Goal: Task Accomplishment & Management: Manage account settings

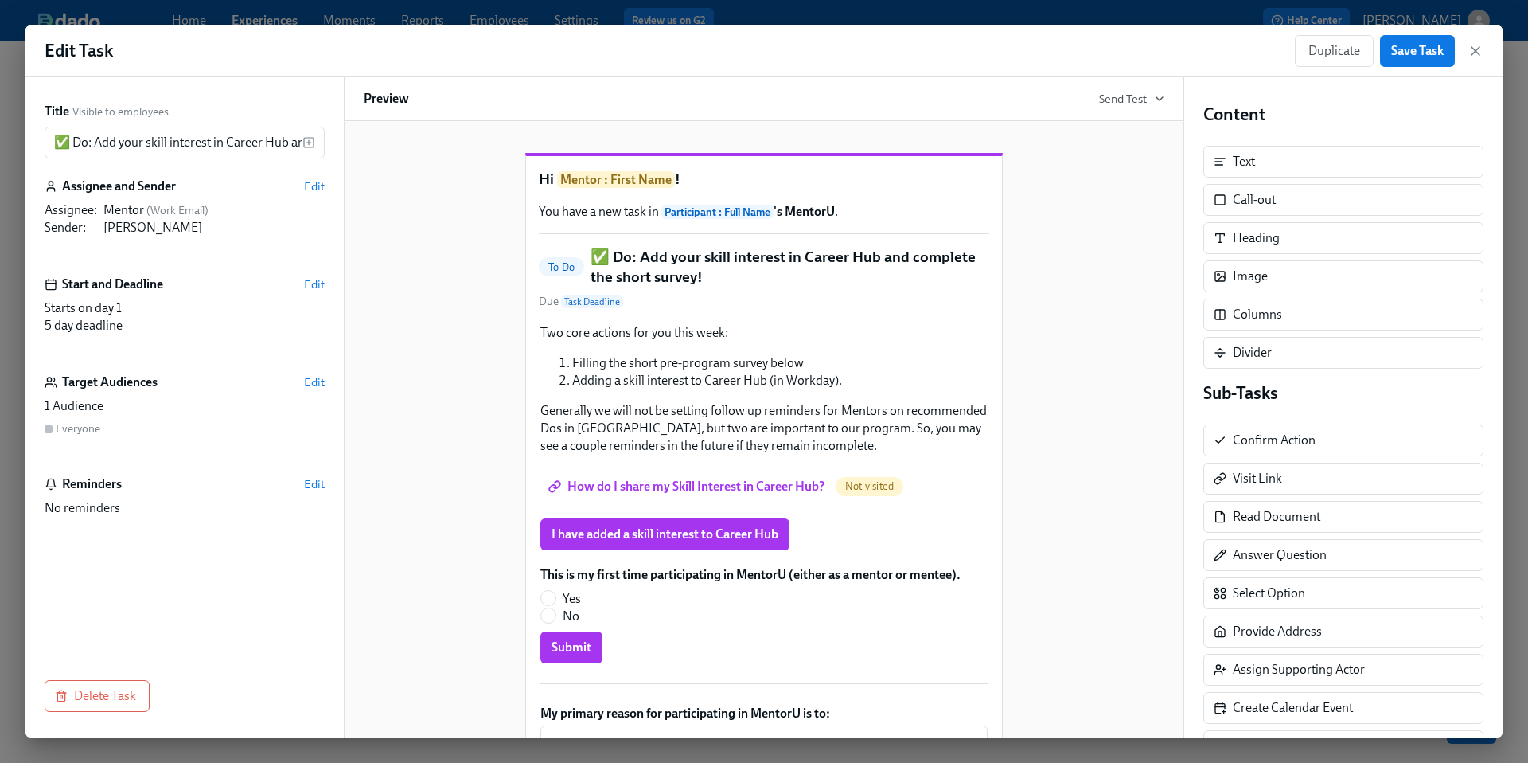
scroll to position [276, 0]
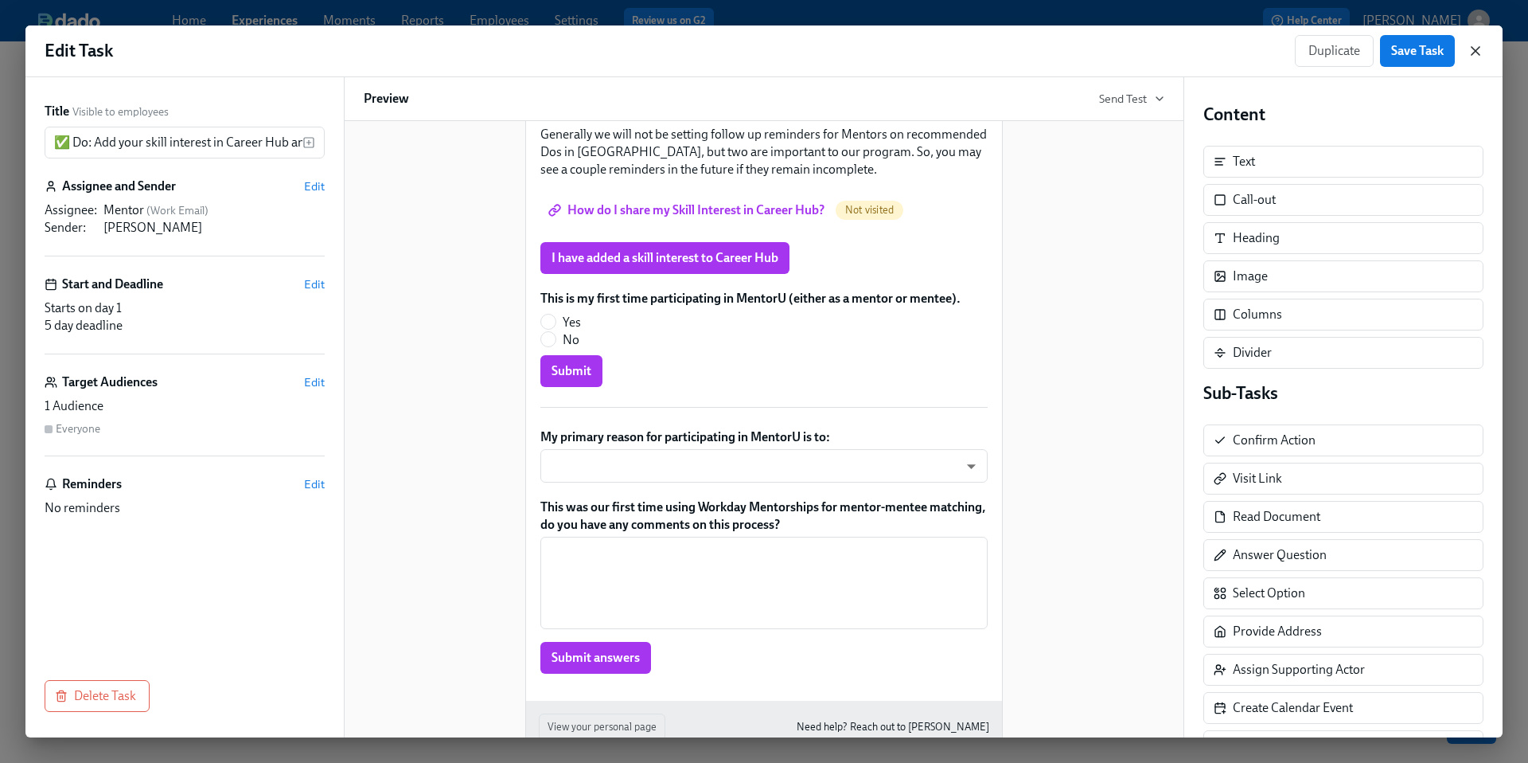
click at [1481, 53] on icon "button" at bounding box center [1476, 51] width 16 height 16
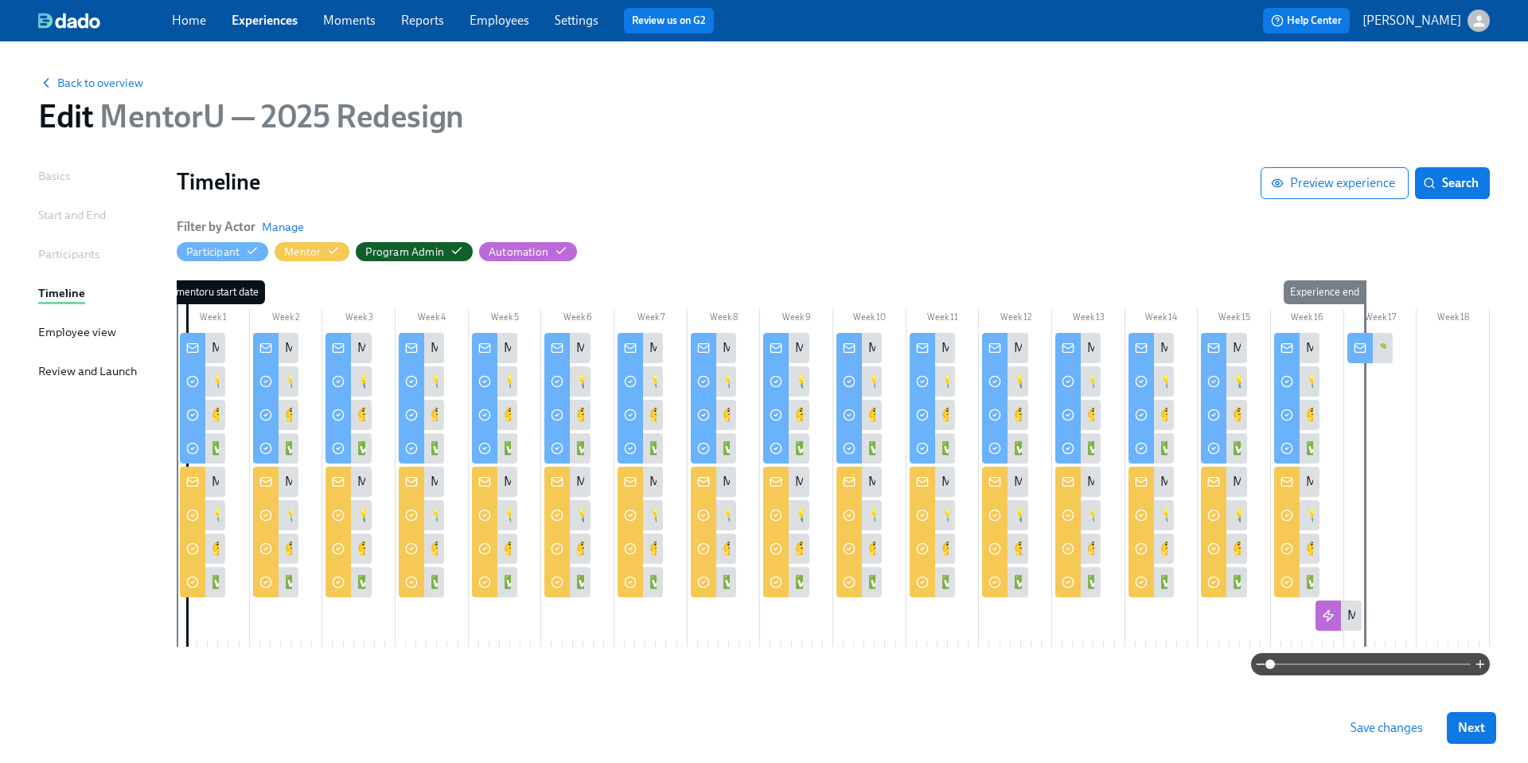
click at [189, 20] on link "Home" at bounding box center [189, 20] width 34 height 15
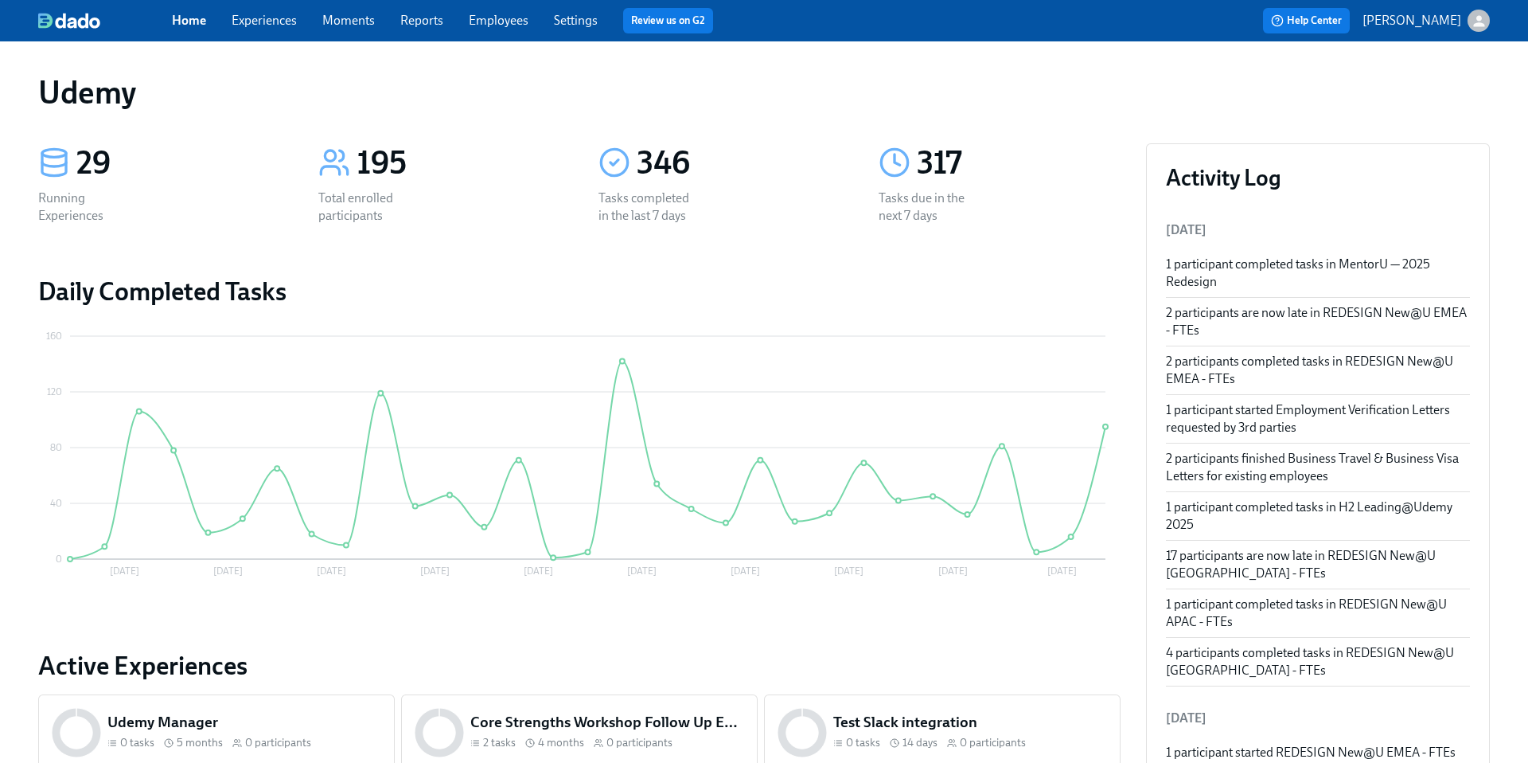
click at [258, 16] on link "Experiences" at bounding box center [264, 20] width 65 height 15
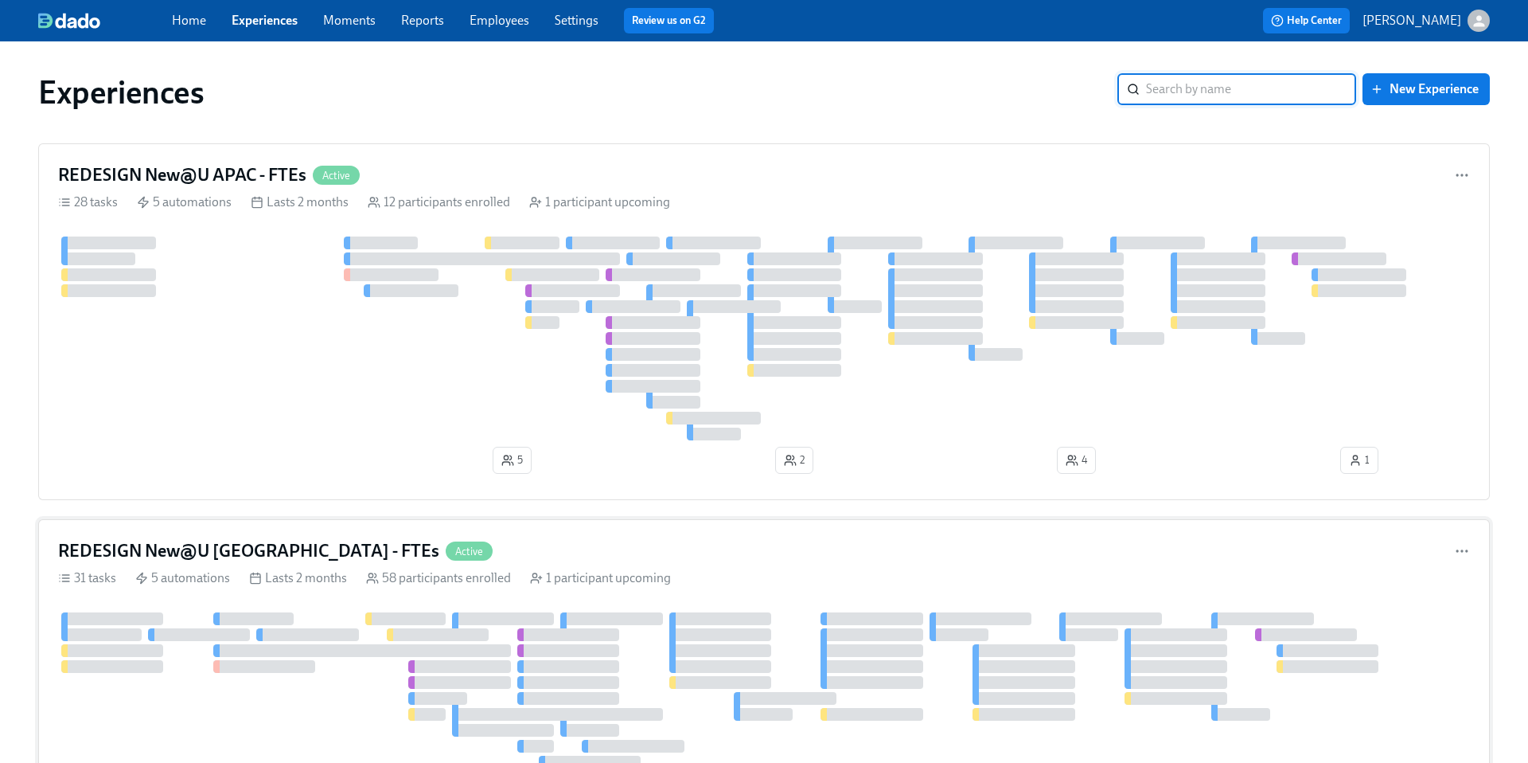
click at [225, 552] on h4 "REDESIGN New@U [GEOGRAPHIC_DATA] - FTEs" at bounding box center [248, 551] width 381 height 24
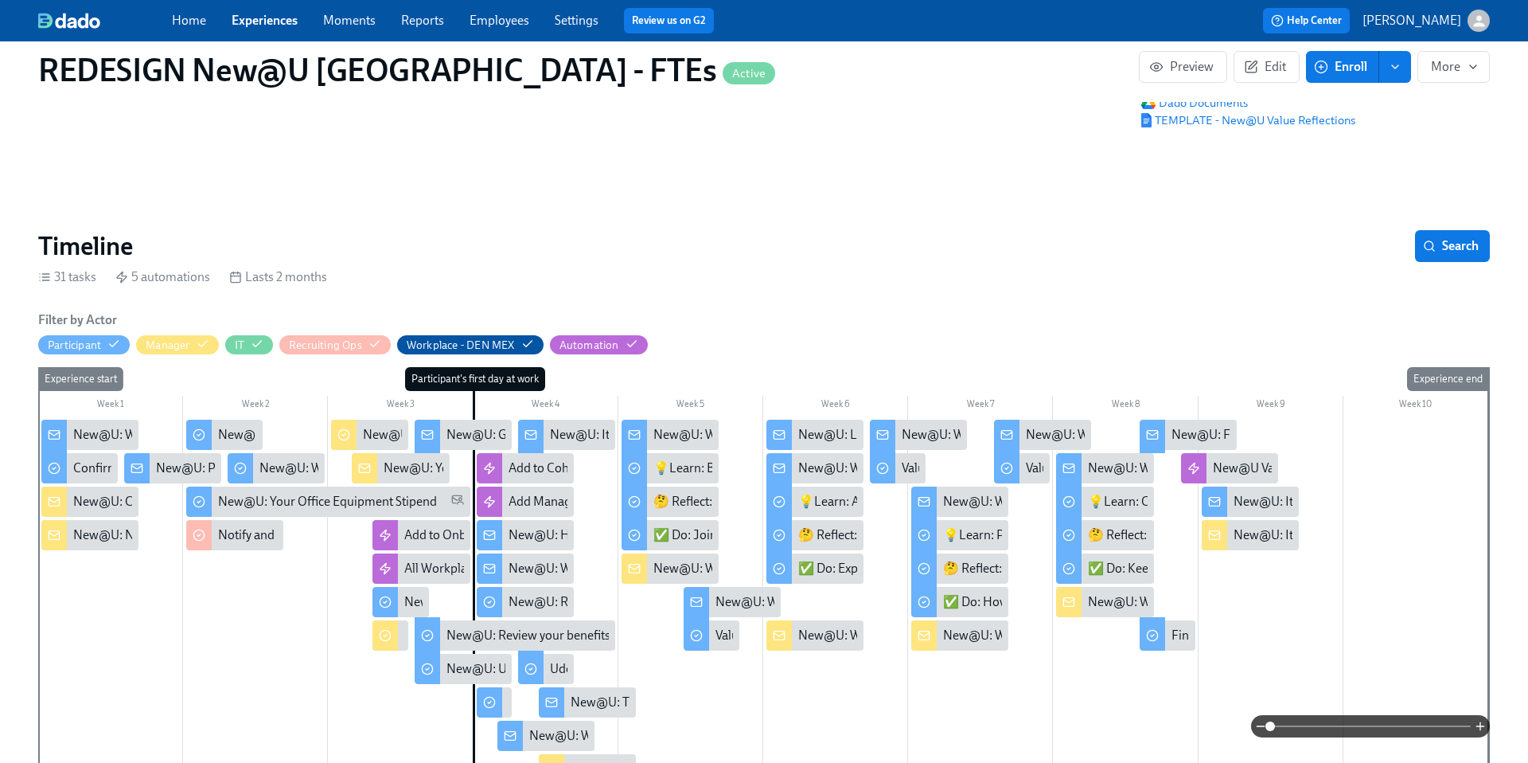
scroll to position [152, 0]
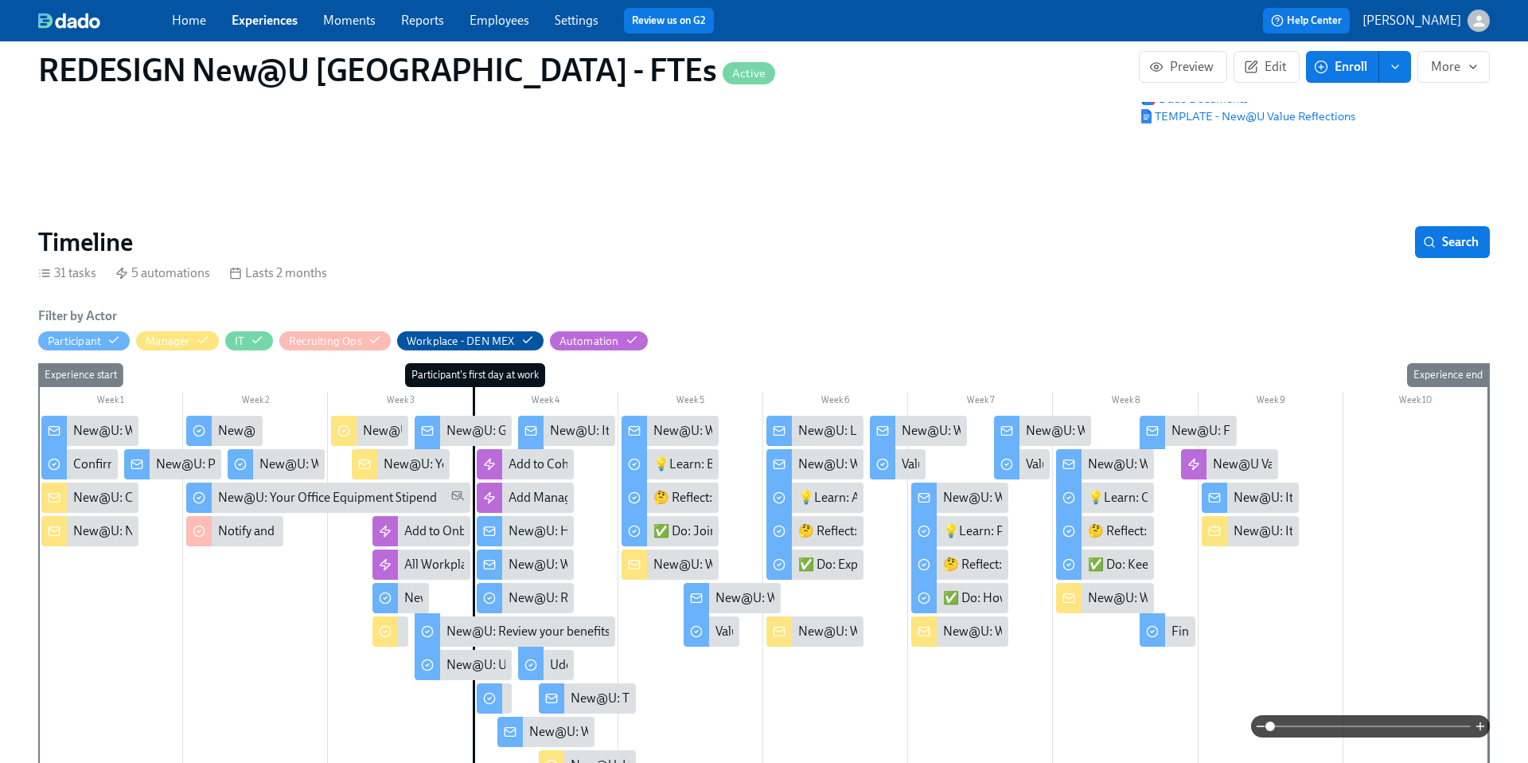
click at [205, 461] on div "New@U: Perks, Payroll and Benefits [DEMOGRAPHIC_DATA] Employees at [GEOGRAPHIC_…" at bounding box center [424, 464] width 536 height 18
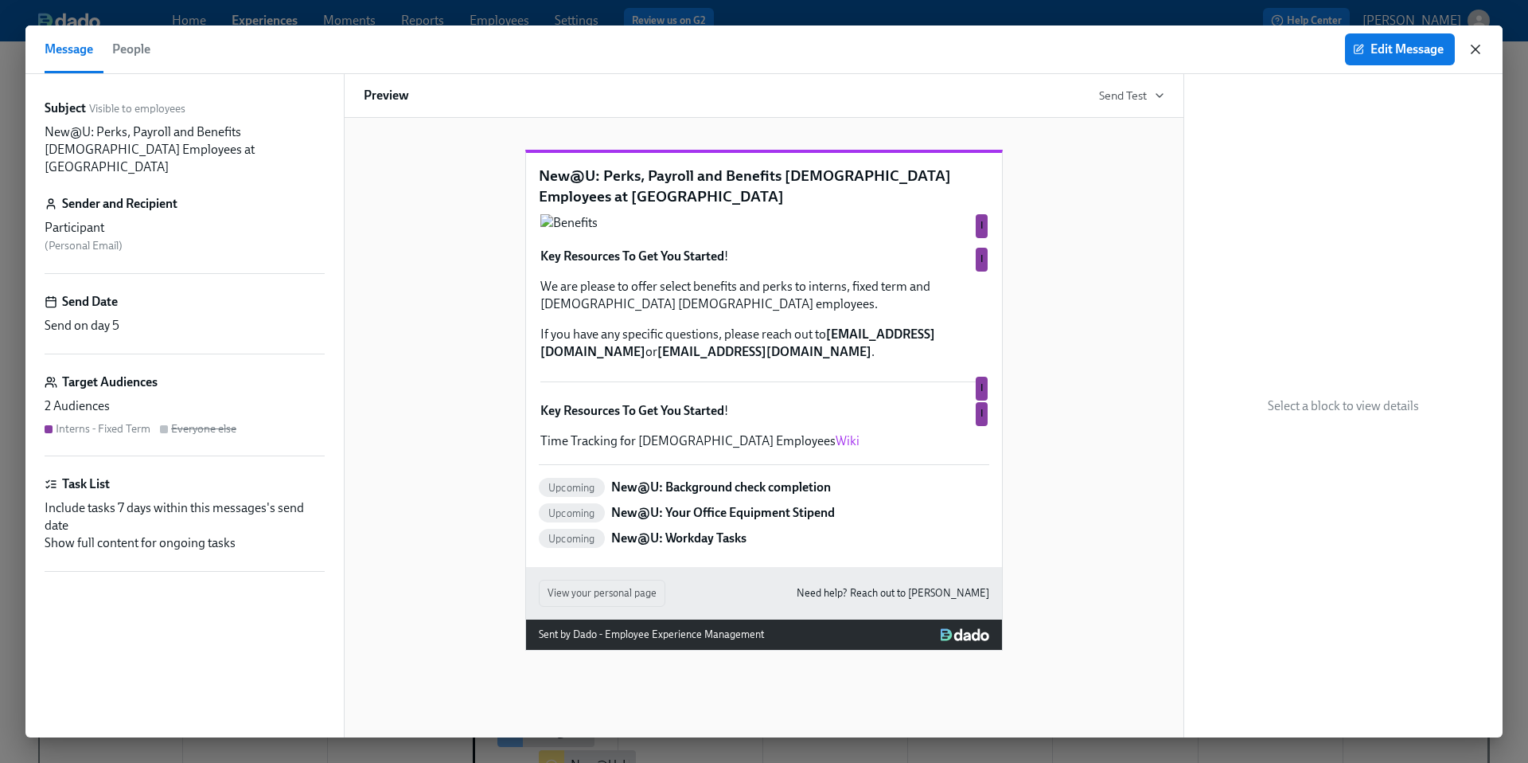
click at [1475, 51] on icon "button" at bounding box center [1476, 49] width 16 height 16
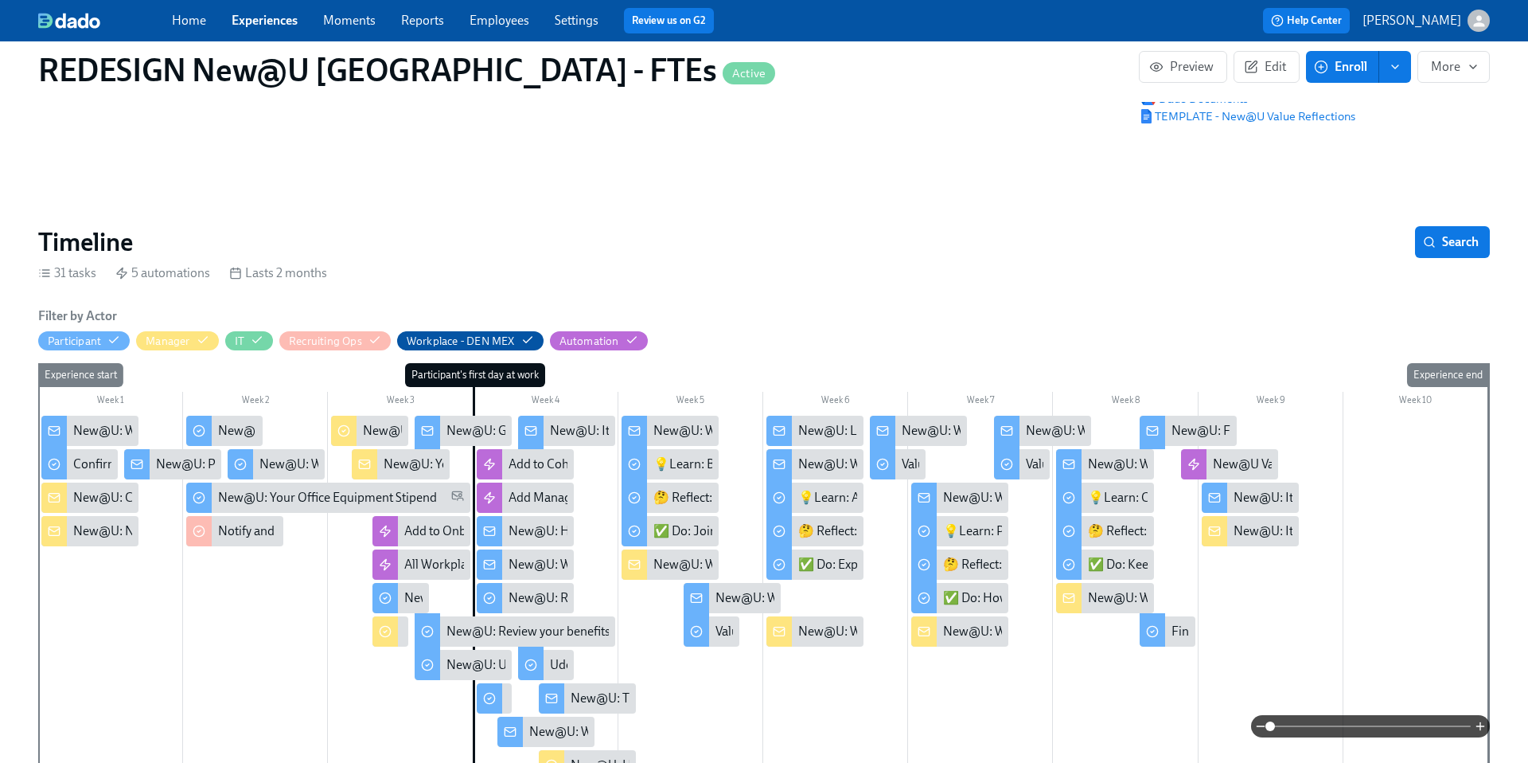
click at [404, 464] on div "New@U: Your New Hire's First 2 Days - What to Expect!" at bounding box center [533, 464] width 298 height 18
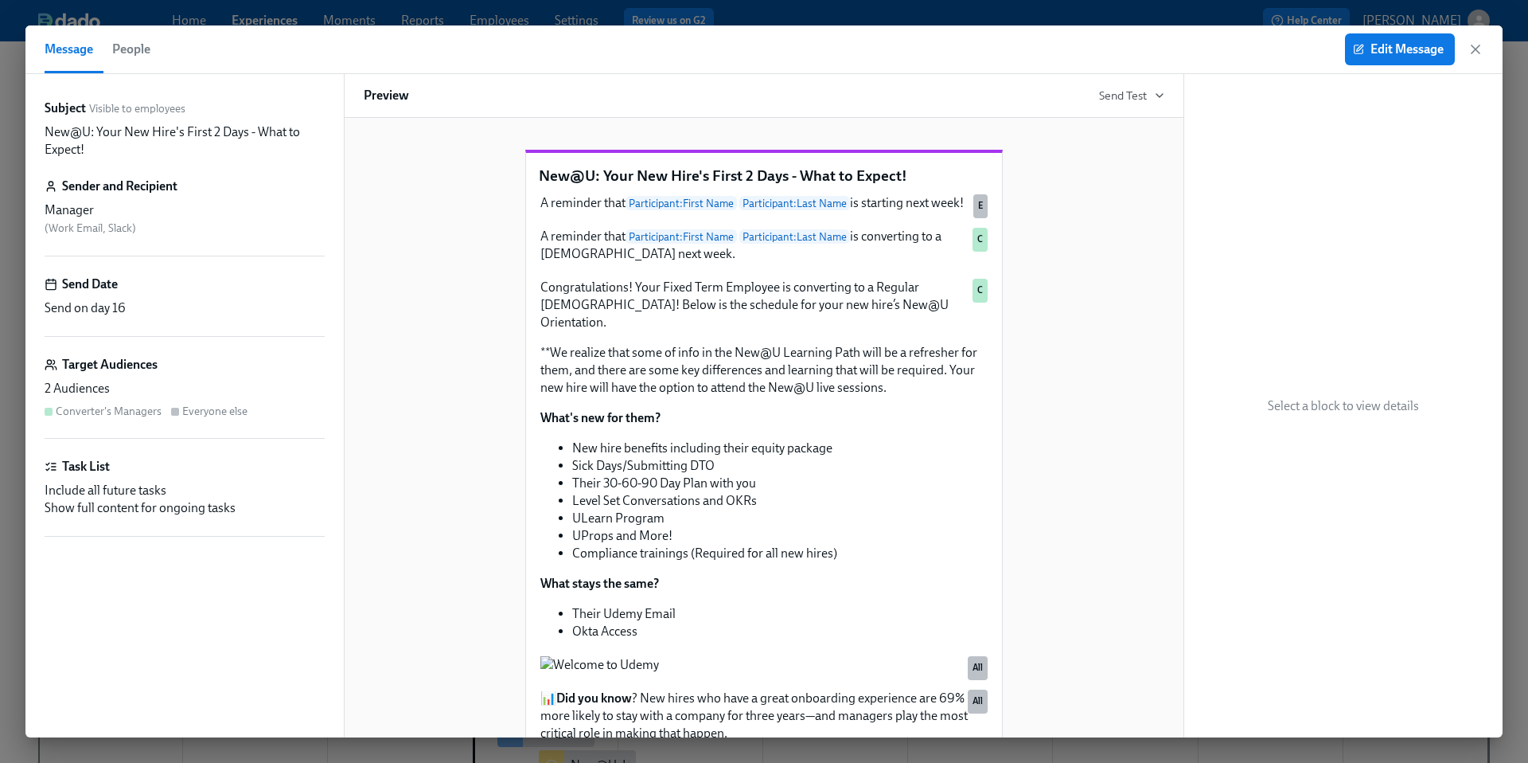
click at [1478, 57] on div "Edit Message" at bounding box center [1414, 49] width 139 height 32
click at [1477, 50] on icon "button" at bounding box center [1476, 49] width 8 height 8
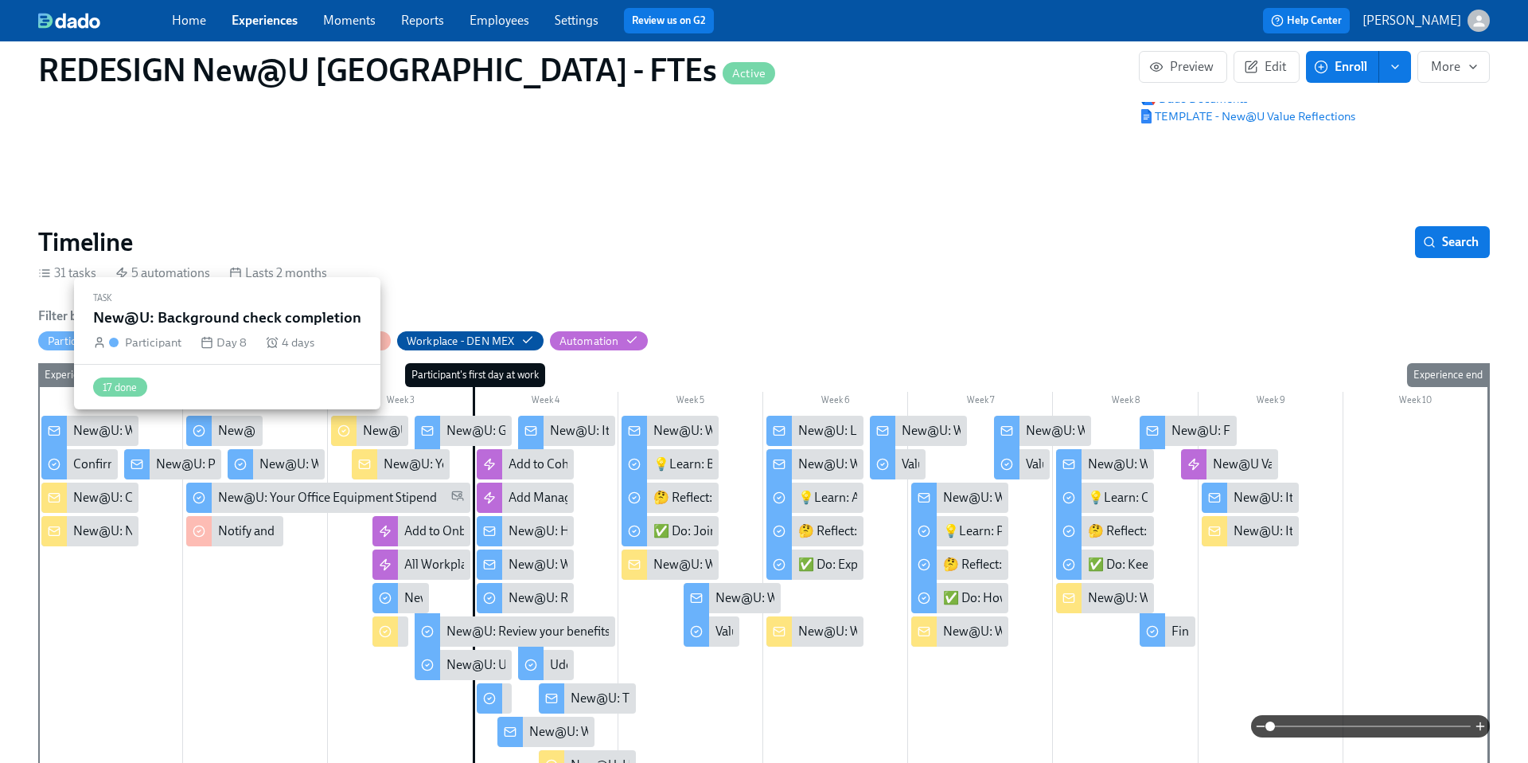
click at [231, 419] on div "New@U: Background check completion" at bounding box center [224, 431] width 76 height 30
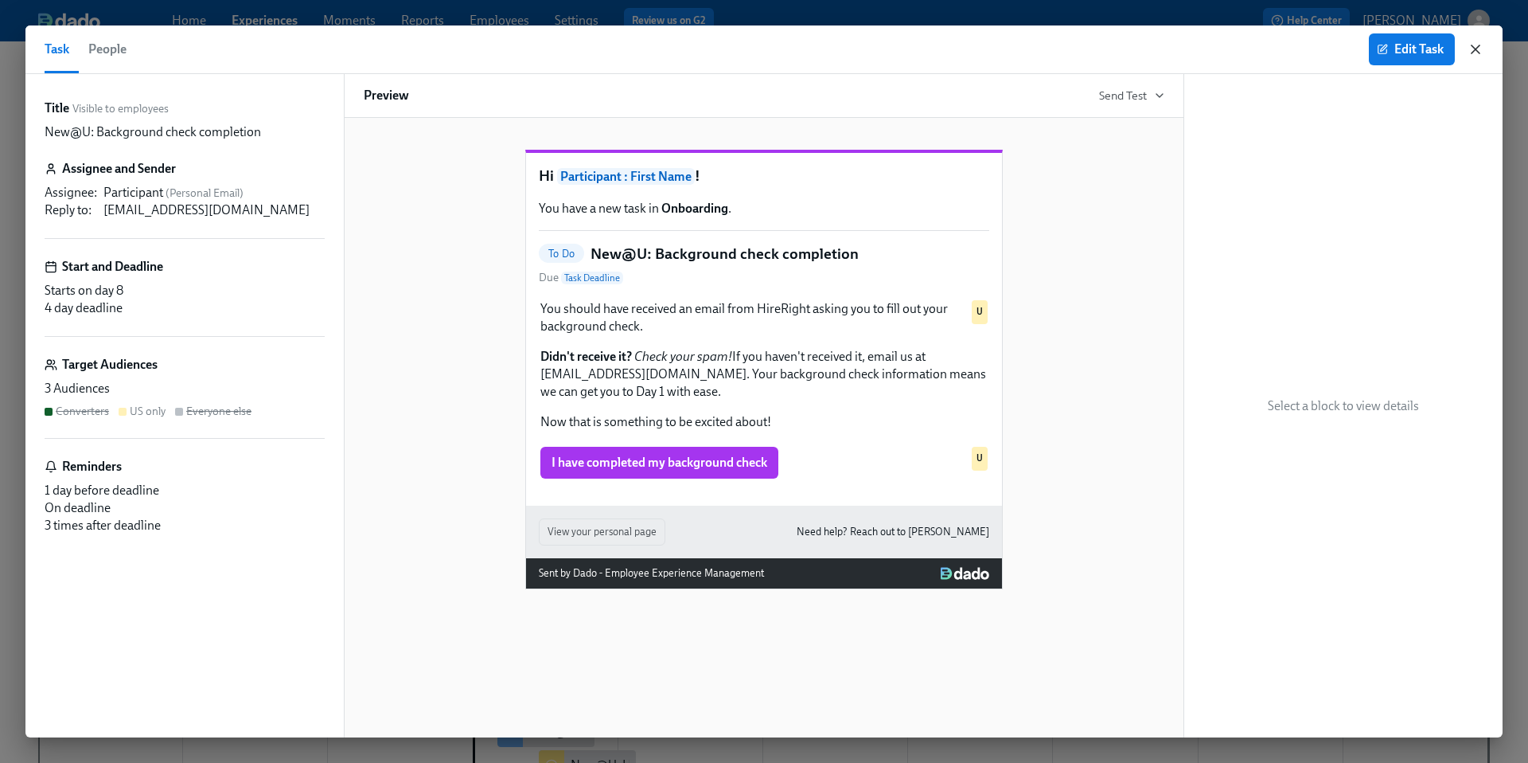
click at [1482, 50] on icon "button" at bounding box center [1476, 49] width 16 height 16
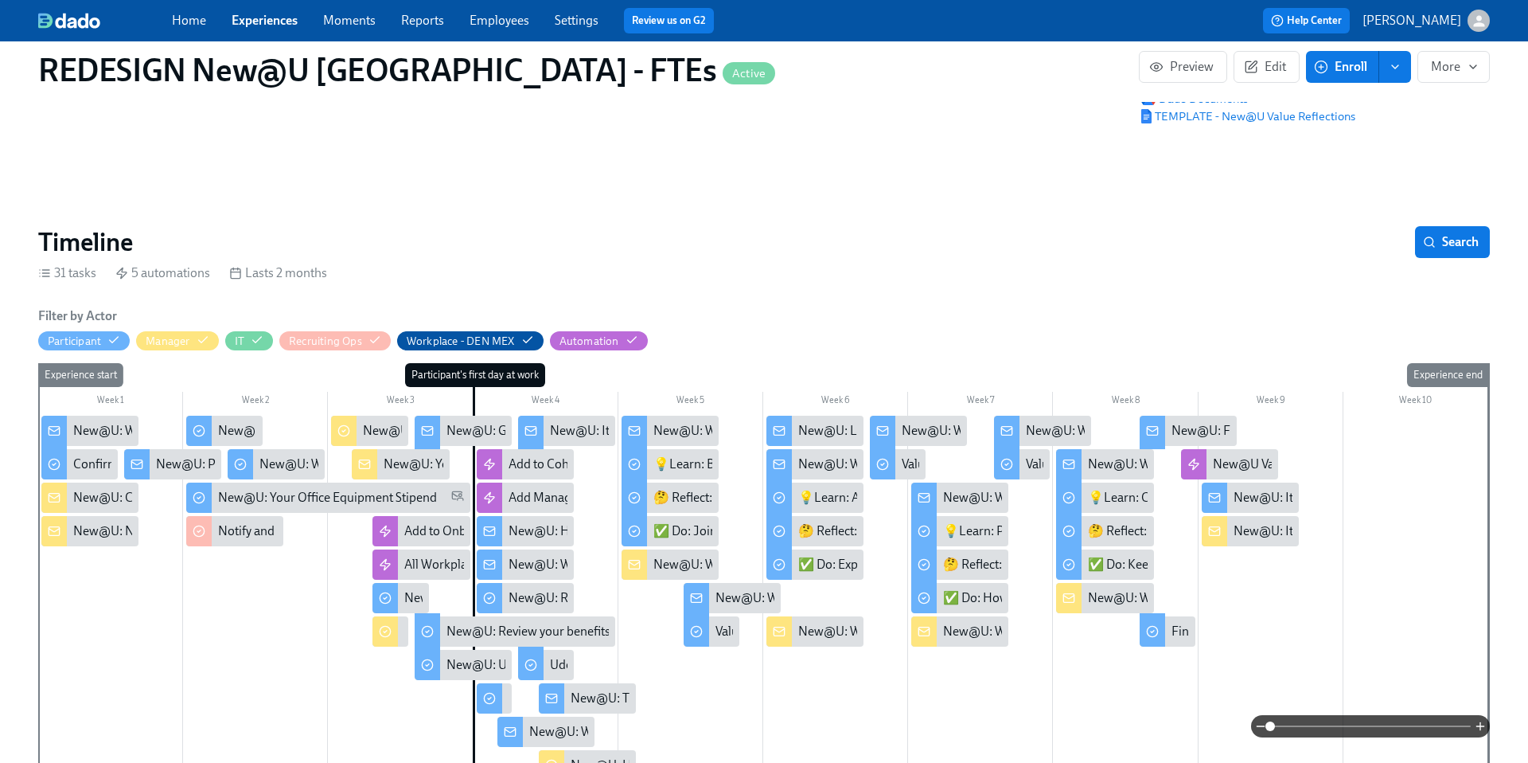
scroll to position [0, 10306]
click at [177, 468] on div "New@U: Perks, Payroll and Benefits [DEMOGRAPHIC_DATA] Employees at [GEOGRAPHIC_…" at bounding box center [424, 464] width 536 height 18
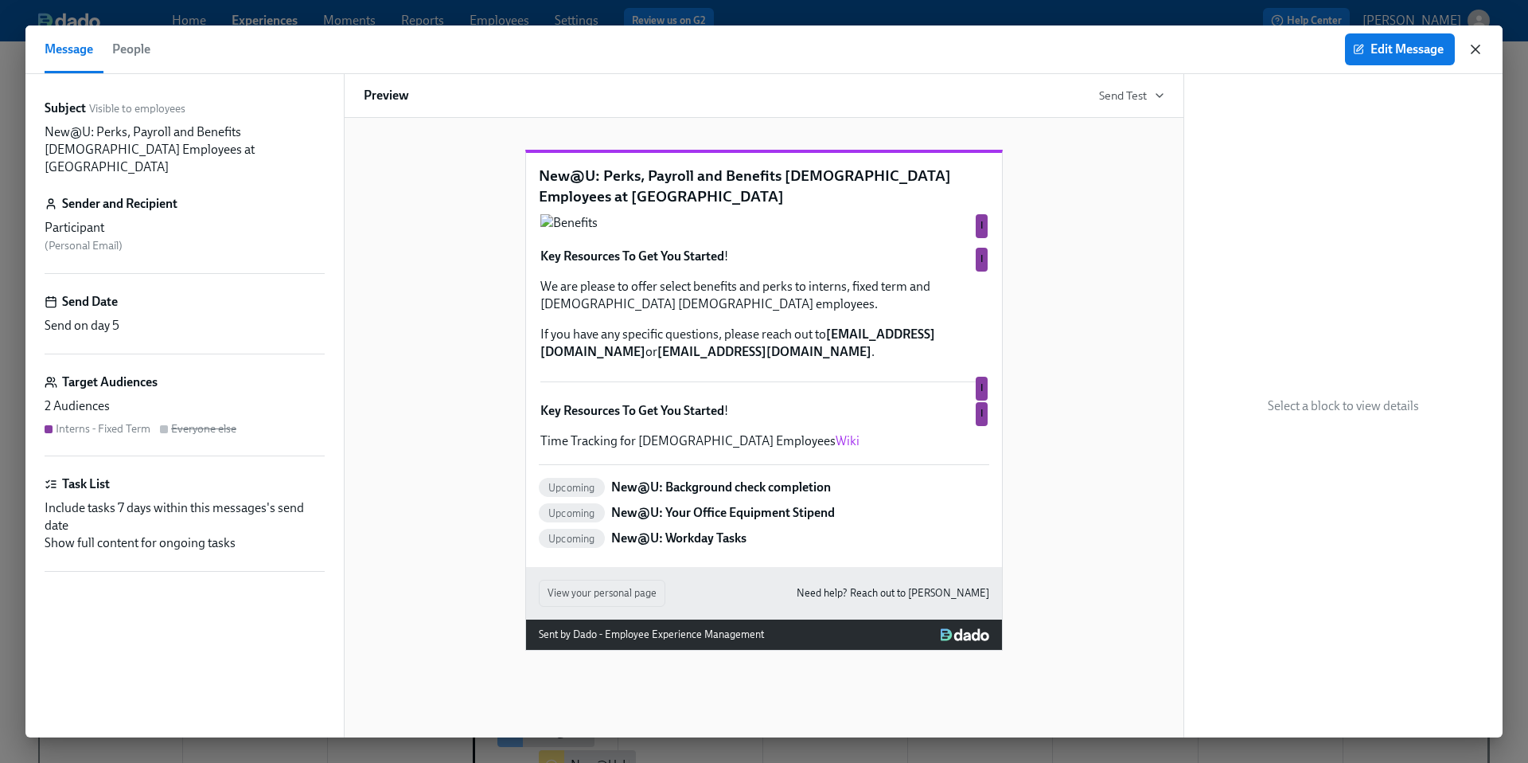
click at [1473, 52] on icon "button" at bounding box center [1476, 49] width 16 height 16
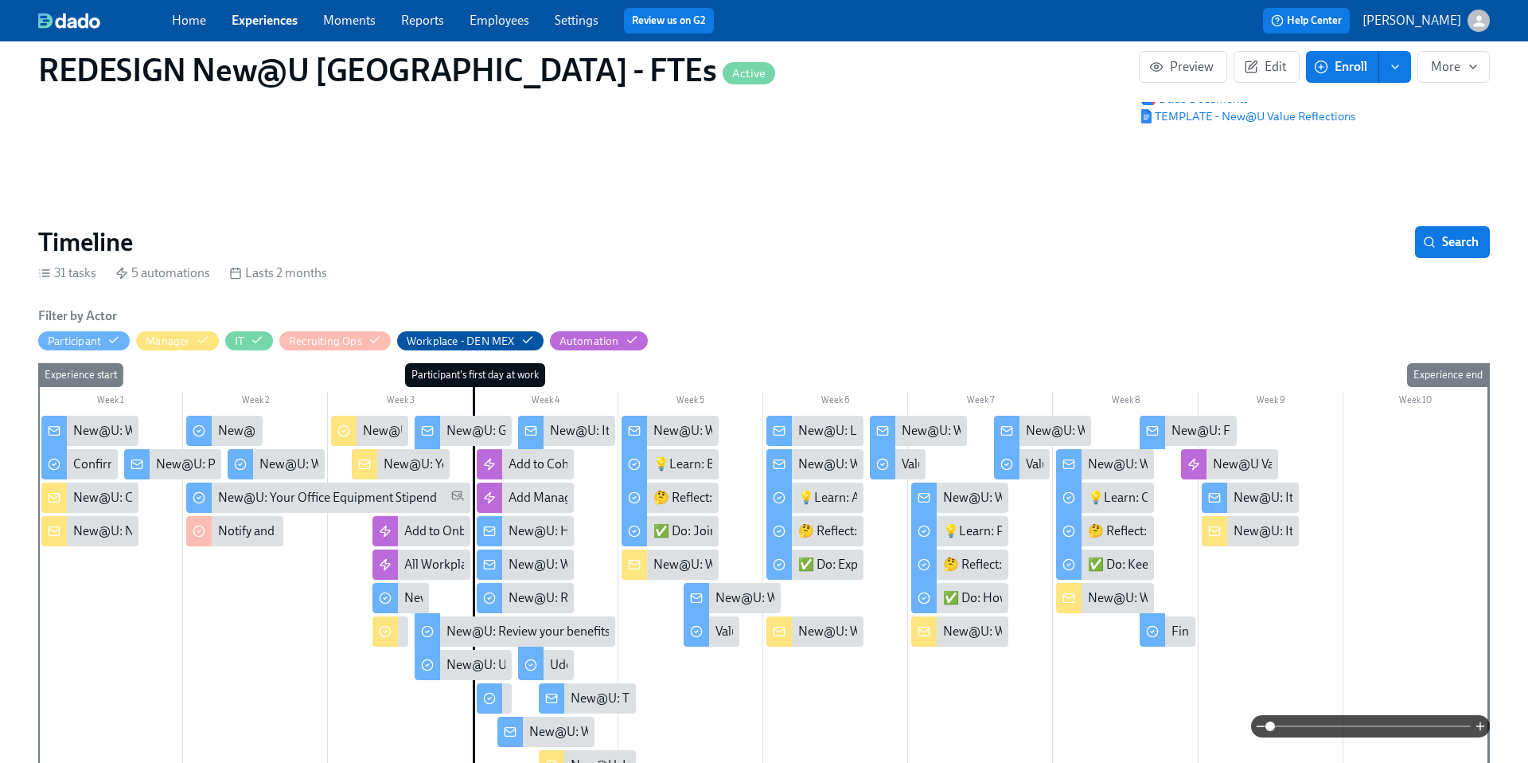
click at [408, 466] on div "New@U: Your New Hire's First 2 Days - What to Expect!" at bounding box center [533, 464] width 298 height 18
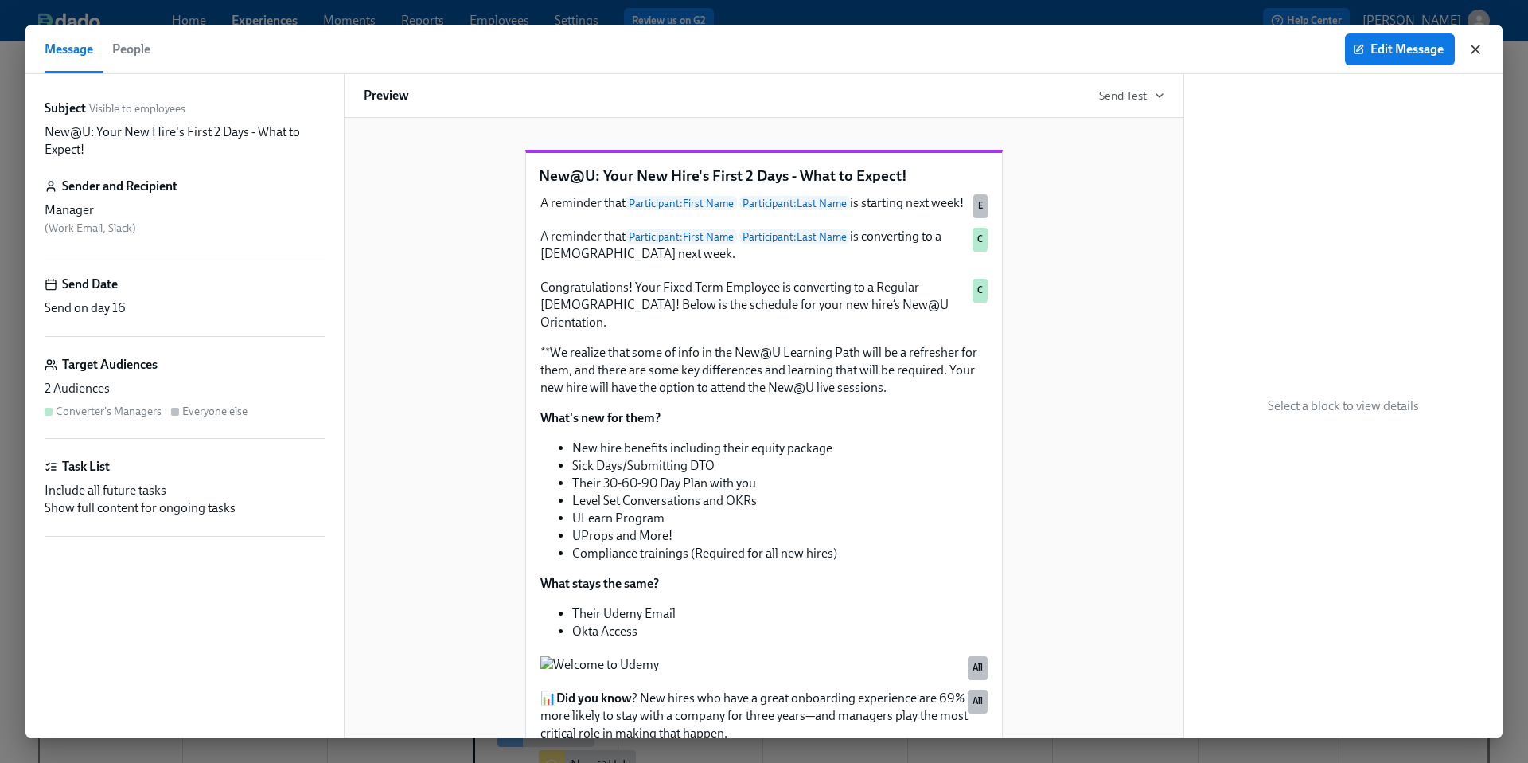
click at [1480, 51] on icon "button" at bounding box center [1476, 49] width 16 height 16
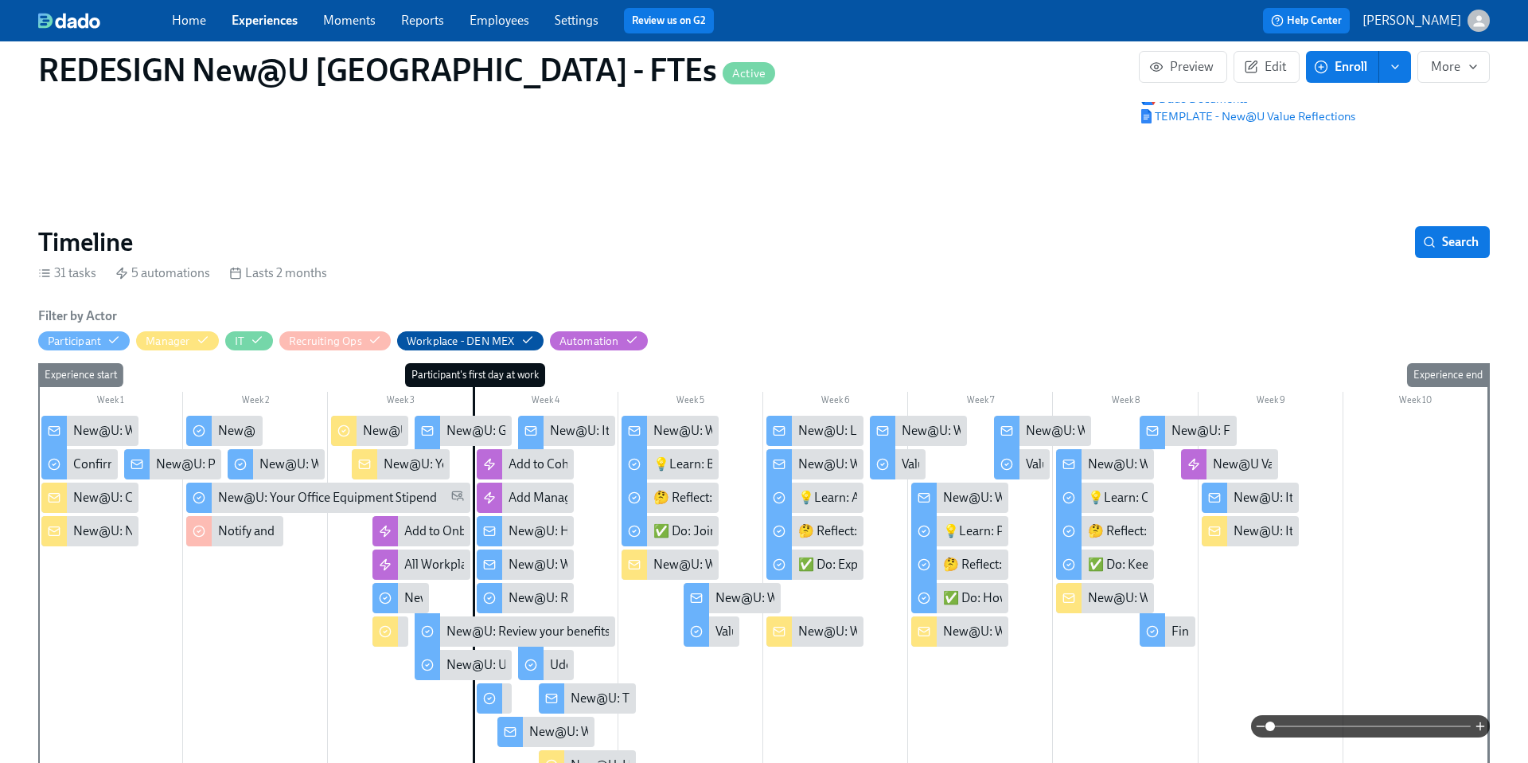
click at [180, 19] on link "Home" at bounding box center [189, 20] width 34 height 15
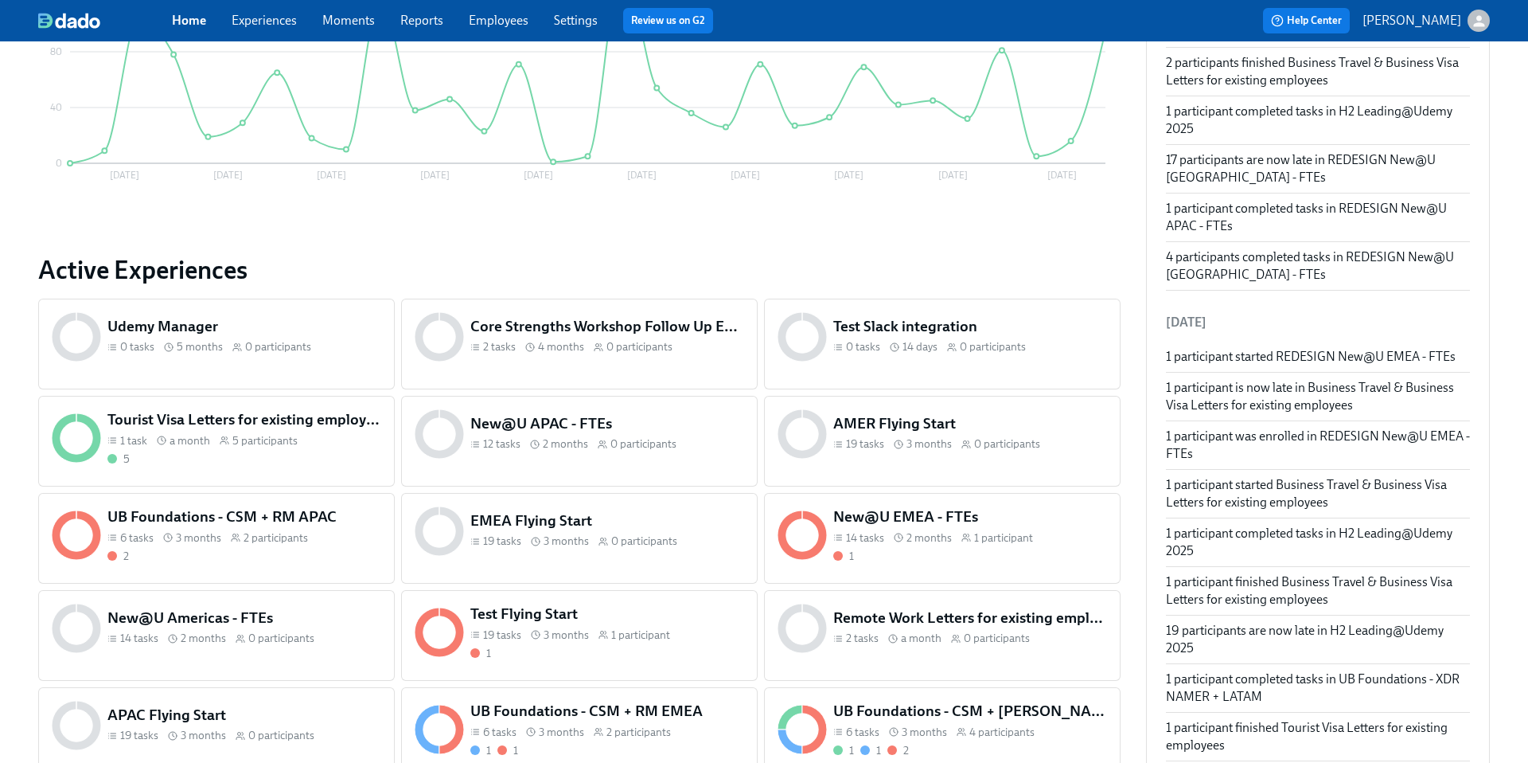
scroll to position [184, 0]
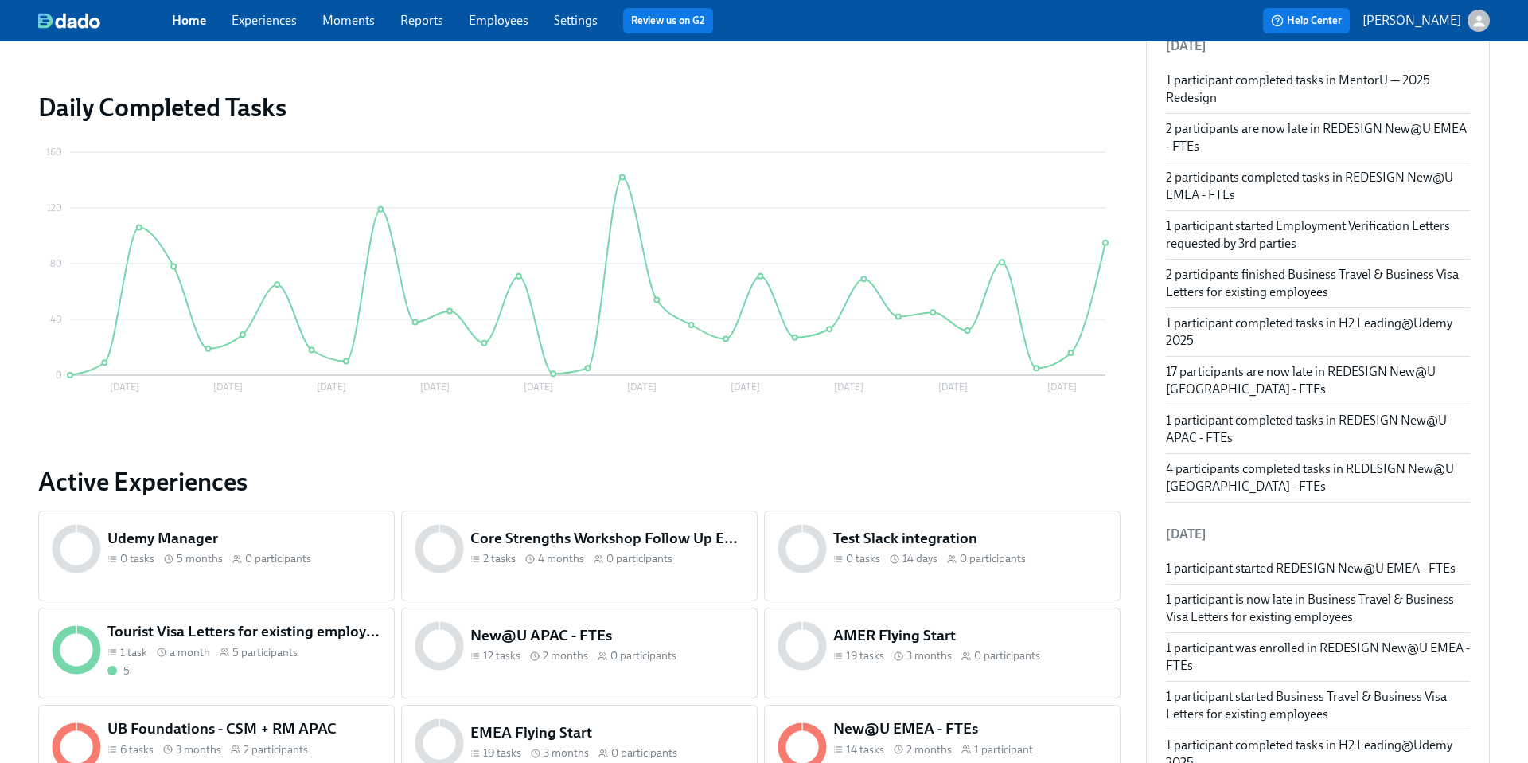
click at [496, 24] on link "Employees" at bounding box center [499, 20] width 60 height 15
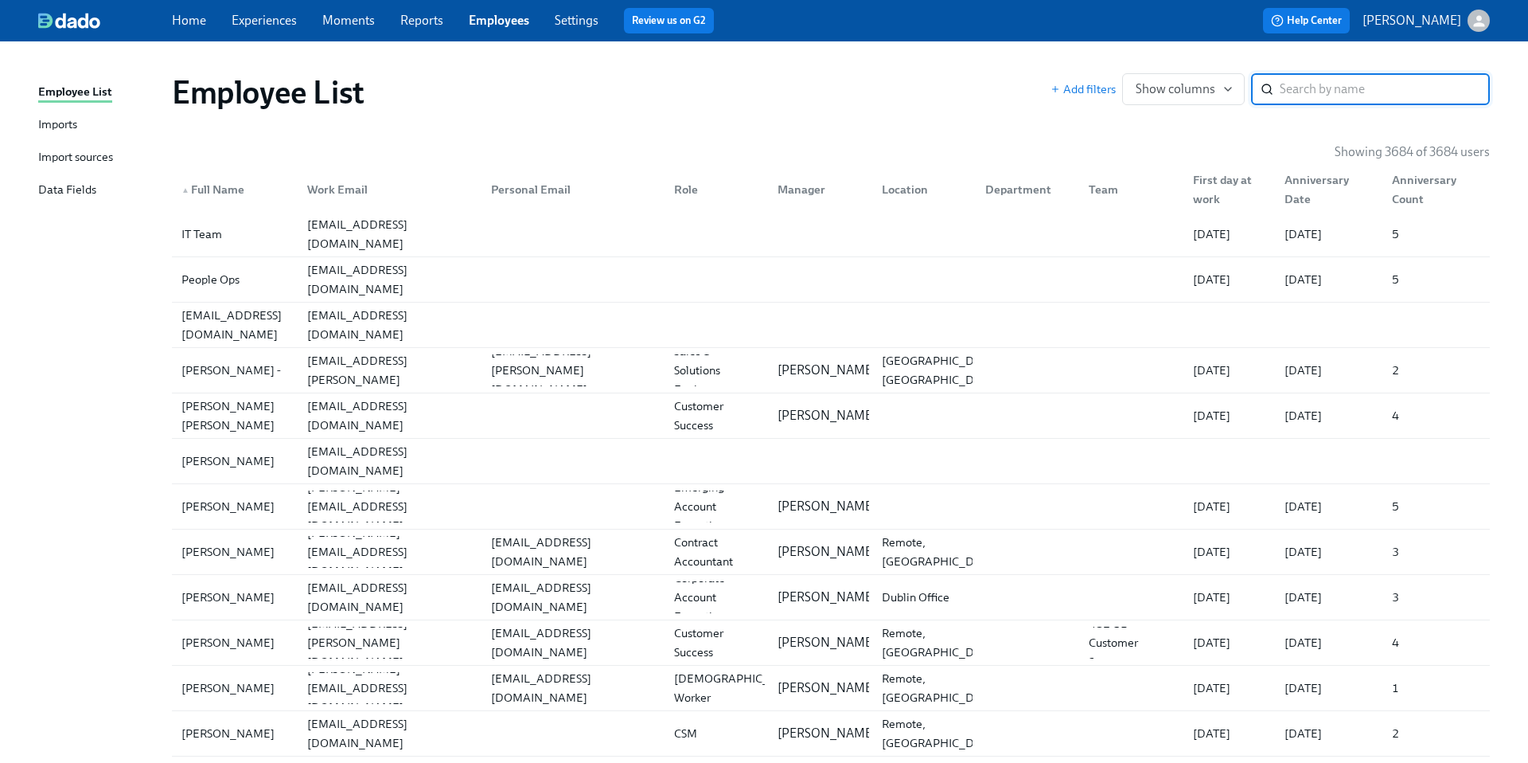
click at [256, 21] on link "Experiences" at bounding box center [264, 20] width 65 height 15
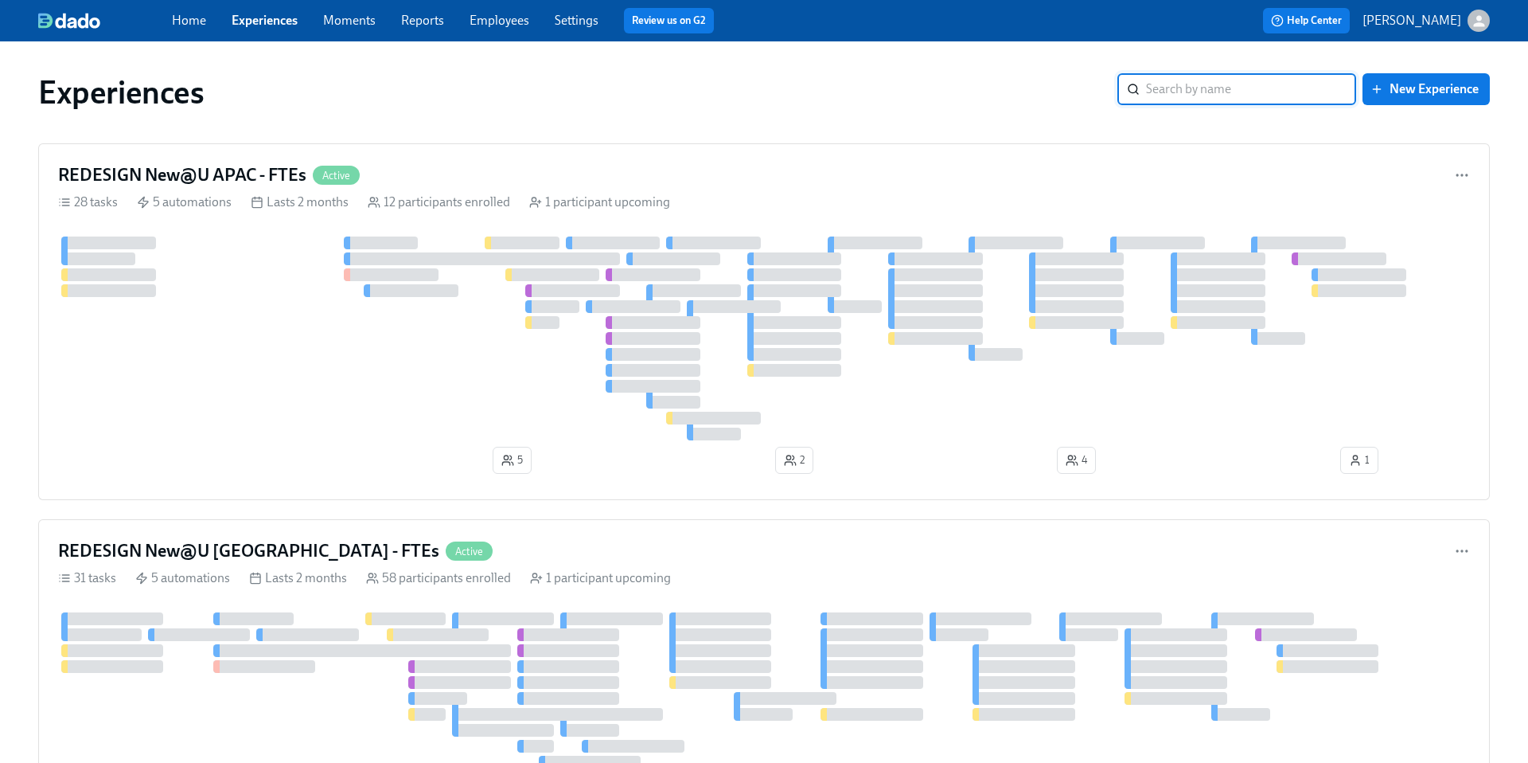
click at [1211, 93] on input "search" at bounding box center [1251, 89] width 210 height 32
type input "M"
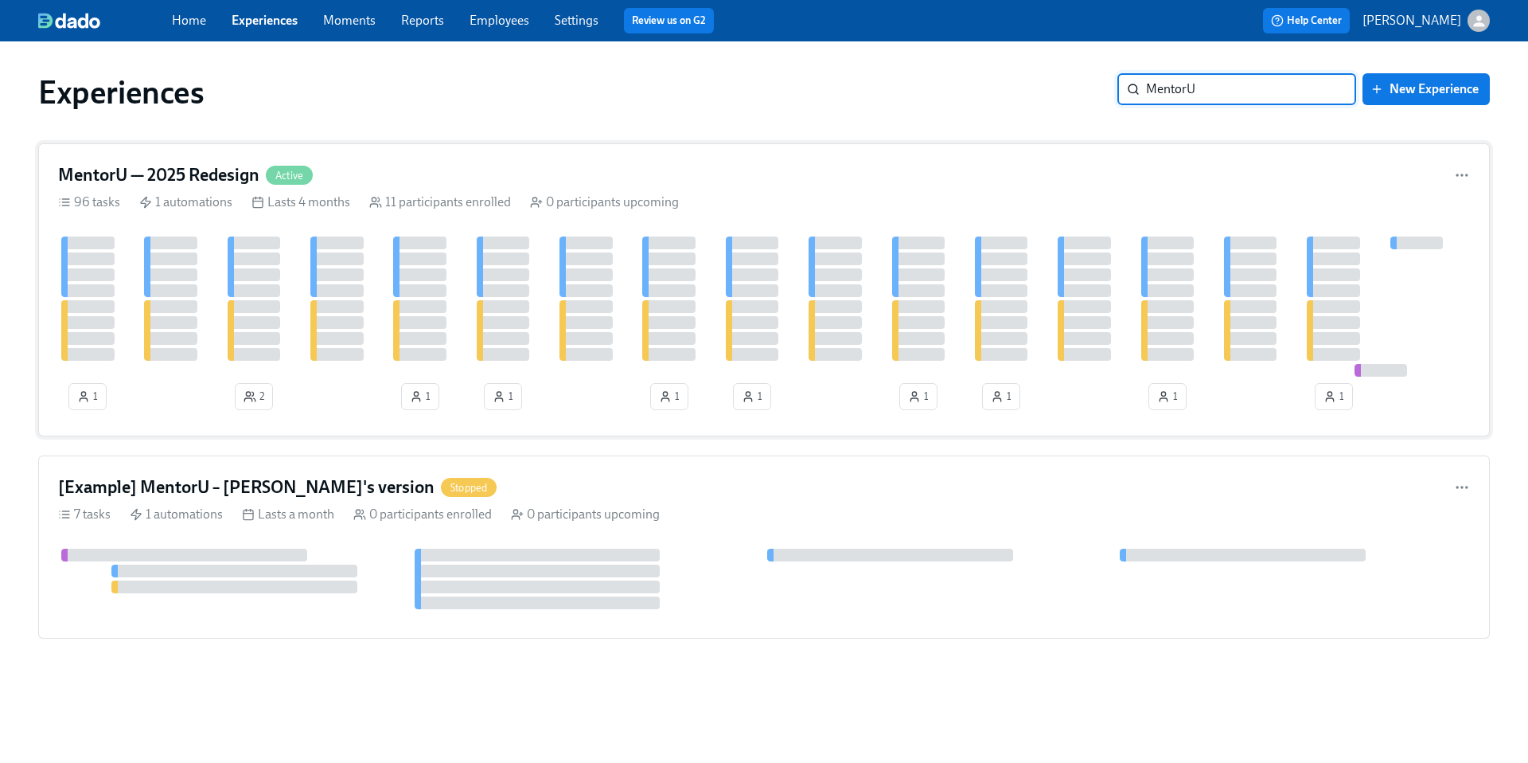
type input "MentorU"
click at [213, 169] on h4 "MentorU — 2025 Redesign" at bounding box center [158, 175] width 201 height 24
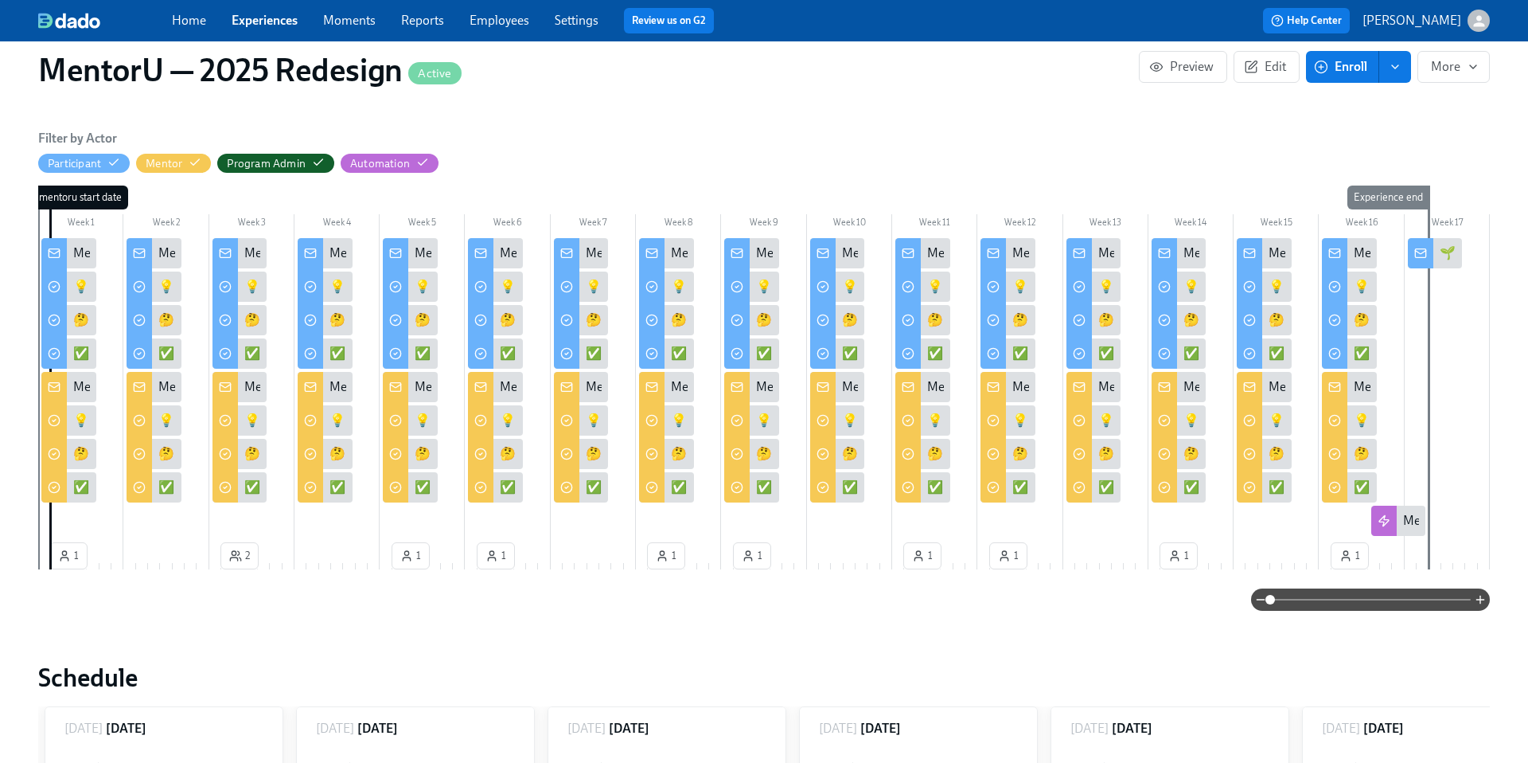
scroll to position [292, 0]
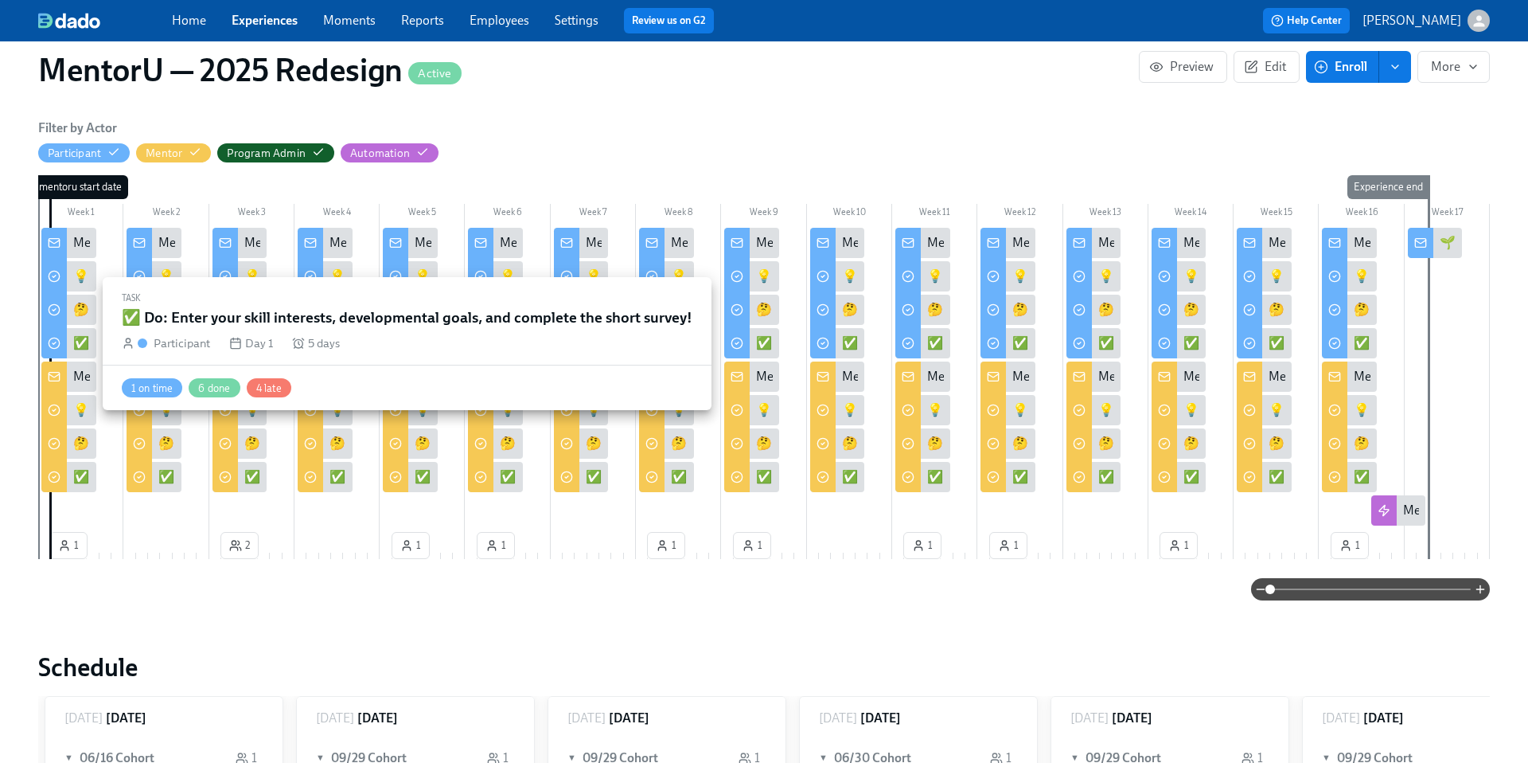
click at [76, 343] on div "✅ Do: Enter your skill interests, developmental goals, and complete the short s…" at bounding box center [303, 343] width 460 height 18
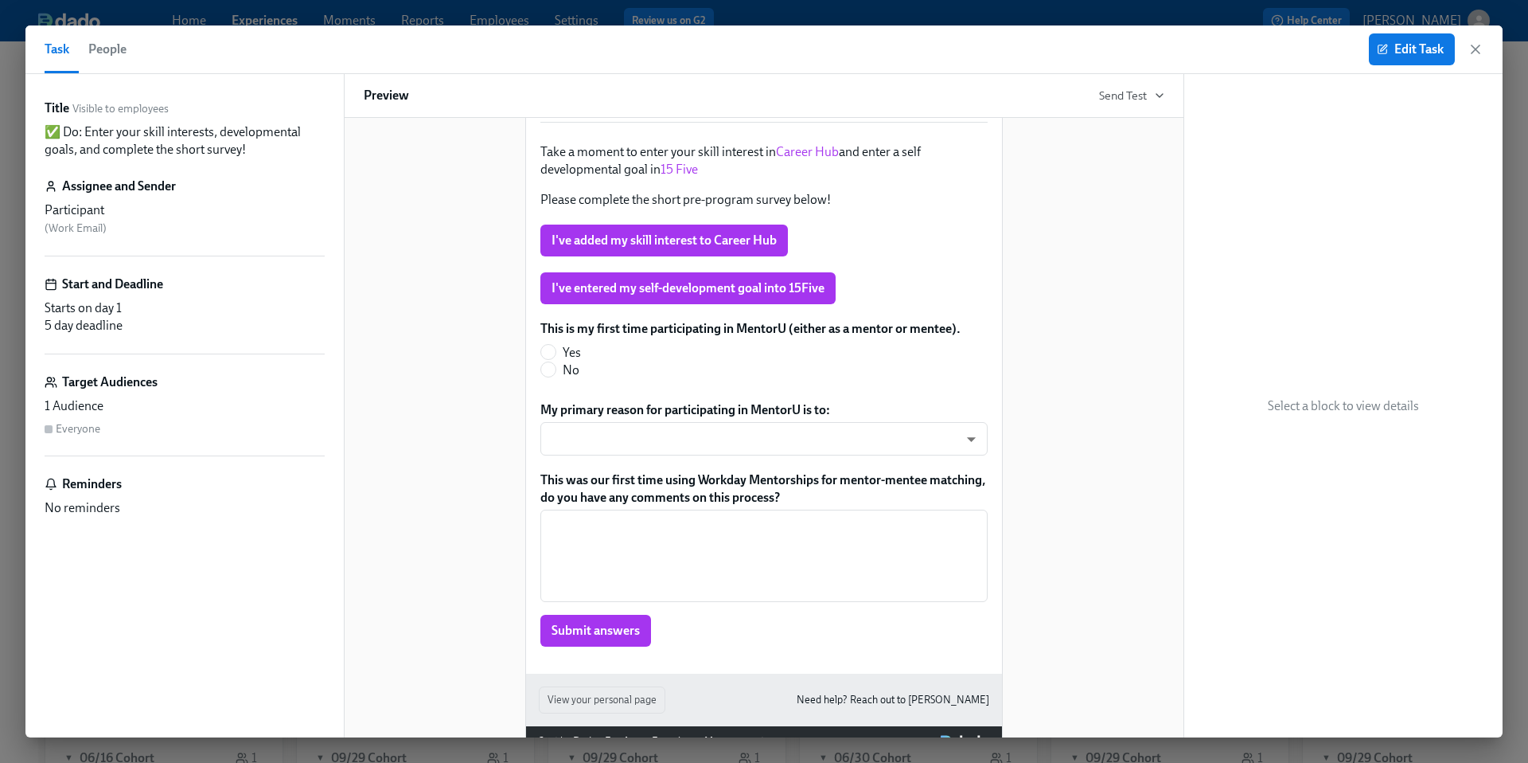
scroll to position [80, 0]
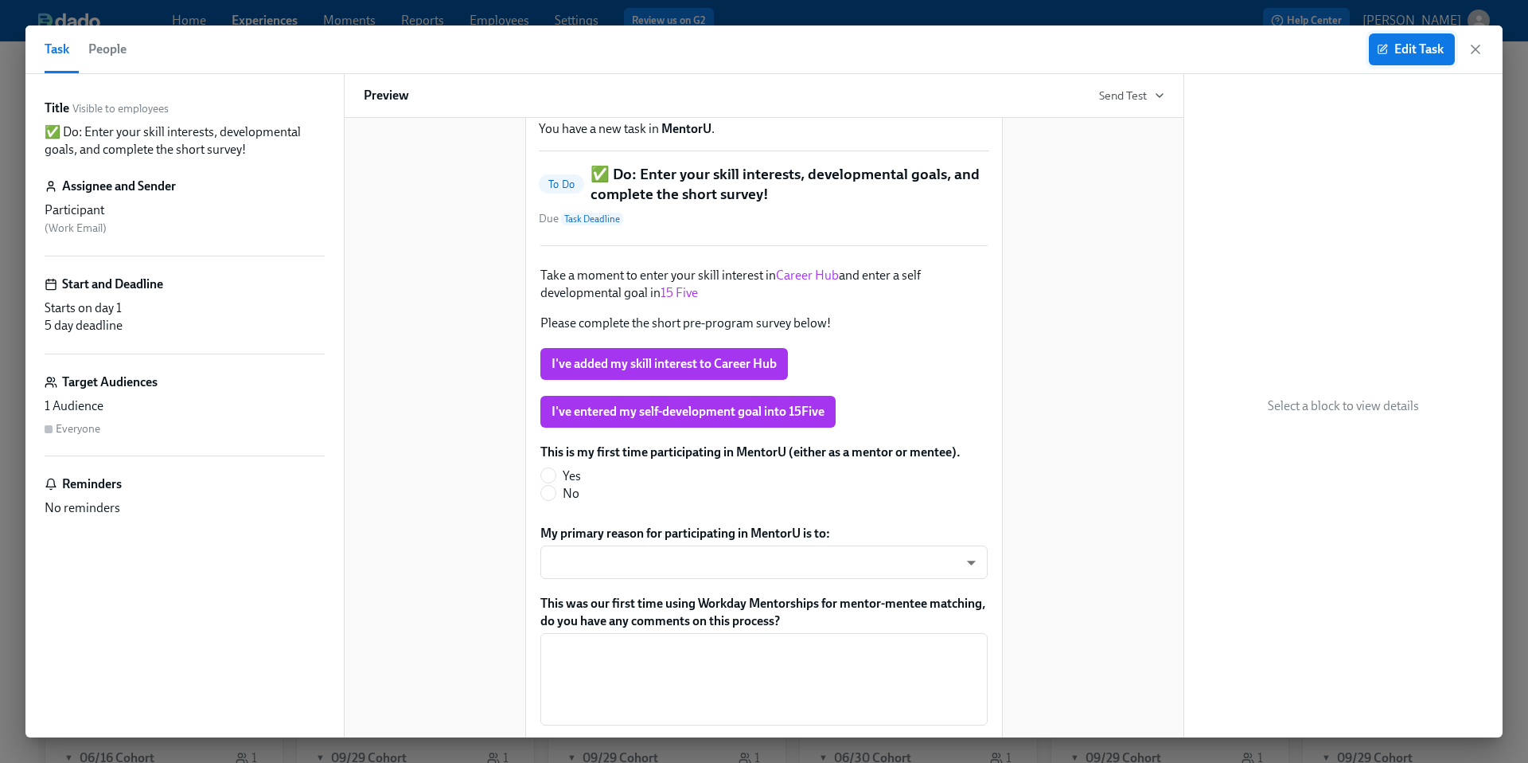
click at [1412, 53] on span "Edit Task" at bounding box center [1412, 49] width 64 height 16
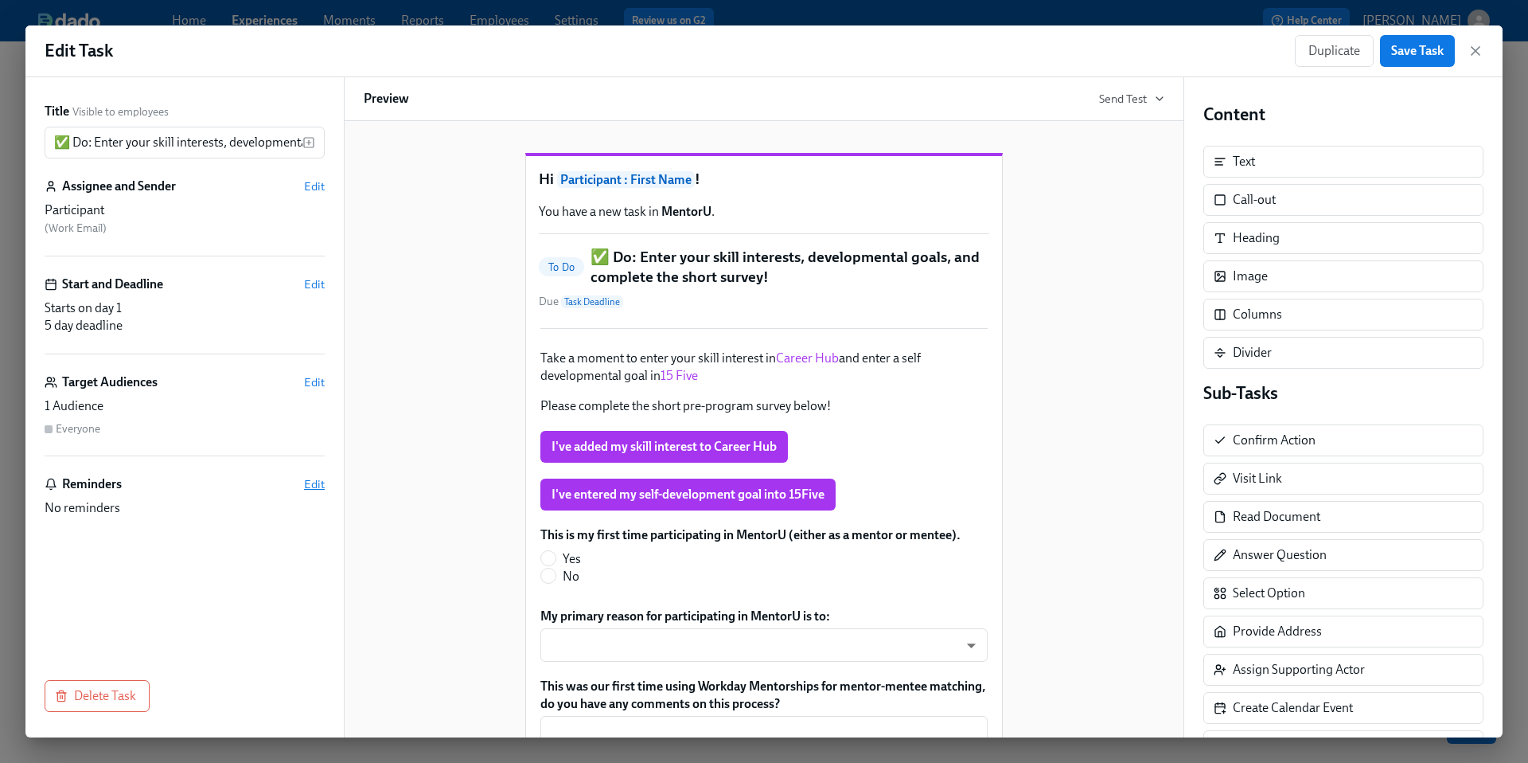
click at [314, 485] on span "Edit" at bounding box center [314, 484] width 21 height 16
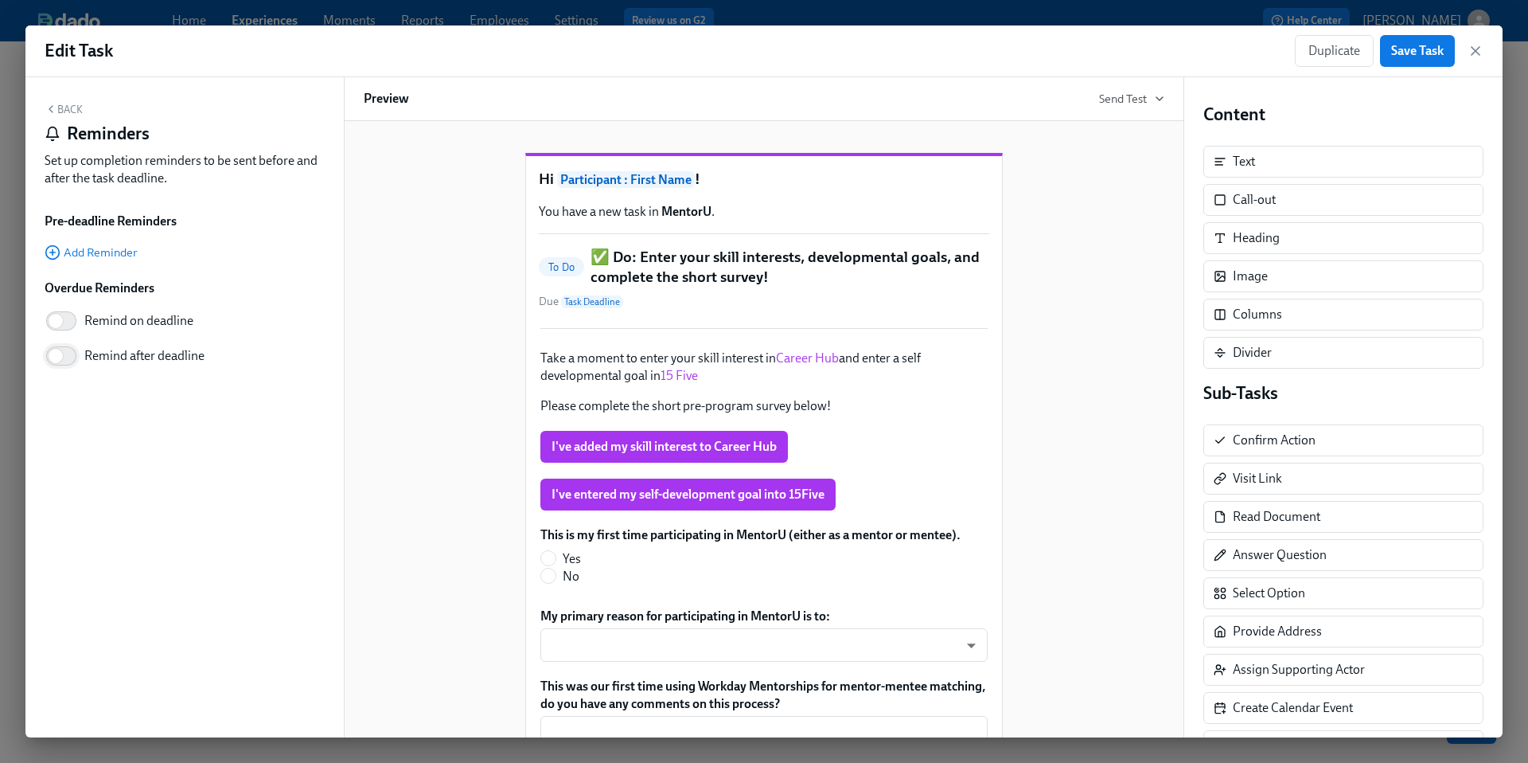
click at [54, 357] on input "Remind after deadline" at bounding box center [55, 355] width 105 height 35
checkbox input "true"
click at [135, 433] on input "4" at bounding box center [125, 428] width 44 height 32
type input "3"
click at [135, 433] on input "3" at bounding box center [125, 428] width 44 height 32
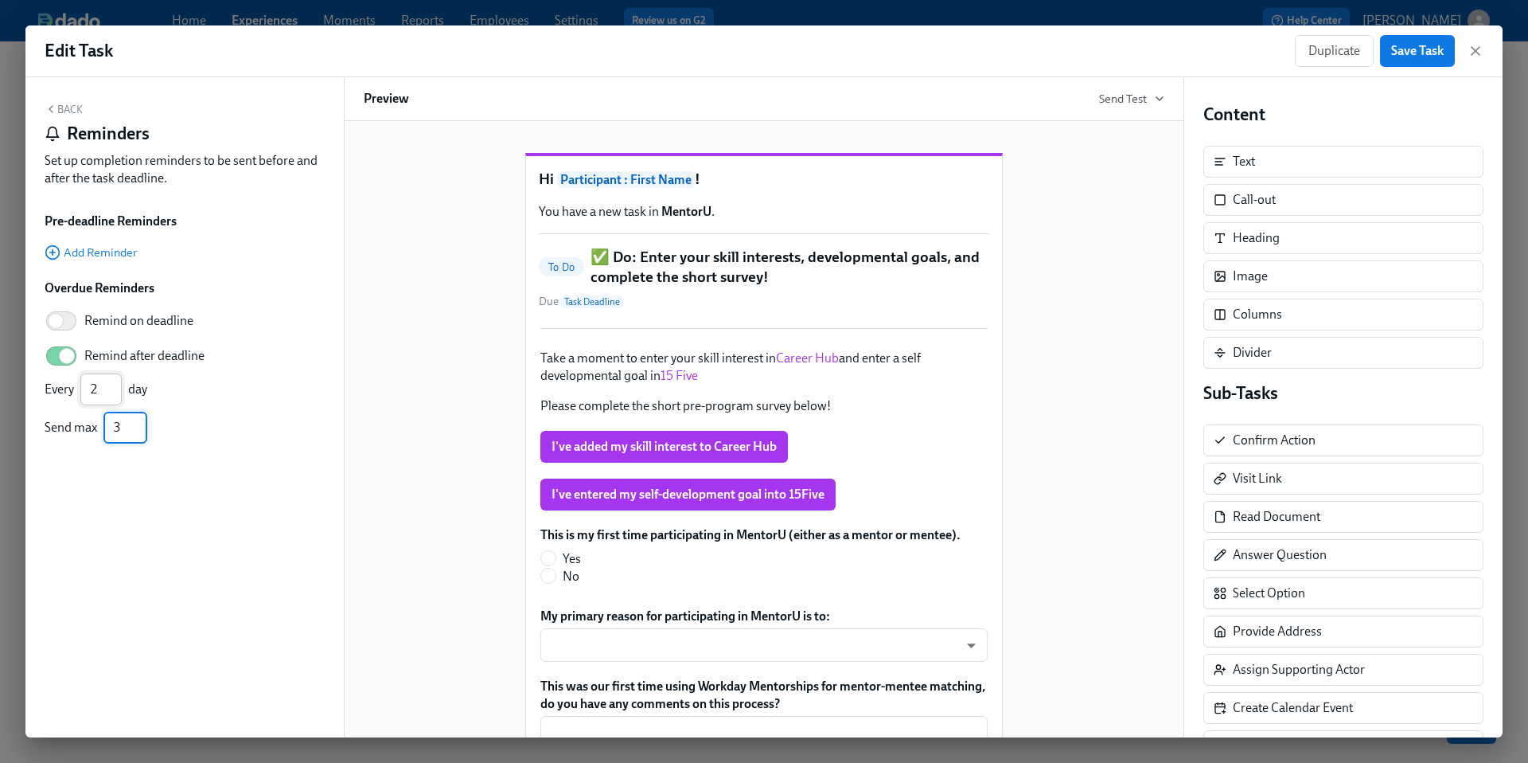
type input "2"
click at [115, 387] on input "2" at bounding box center [100, 389] width 41 height 32
type input "2"
click at [137, 435] on input "2" at bounding box center [125, 428] width 44 height 32
click at [213, 482] on div "Back Reminders Set up completion reminders to be sent before and after the task…" at bounding box center [184, 407] width 318 height 660
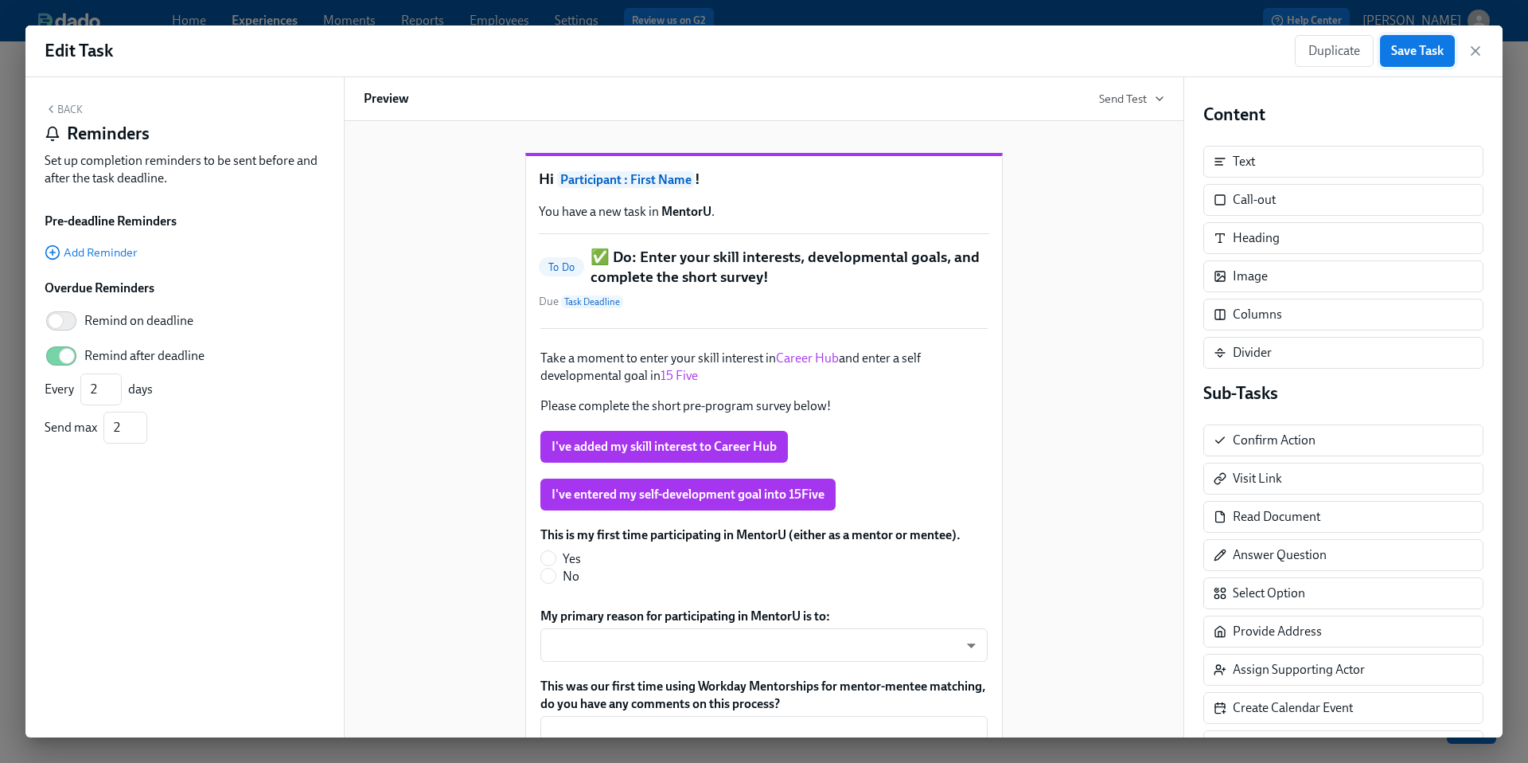
click at [1400, 49] on span "Save Task" at bounding box center [1417, 51] width 53 height 16
click at [1477, 51] on icon "button" at bounding box center [1476, 51] width 16 height 16
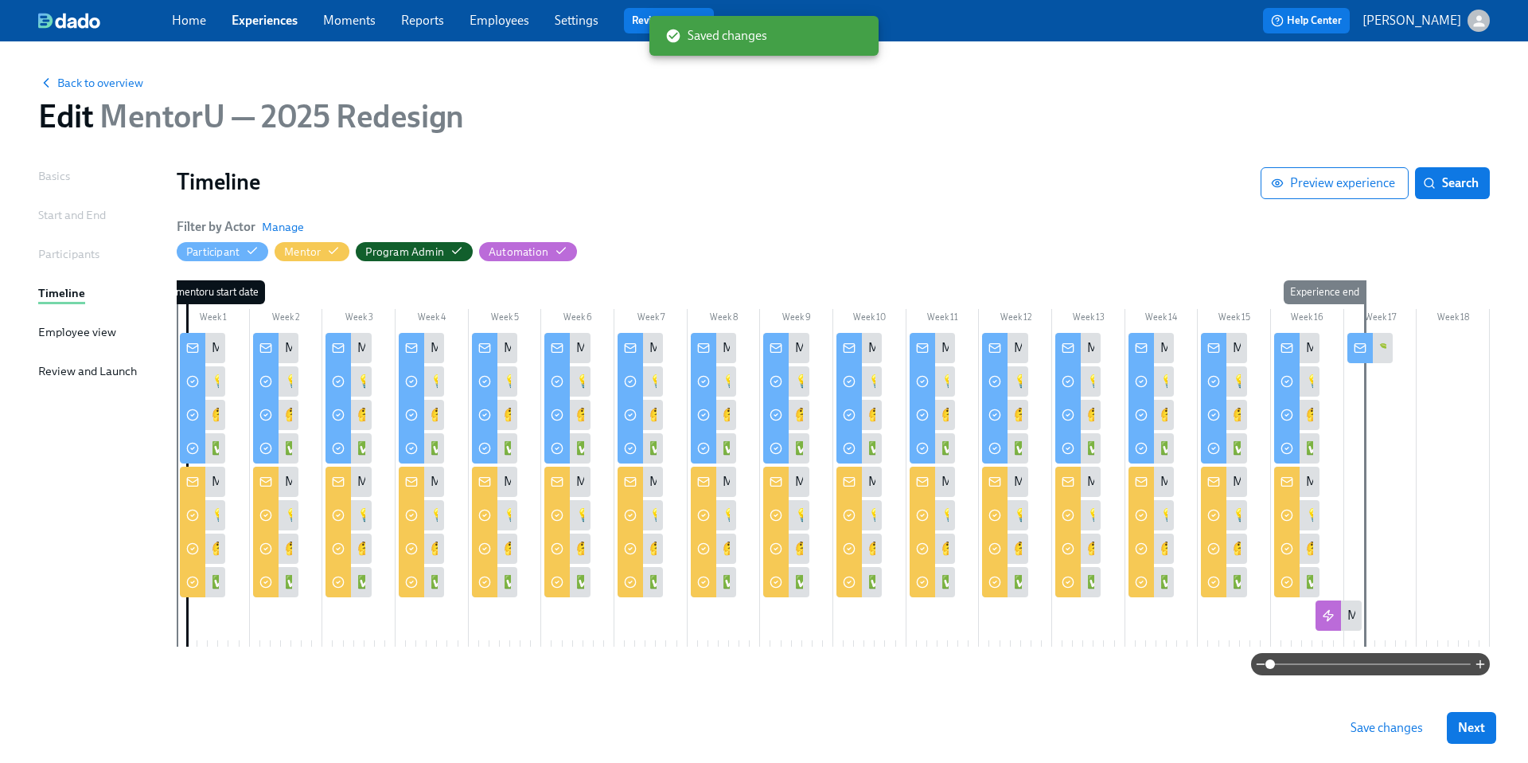
click at [1361, 733] on span "Save changes" at bounding box center [1387, 728] width 72 height 16
click at [210, 579] on div "✅ Do: Add your skill interest in Career Hub and complete the short survey!" at bounding box center [202, 582] width 45 height 30
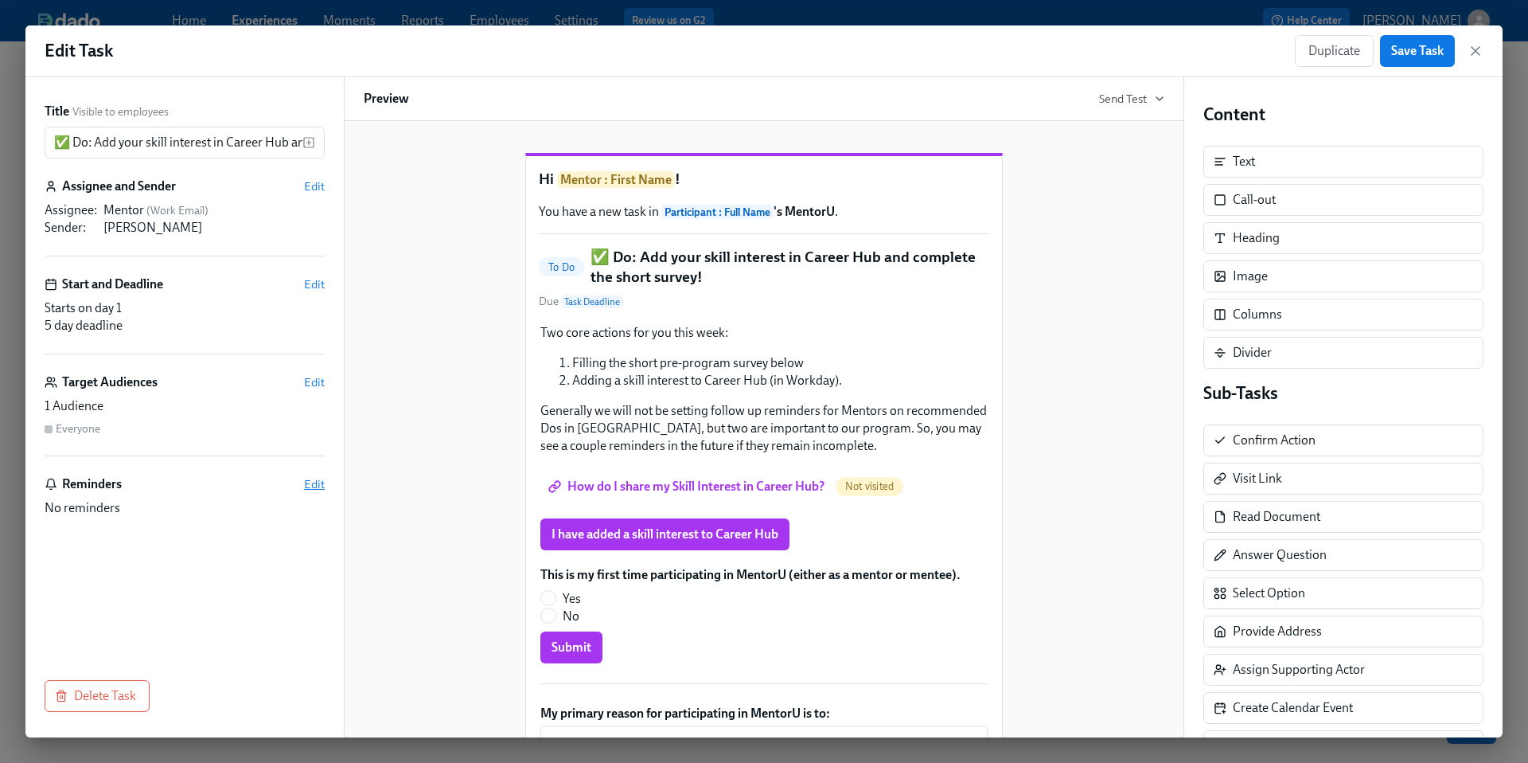
click at [320, 484] on span "Edit" at bounding box center [314, 484] width 21 height 16
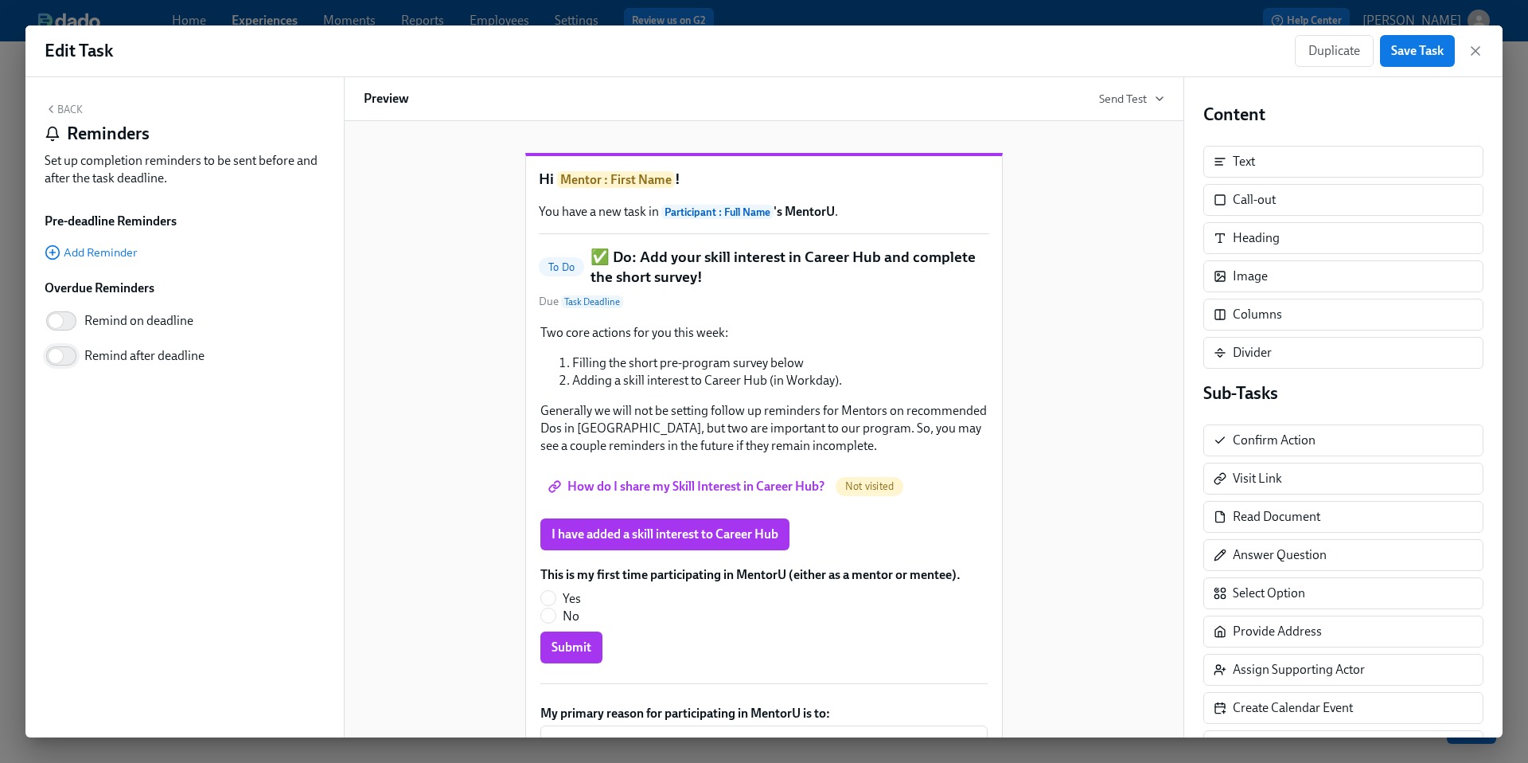
click at [59, 359] on input "Remind after deadline" at bounding box center [55, 355] width 105 height 35
checkbox input "true"
click at [60, 314] on input "Remind on deadline" at bounding box center [55, 320] width 105 height 35
checkbox input "true"
type input "2"
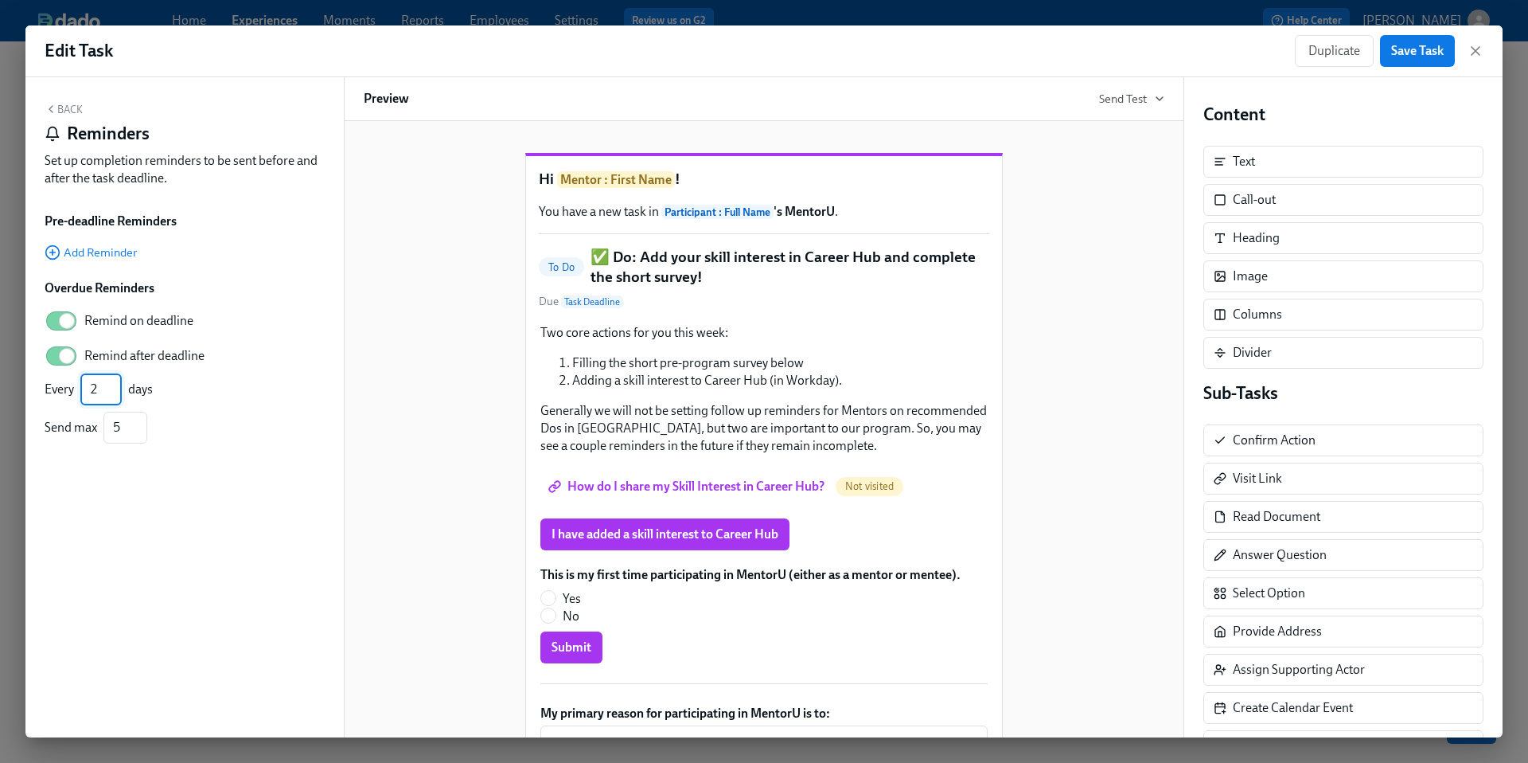
click at [117, 383] on input "2" at bounding box center [100, 389] width 41 height 32
click at [138, 424] on input "6" at bounding box center [125, 428] width 44 height 32
click at [138, 424] on input "7" at bounding box center [125, 428] width 44 height 32
click at [138, 431] on input "6" at bounding box center [125, 428] width 44 height 32
click at [138, 431] on input "5" at bounding box center [125, 428] width 44 height 32
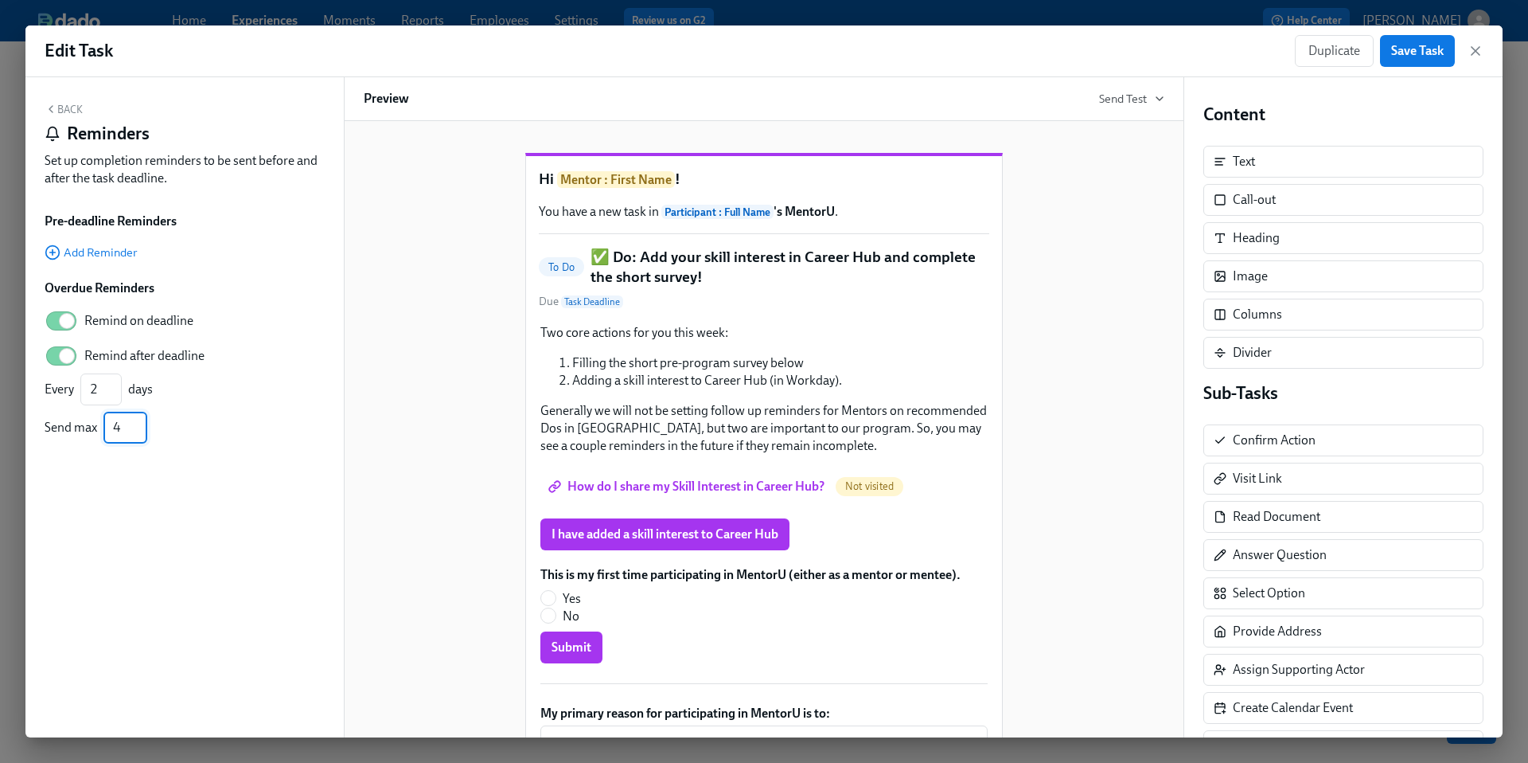
click at [138, 431] on input "4" at bounding box center [125, 428] width 44 height 32
click at [138, 431] on input "3" at bounding box center [125, 428] width 44 height 32
type input "2"
click at [138, 431] on input "2" at bounding box center [125, 428] width 44 height 32
click at [230, 456] on div "Back Reminders Set up completion reminders to be sent before and after the task…" at bounding box center [184, 407] width 318 height 660
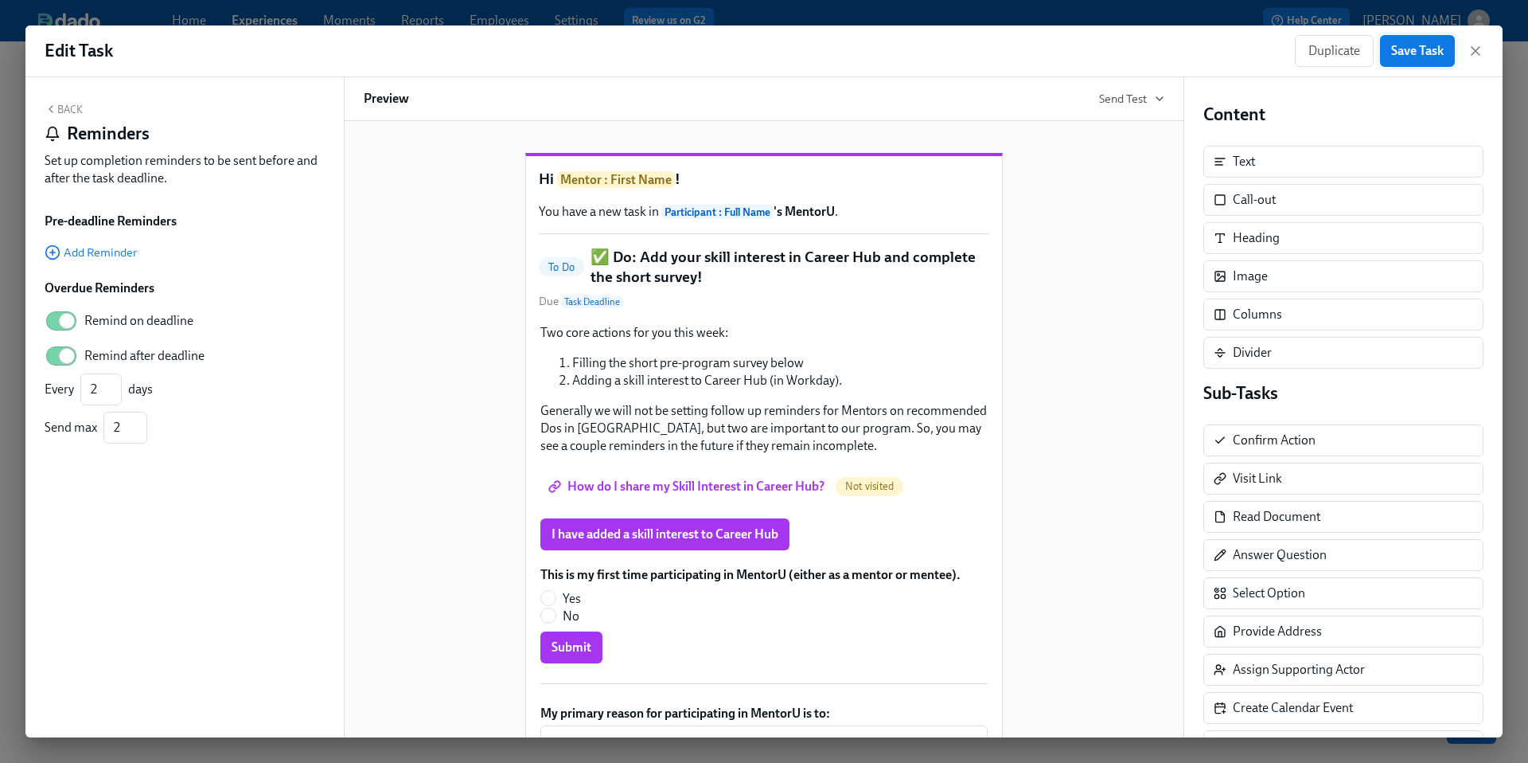
click at [1414, 50] on span "Save Task" at bounding box center [1417, 51] width 53 height 16
click at [1475, 56] on icon "button" at bounding box center [1476, 51] width 16 height 16
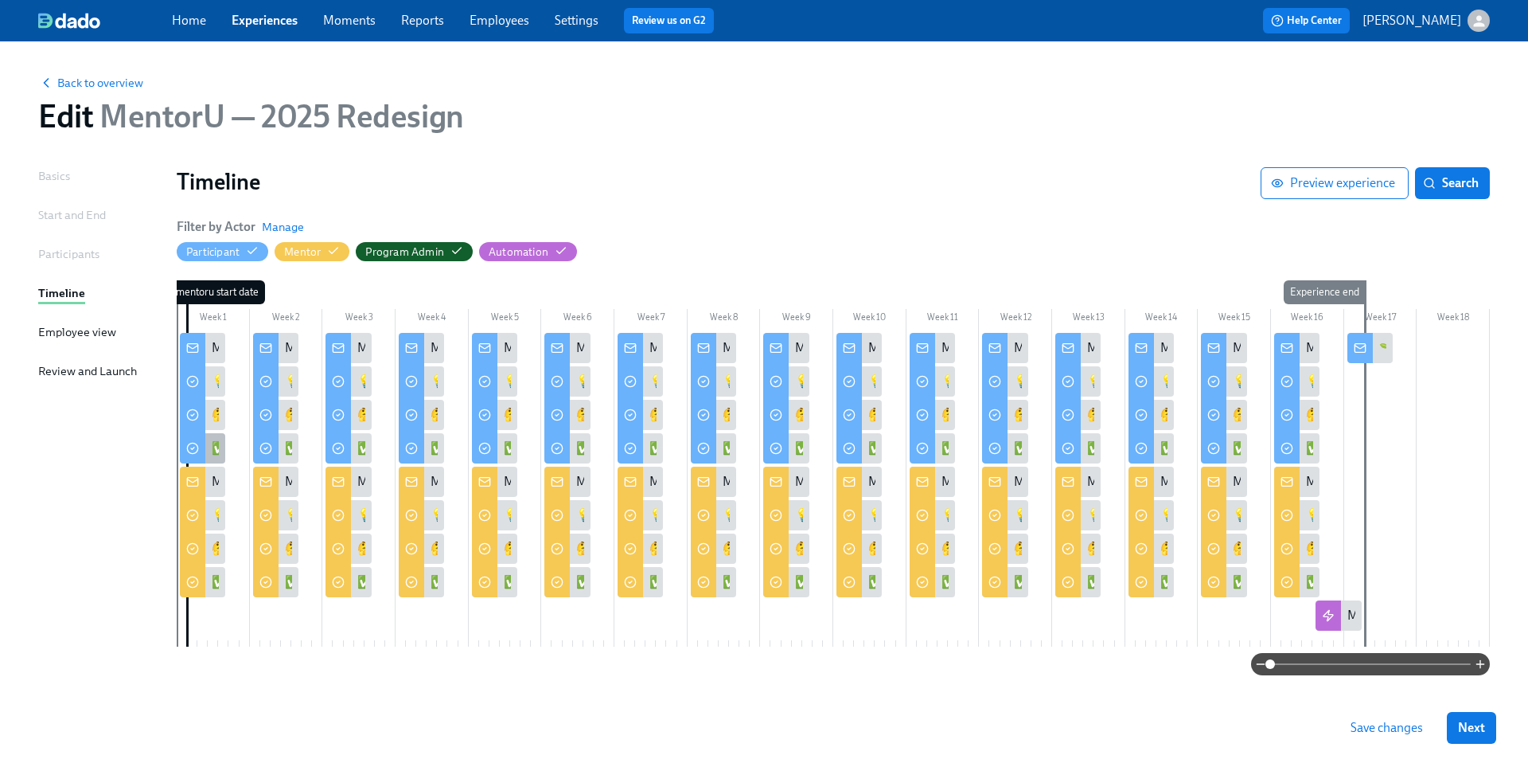
click at [207, 451] on div "✅ Do: Enter your skill interests, developmental goals, and complete the short s…" at bounding box center [202, 448] width 45 height 30
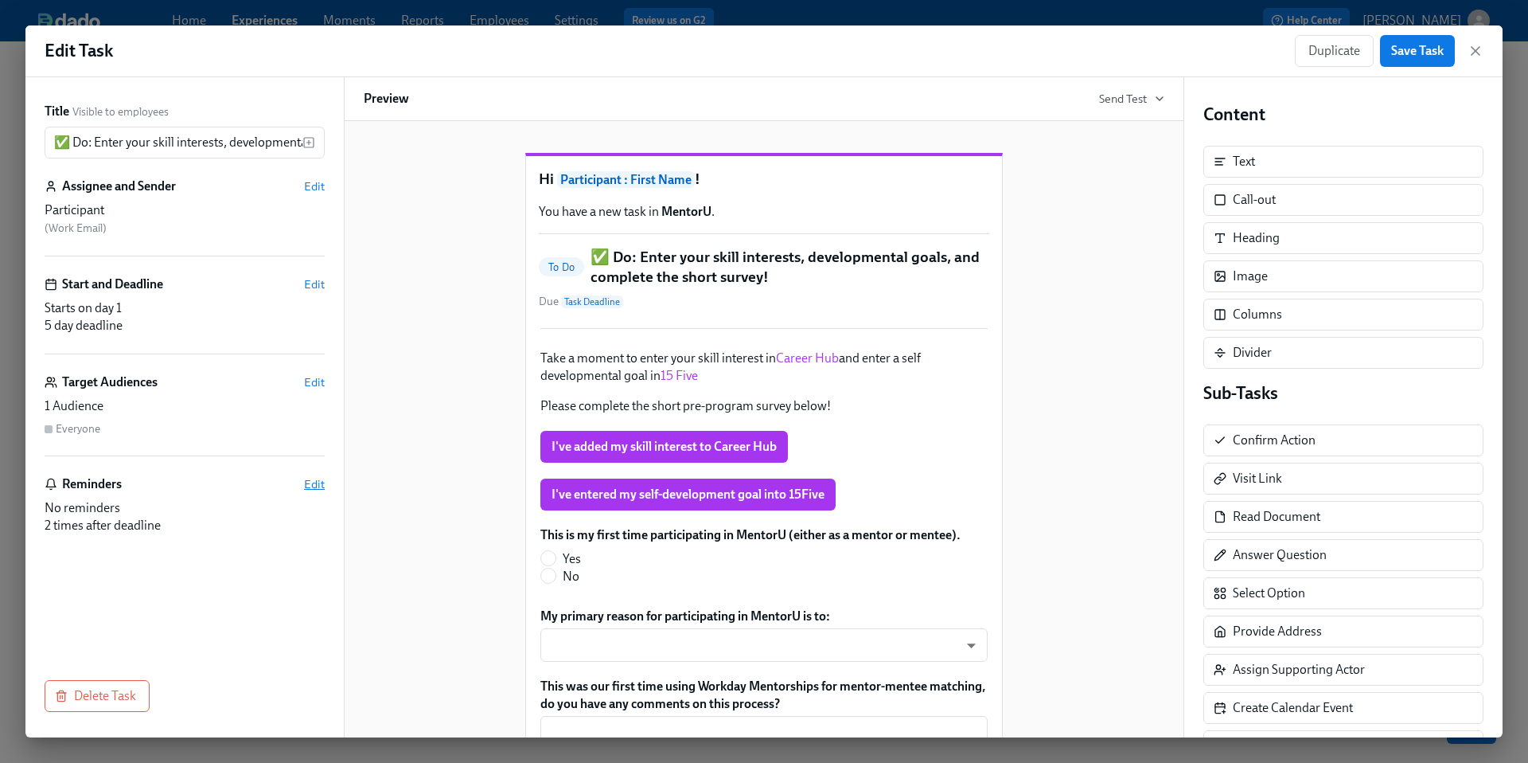
click at [315, 485] on span "Edit" at bounding box center [314, 484] width 21 height 16
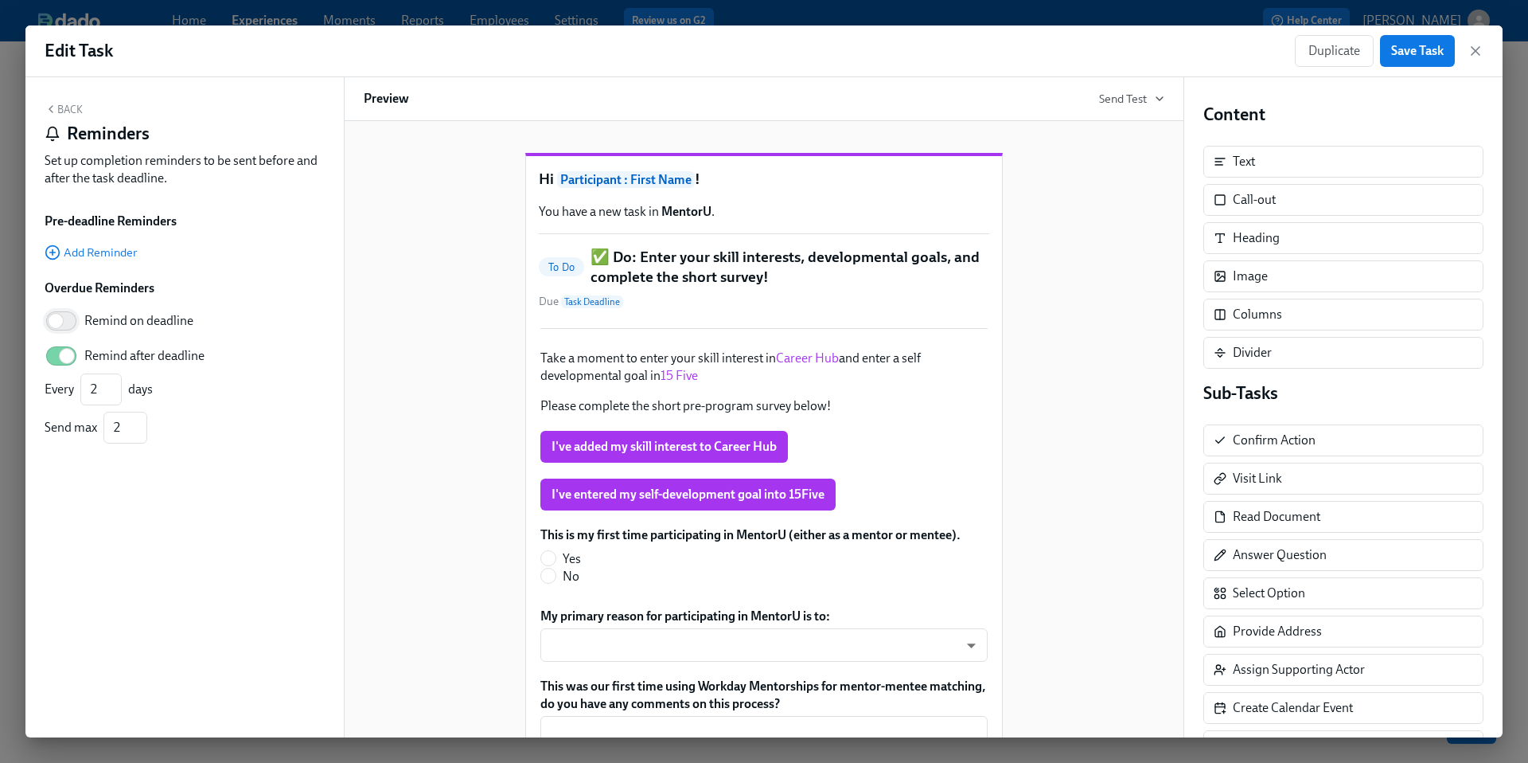
click at [56, 318] on input "Remind on deadline" at bounding box center [55, 320] width 105 height 35
checkbox input "true"
click at [1421, 53] on span "Save Task" at bounding box center [1417, 51] width 53 height 16
click at [1476, 53] on icon "button" at bounding box center [1476, 51] width 16 height 16
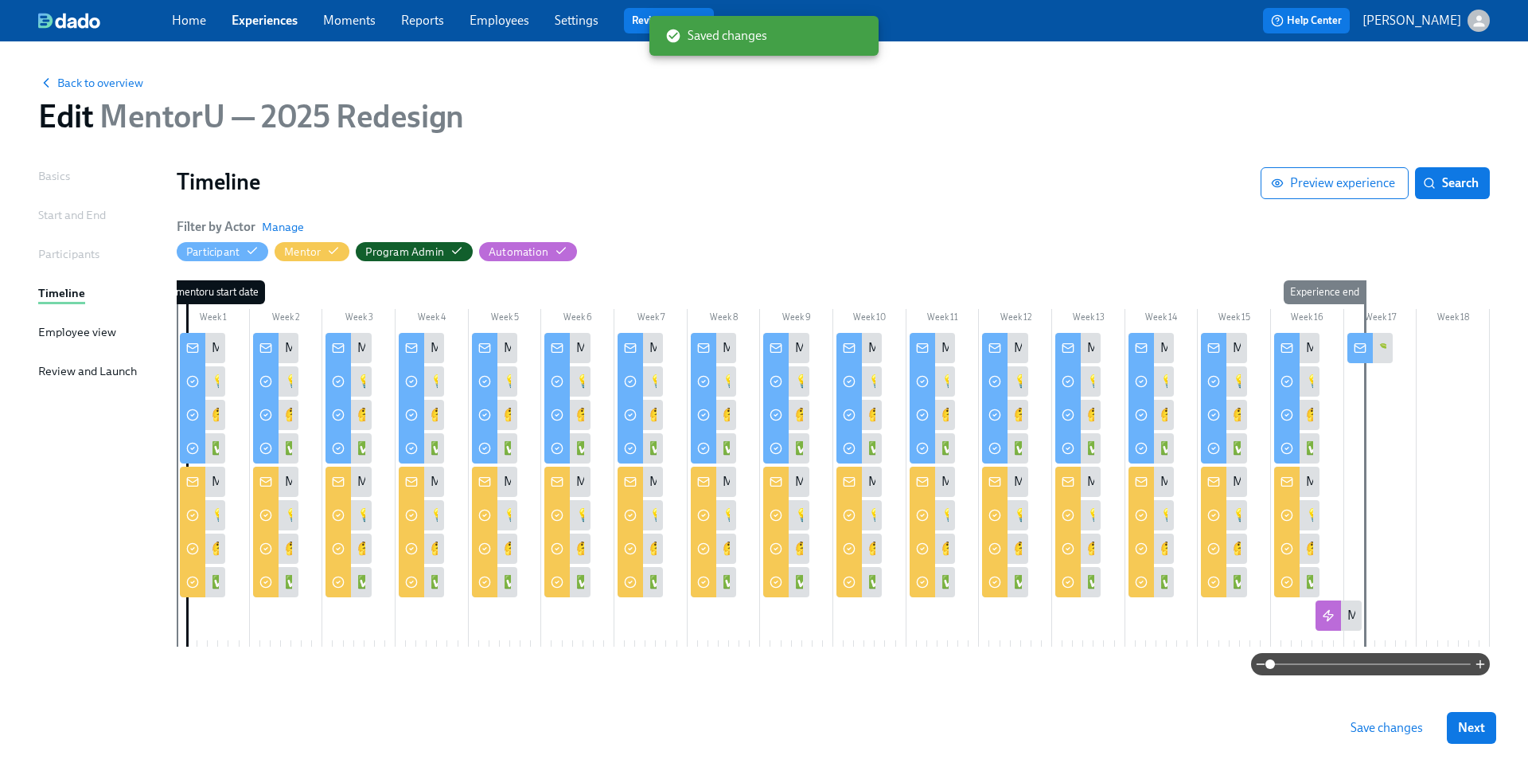
click at [1371, 730] on span "Save changes" at bounding box center [1387, 728] width 72 height 16
click at [203, 583] on div at bounding box center [192, 580] width 25 height 33
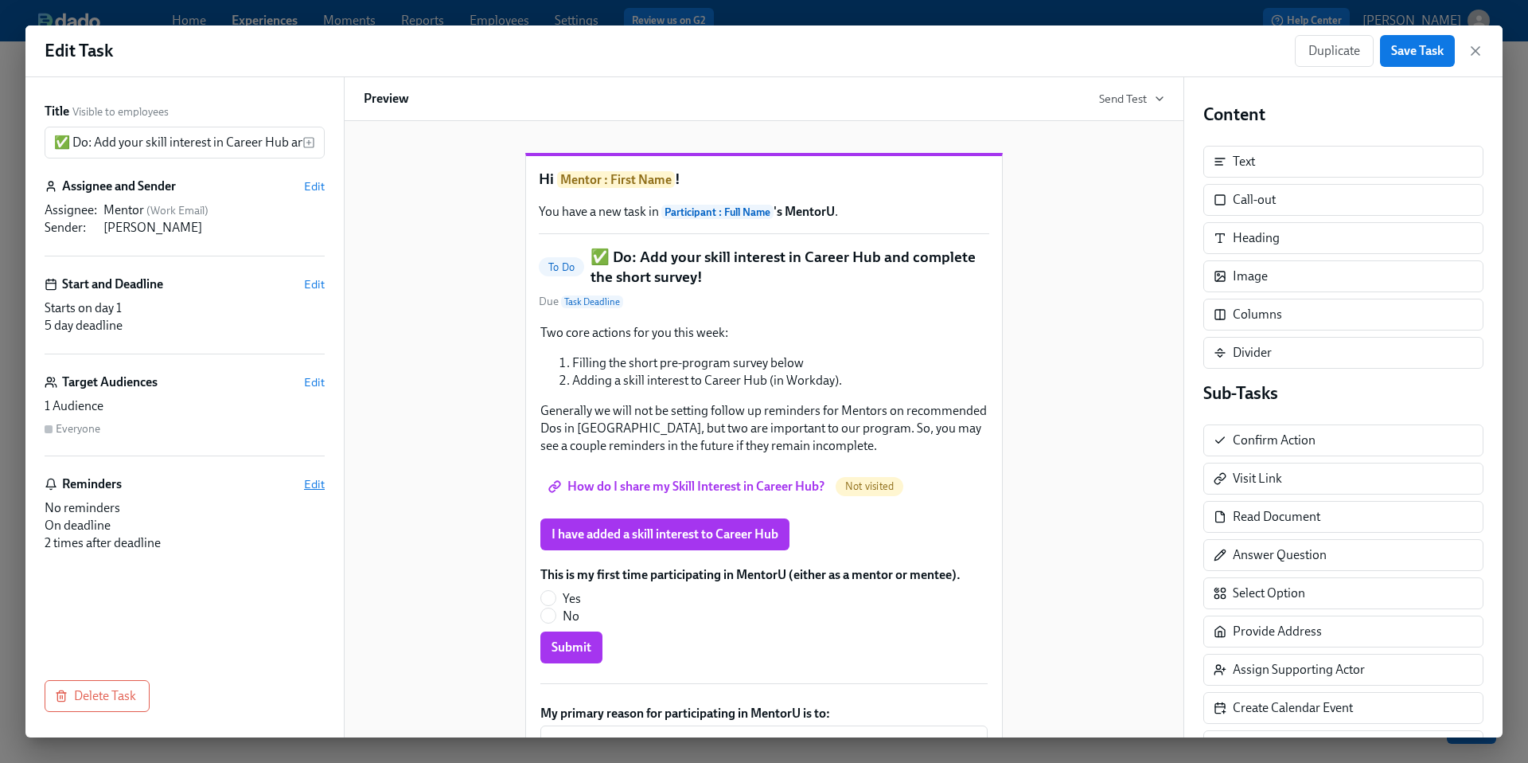
click at [309, 484] on span "Edit" at bounding box center [314, 484] width 21 height 16
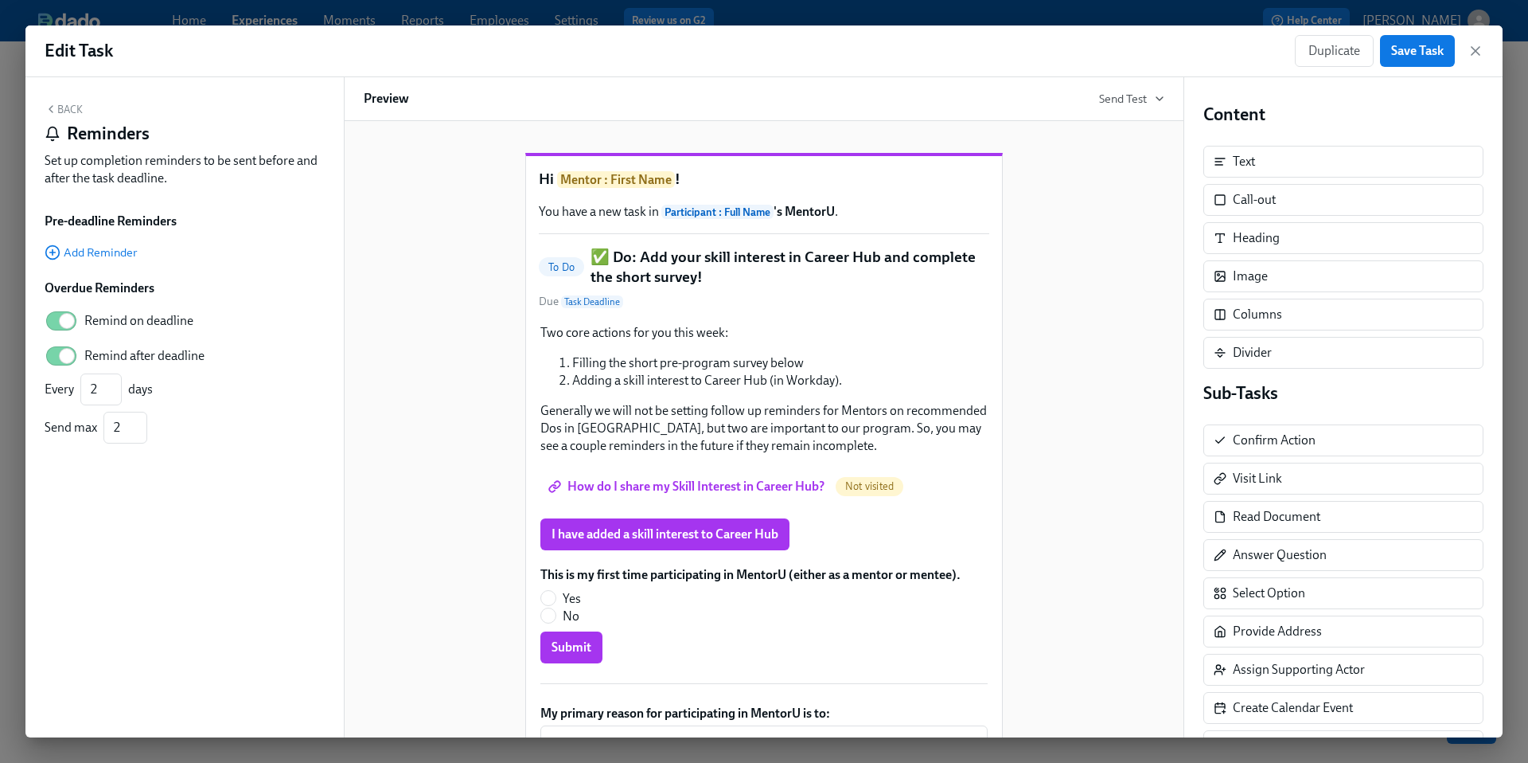
click at [1465, 51] on div "Duplicate Save Task" at bounding box center [1389, 51] width 189 height 32
click at [1481, 55] on icon "button" at bounding box center [1476, 51] width 16 height 16
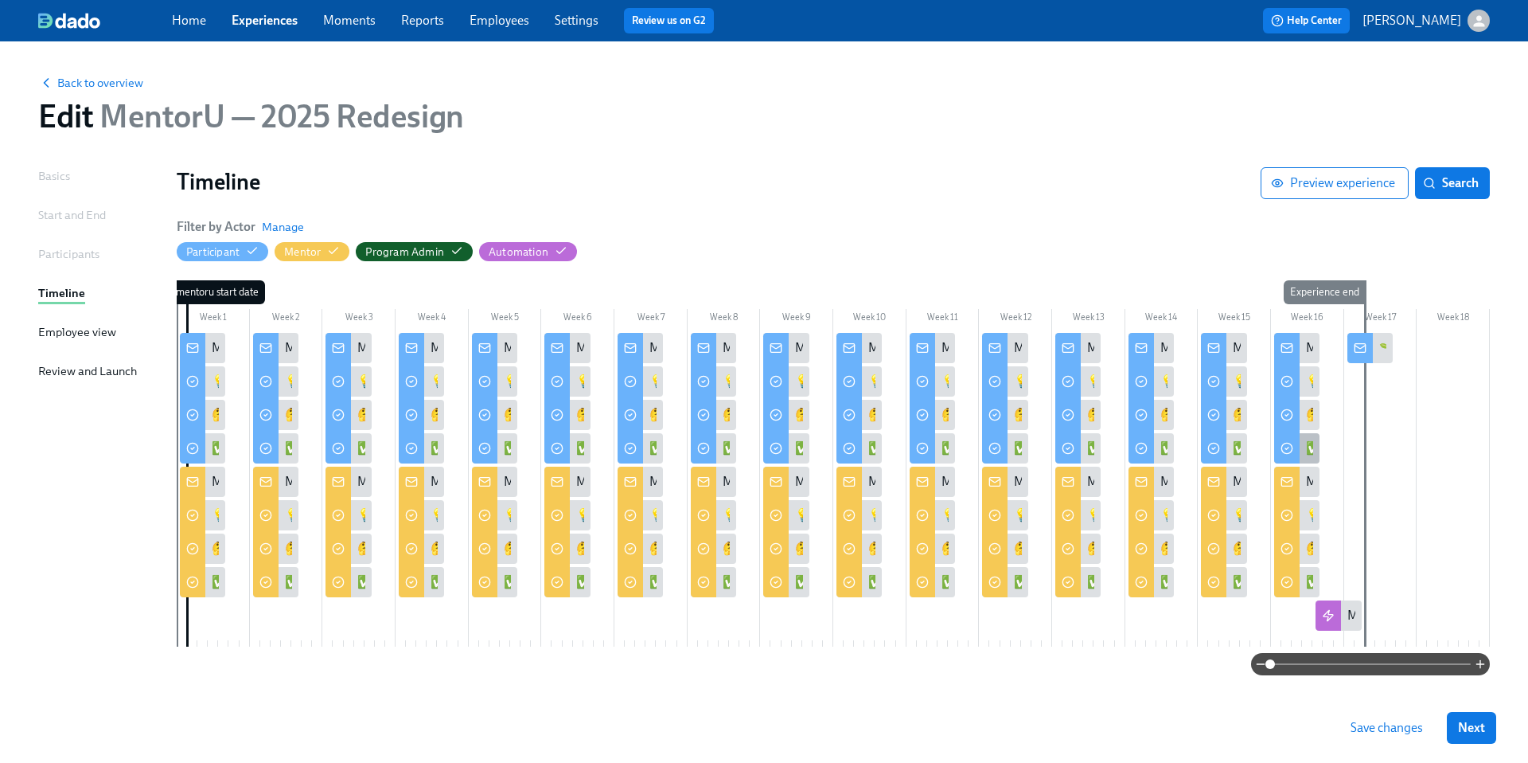
click at [1309, 449] on div "✅ Do: Update your skills profile & complete the survey" at bounding box center [1454, 448] width 297 height 18
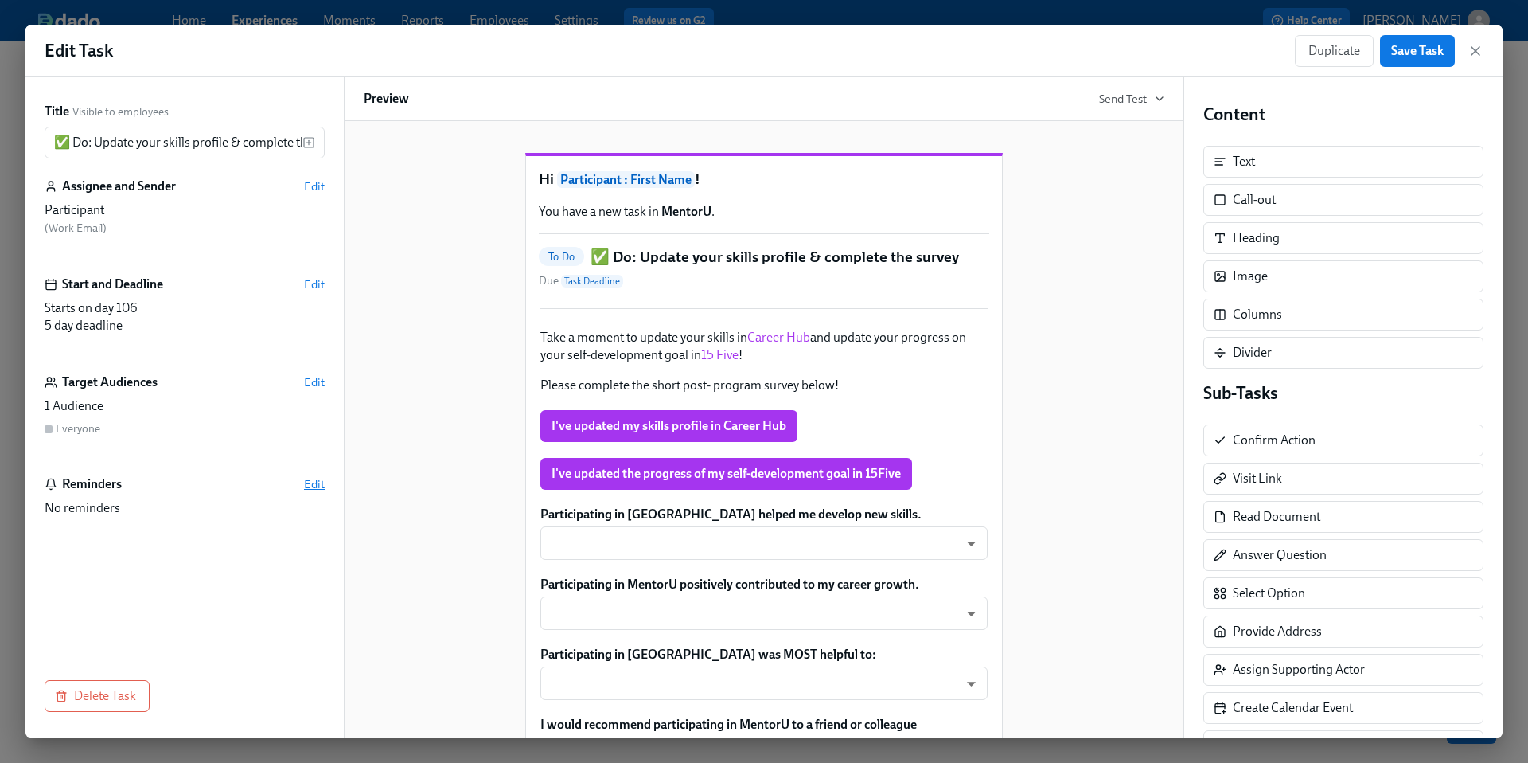
click at [316, 488] on span "Edit" at bounding box center [314, 484] width 21 height 16
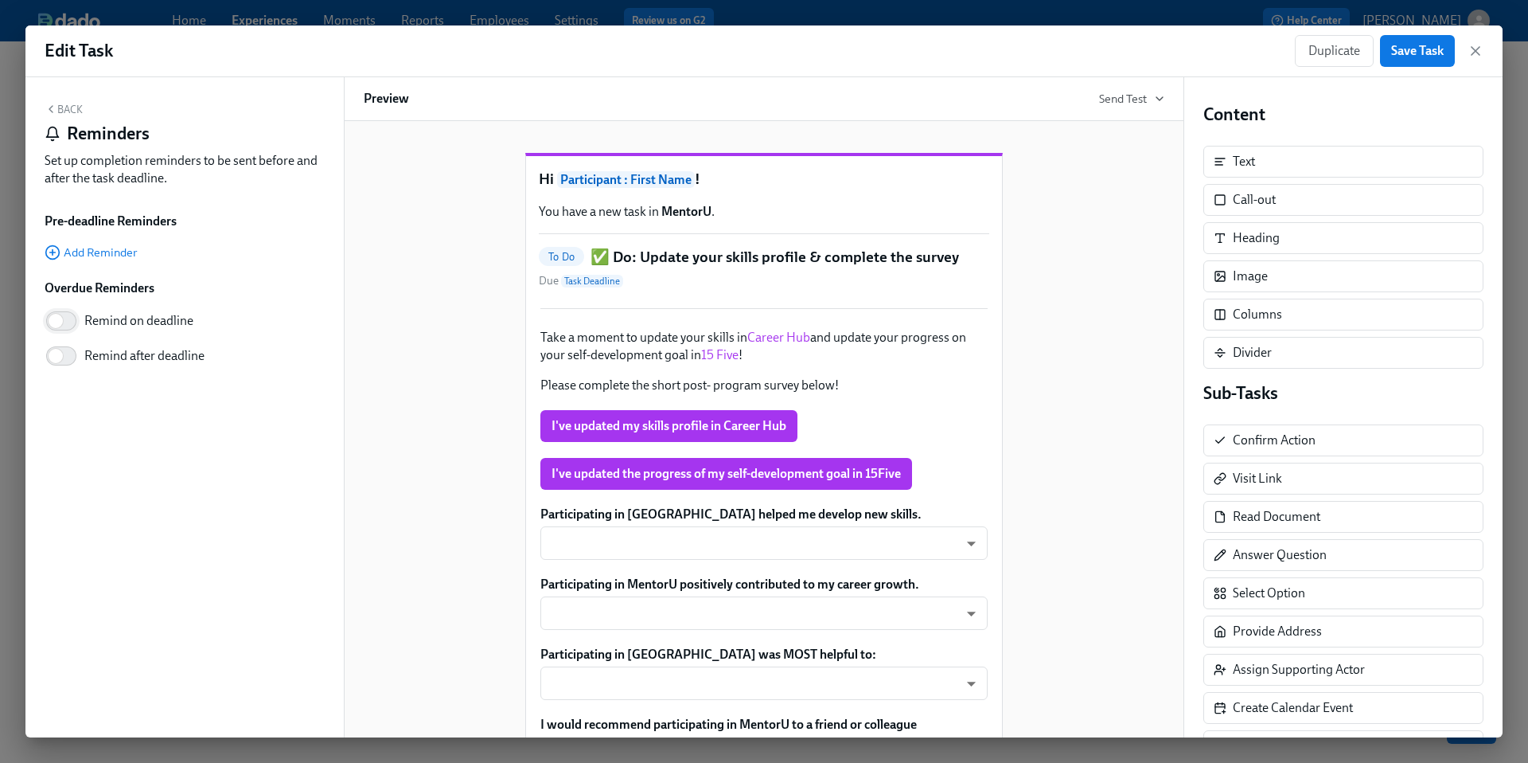
click at [57, 316] on input "Remind on deadline" at bounding box center [55, 320] width 105 height 35
checkbox input "true"
click at [59, 349] on input "Remind after deadline" at bounding box center [55, 355] width 105 height 35
checkbox input "true"
type input "2"
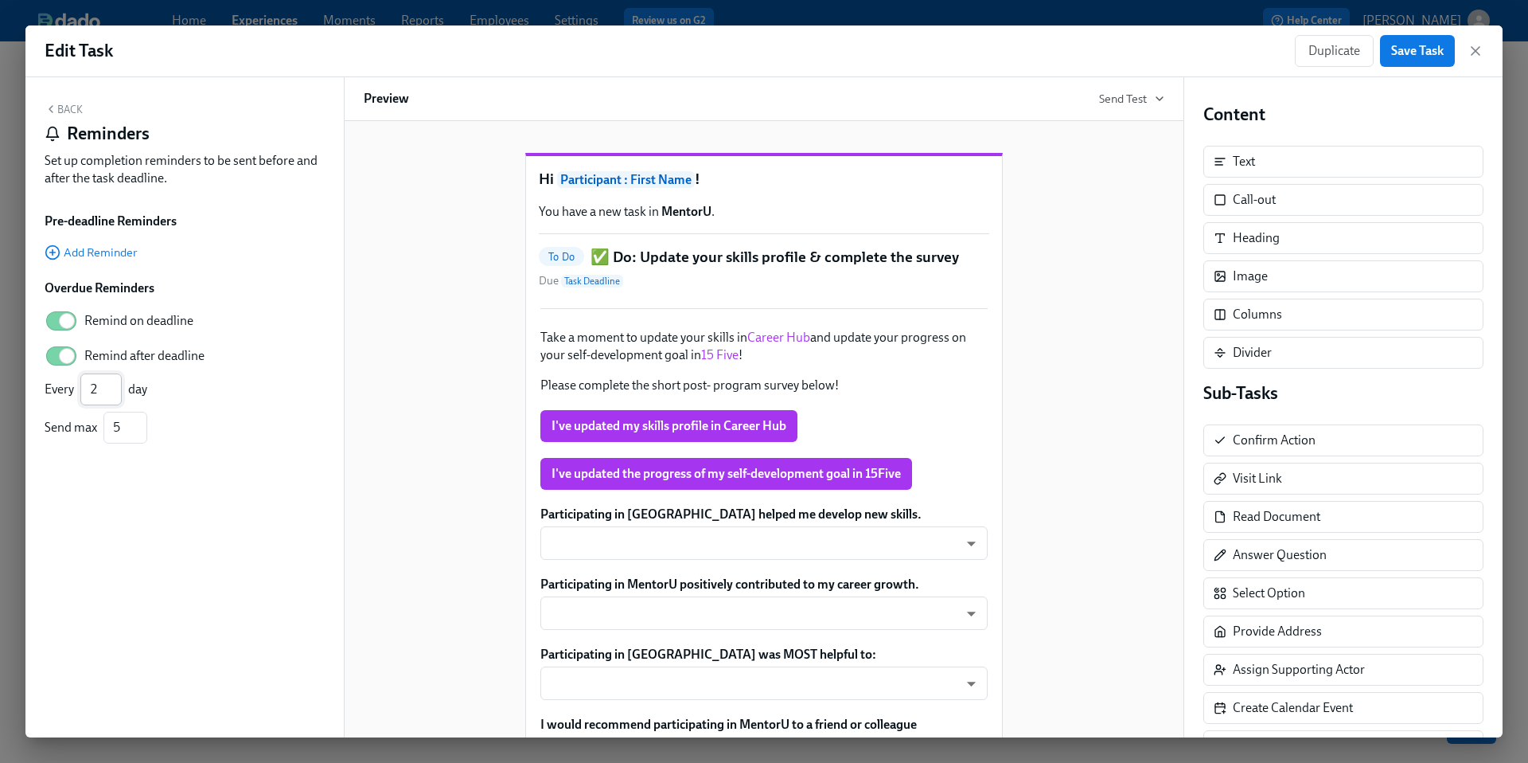
click at [116, 384] on input "2" at bounding box center [100, 389] width 41 height 32
click at [140, 434] on input "4" at bounding box center [125, 428] width 44 height 32
click at [140, 434] on input "3" at bounding box center [125, 428] width 44 height 32
type input "2"
click at [140, 434] on input "2" at bounding box center [125, 428] width 44 height 32
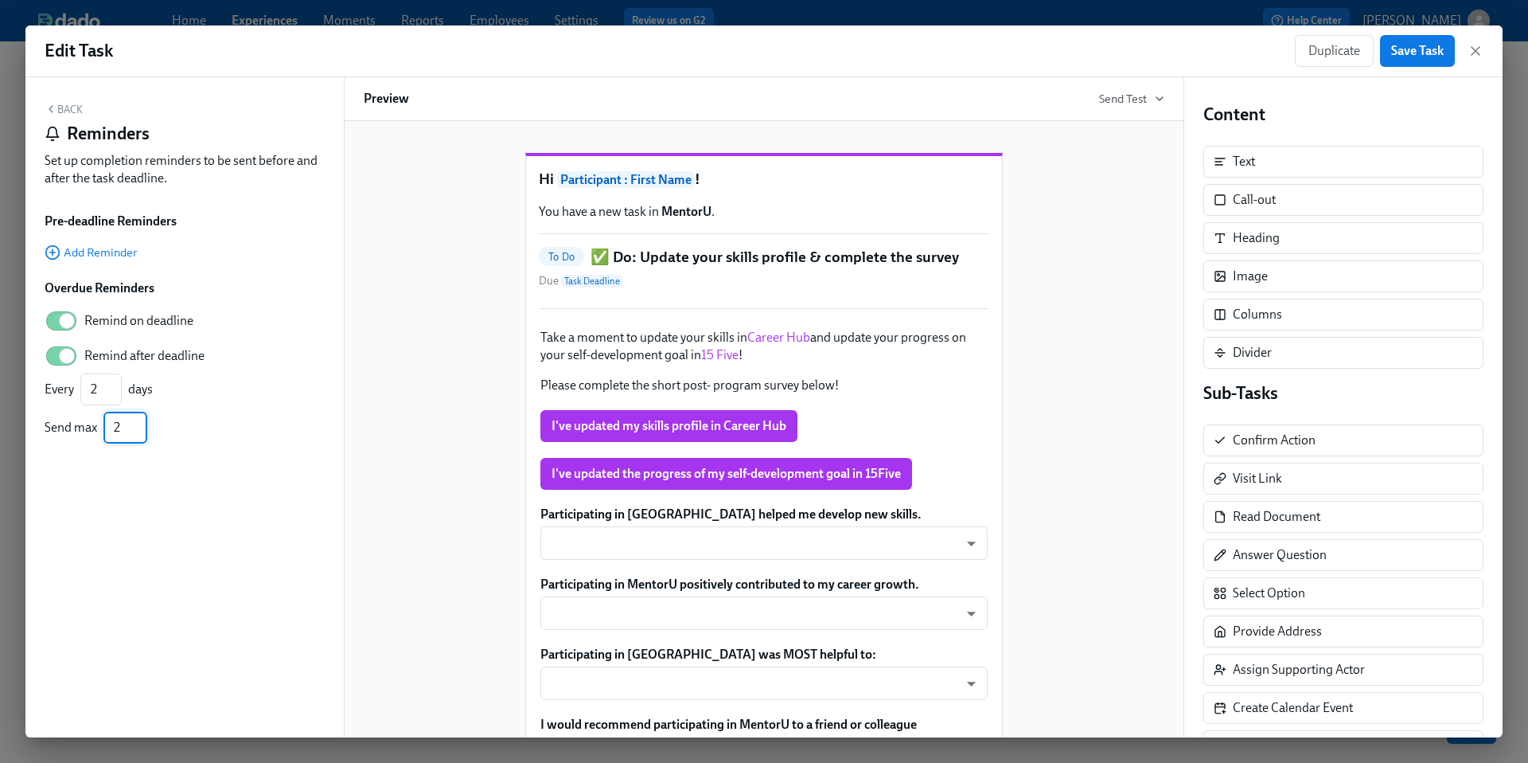
click at [264, 467] on div "Back Reminders Set up completion reminders to be sent before and after the task…" at bounding box center [184, 407] width 318 height 660
click at [1419, 50] on span "Save Task" at bounding box center [1417, 51] width 53 height 16
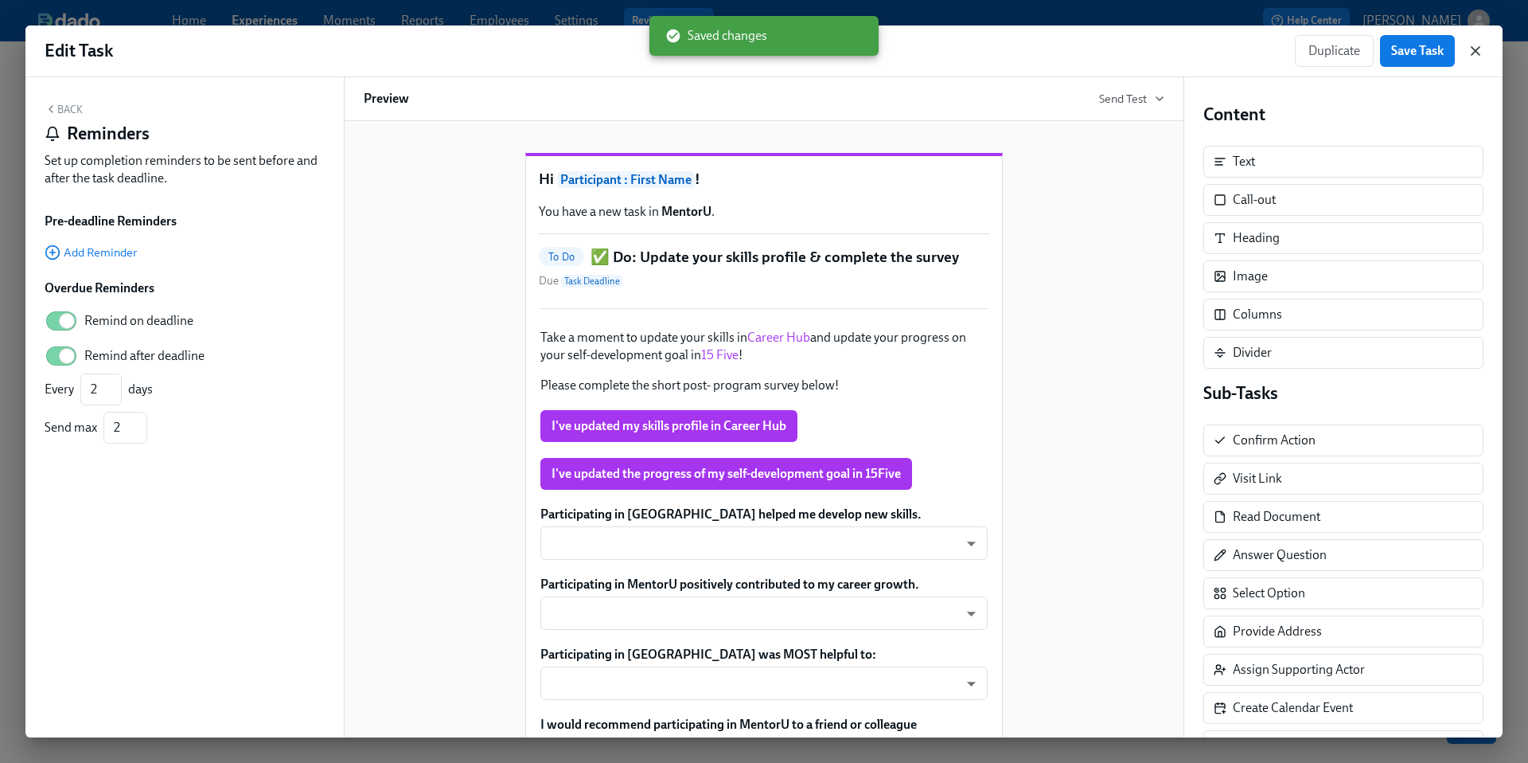
click at [1476, 52] on icon "button" at bounding box center [1476, 51] width 8 height 8
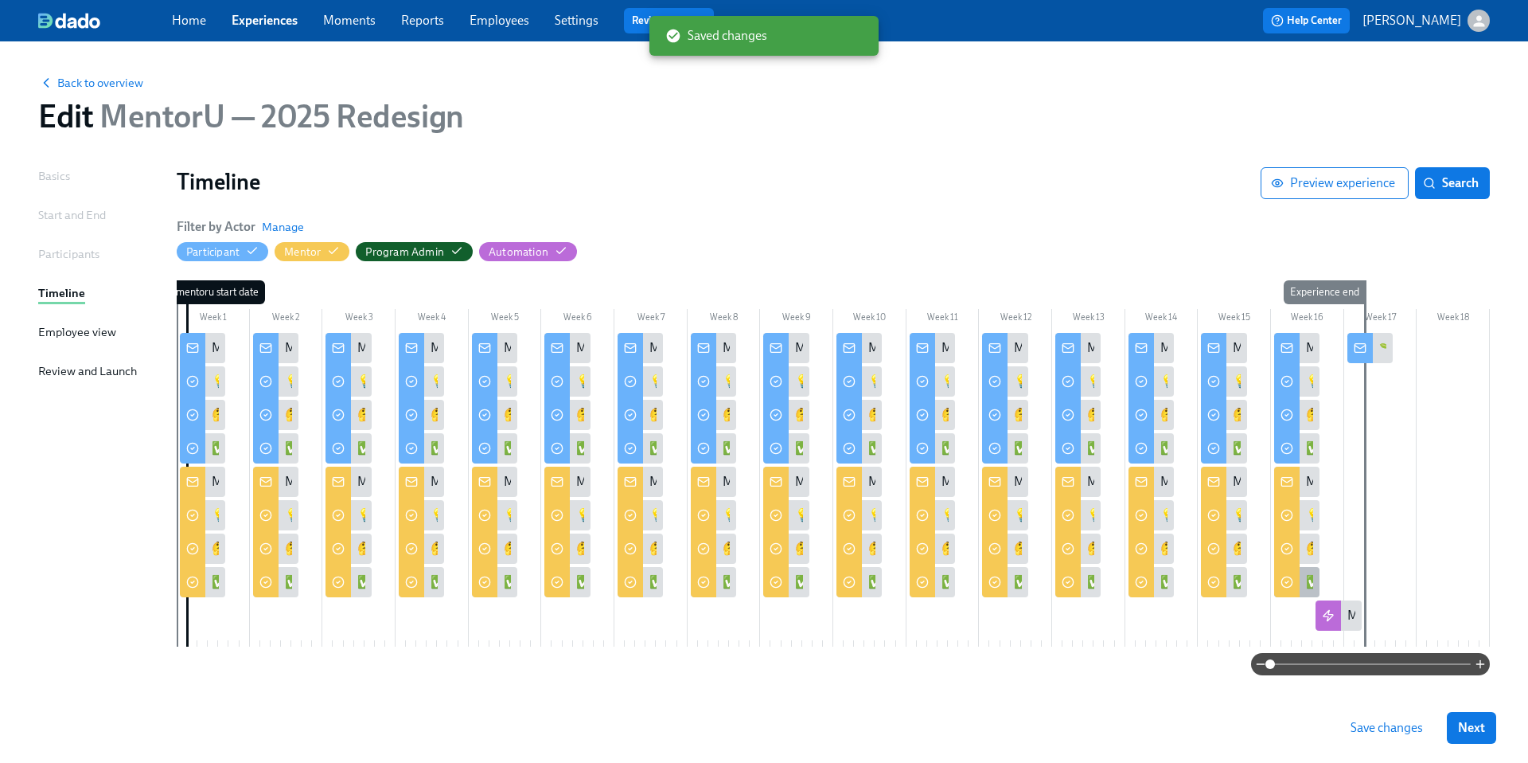
click at [1302, 584] on div "✅ Do: Close out MentorU" at bounding box center [1296, 582] width 45 height 30
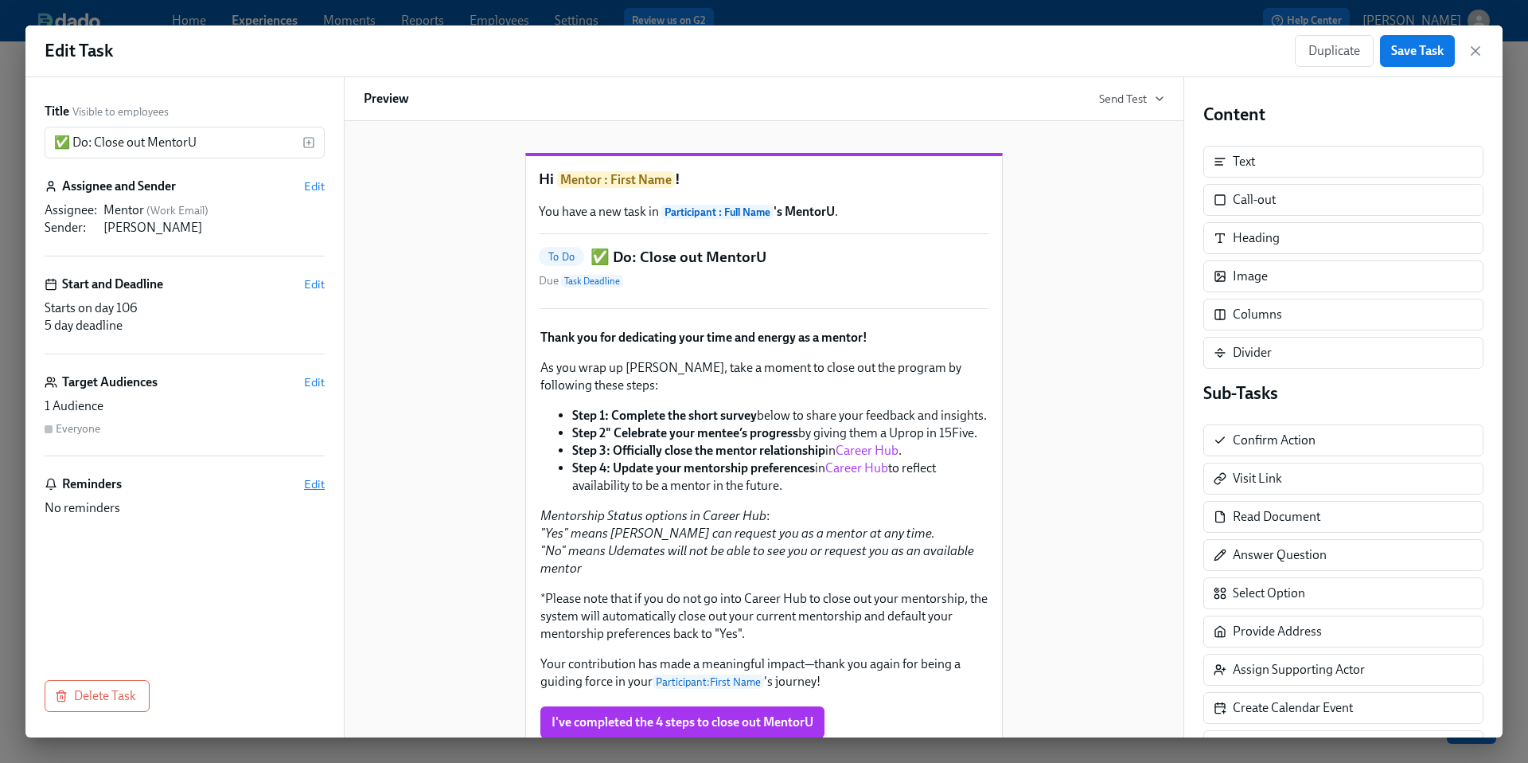
click at [309, 482] on span "Edit" at bounding box center [314, 484] width 21 height 16
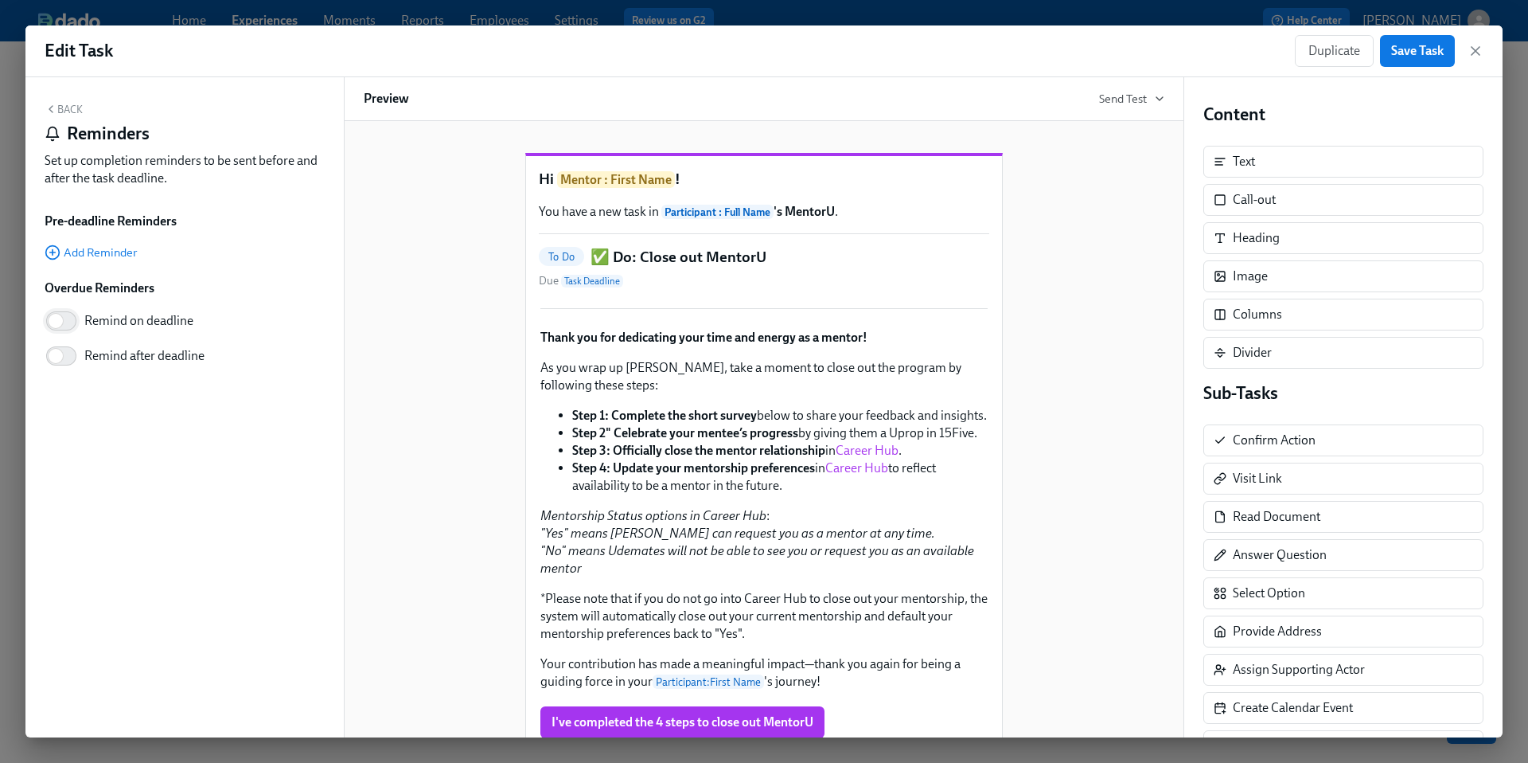
click at [63, 317] on input "Remind on deadline" at bounding box center [55, 320] width 105 height 35
checkbox input "true"
click at [60, 358] on input "Remind after deadline" at bounding box center [55, 355] width 105 height 35
checkbox input "true"
type input "2"
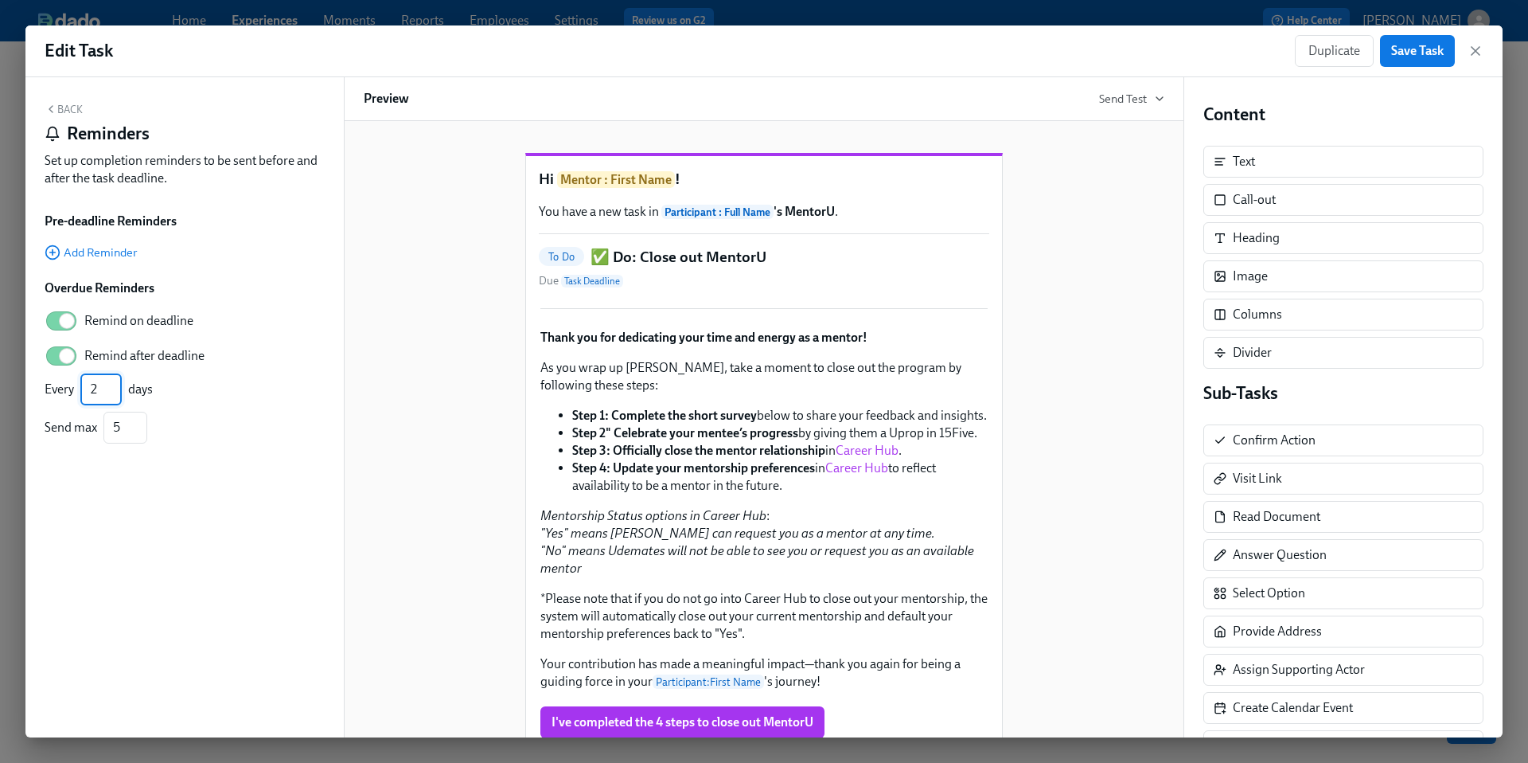
click at [119, 385] on input "2" at bounding box center [100, 389] width 41 height 32
click at [138, 433] on input "4" at bounding box center [125, 428] width 44 height 32
click at [138, 433] on input "3" at bounding box center [125, 428] width 44 height 32
type input "2"
click at [138, 433] on input "2" at bounding box center [125, 428] width 44 height 32
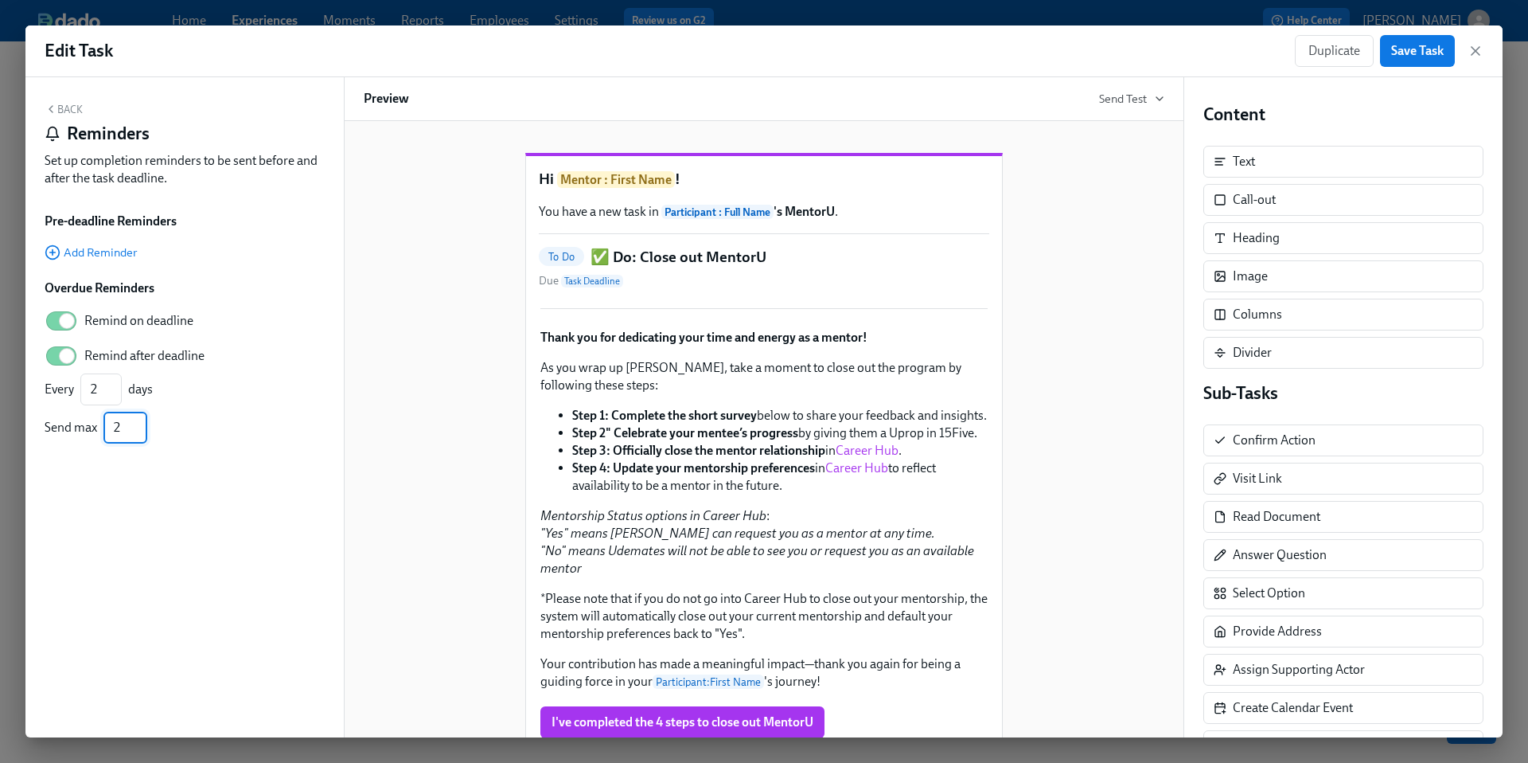
click at [209, 474] on div "Back Reminders Set up completion reminders to be sent before and after the task…" at bounding box center [184, 407] width 318 height 660
click at [1421, 55] on span "Save Task" at bounding box center [1417, 51] width 53 height 16
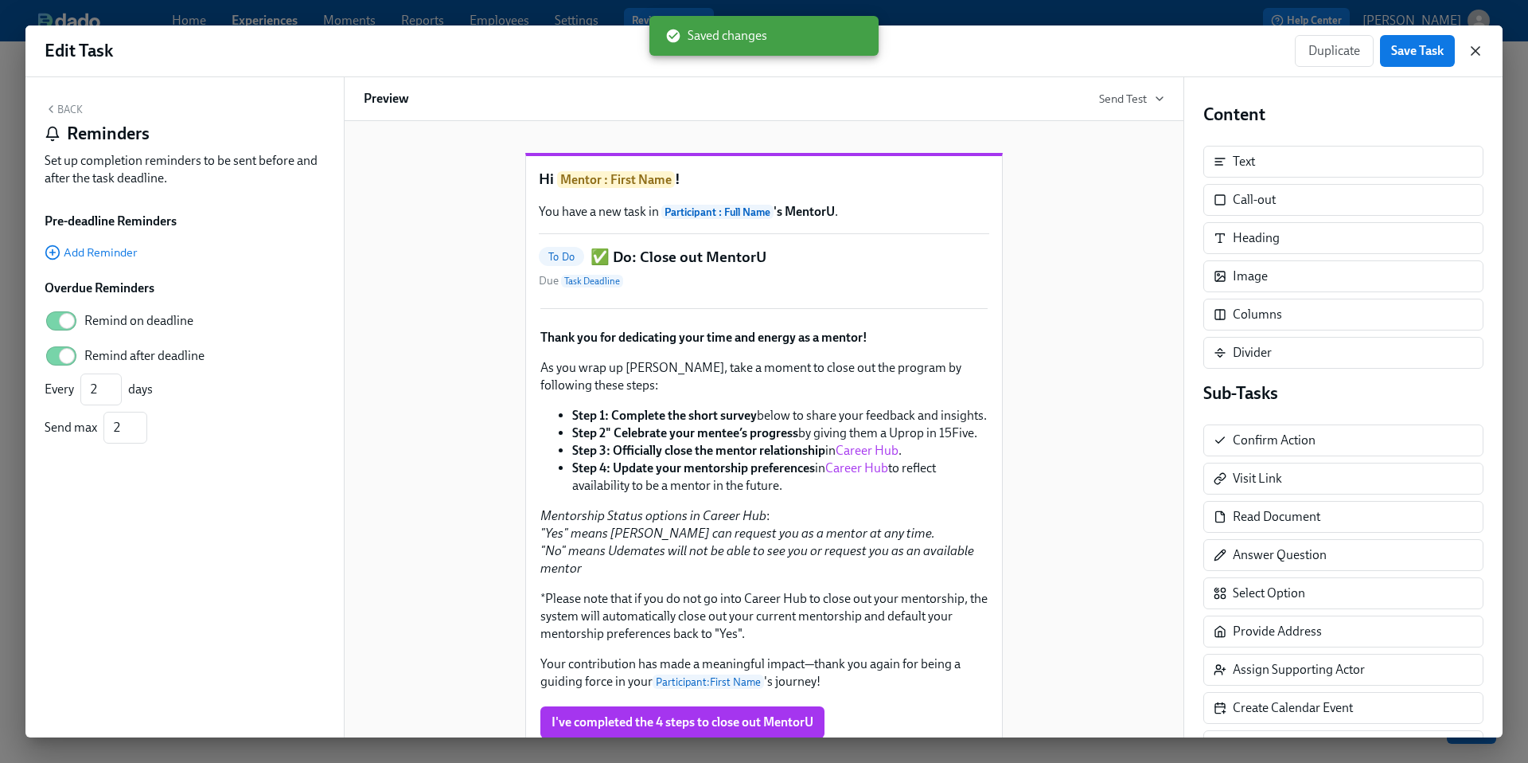
click at [1473, 52] on icon "button" at bounding box center [1476, 51] width 8 height 8
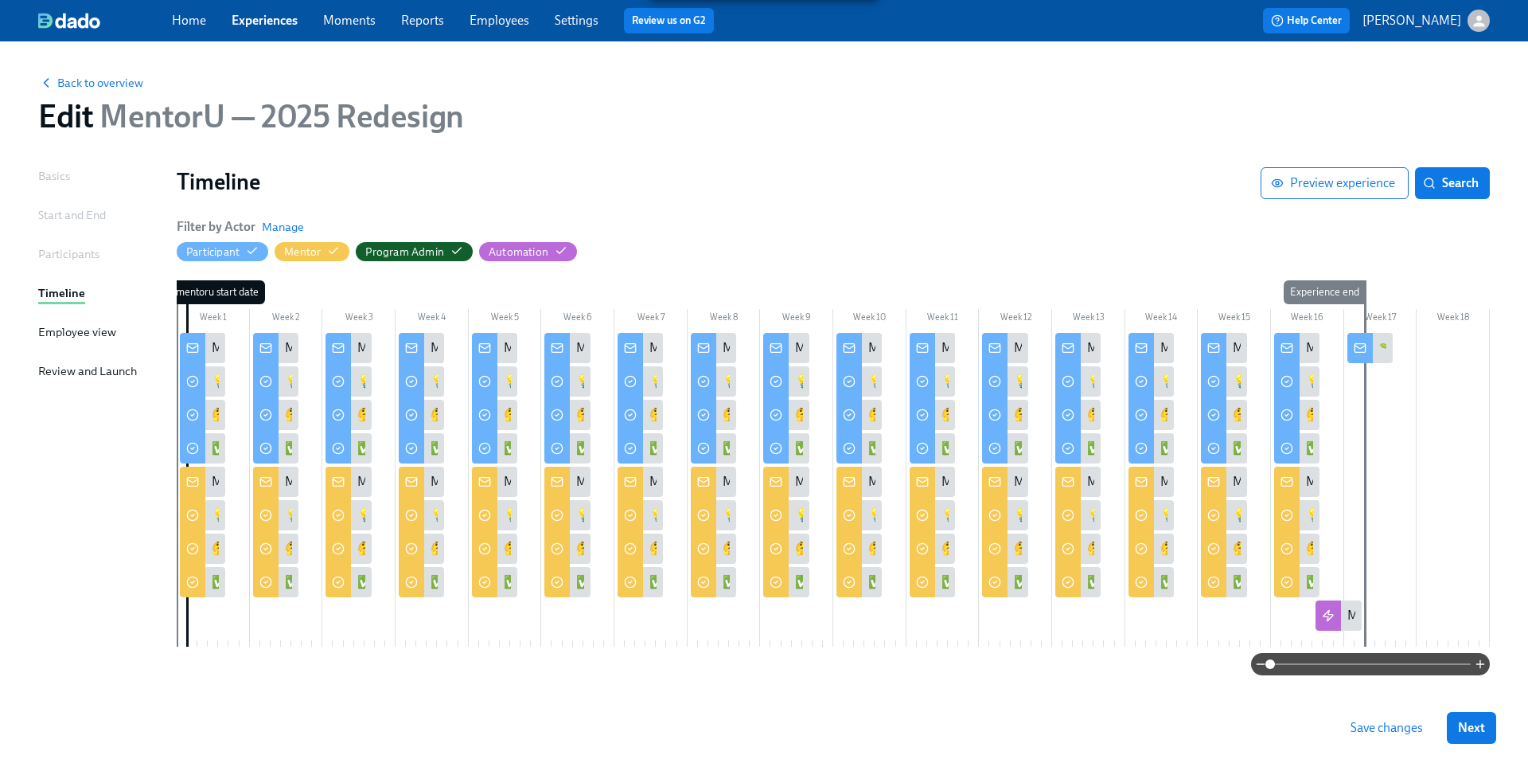
click at [1364, 725] on span "Save changes" at bounding box center [1387, 728] width 72 height 16
click at [356, 380] on div "💡 Learn: Introduction to Growth Mindset" at bounding box center [348, 381] width 45 height 30
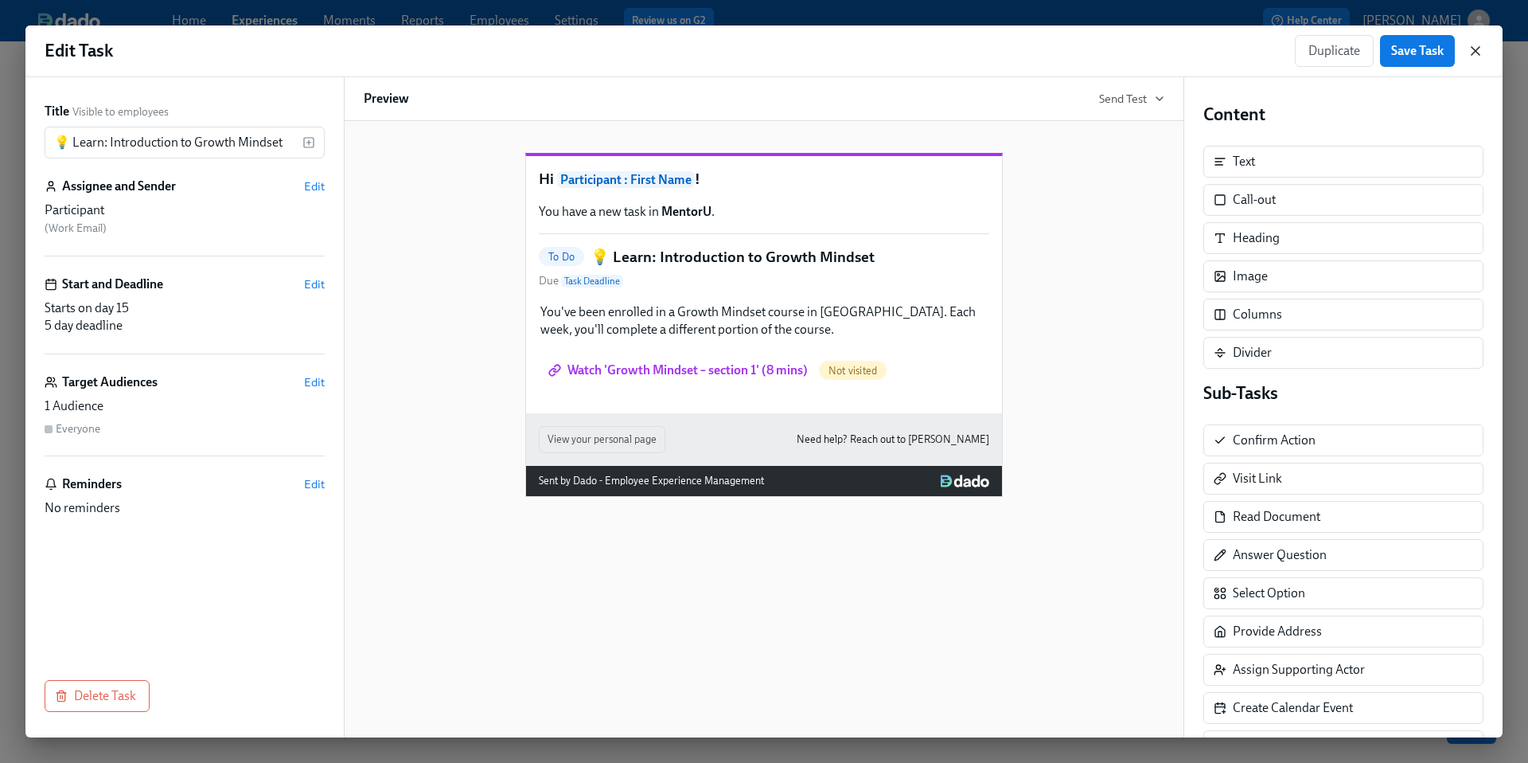
click at [1468, 53] on icon "button" at bounding box center [1476, 51] width 16 height 16
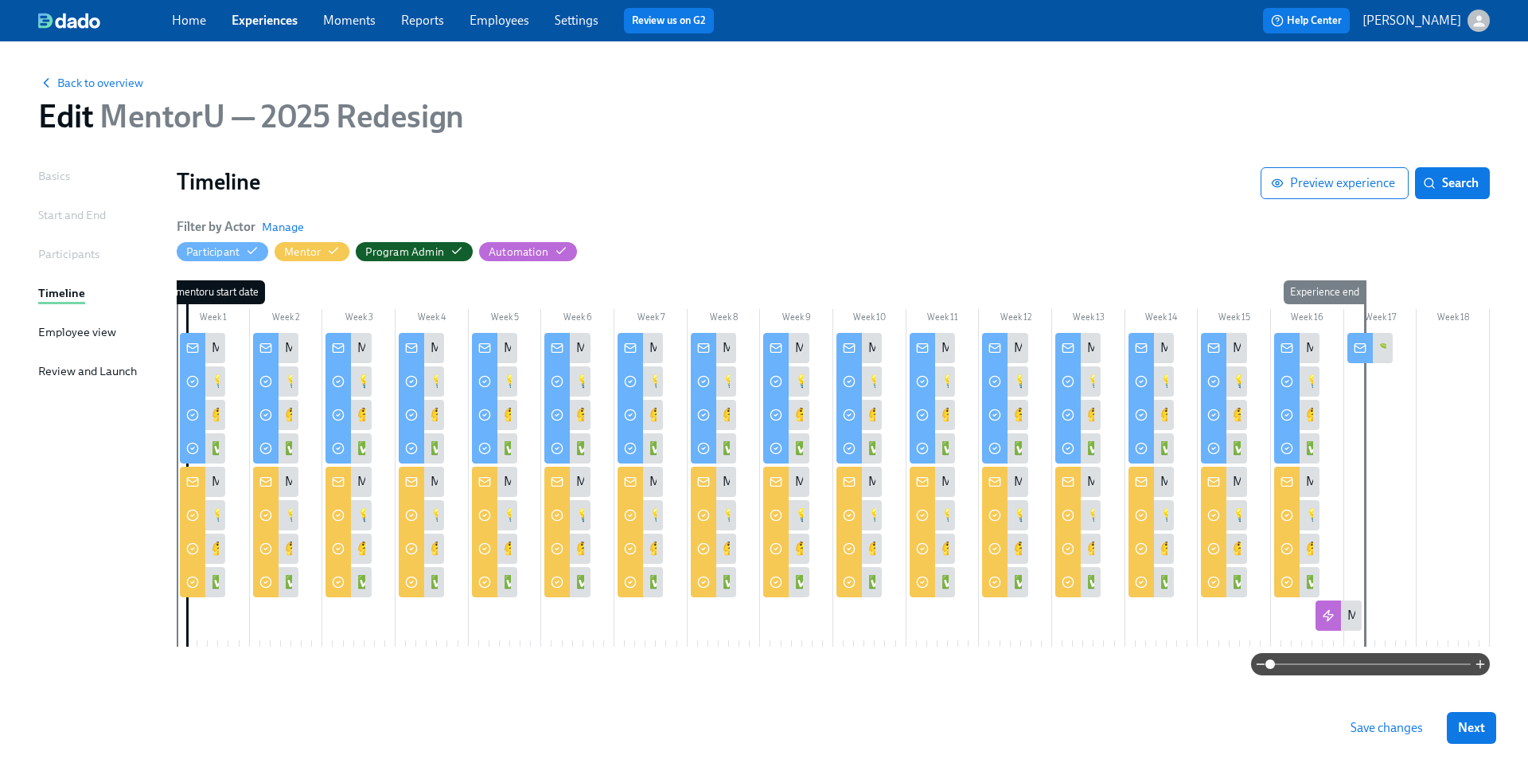
click at [583, 386] on div at bounding box center [587, 381] width 8 height 30
click at [572, 384] on div "💡 Learn: Growth Mindset" at bounding box center [566, 381] width 45 height 30
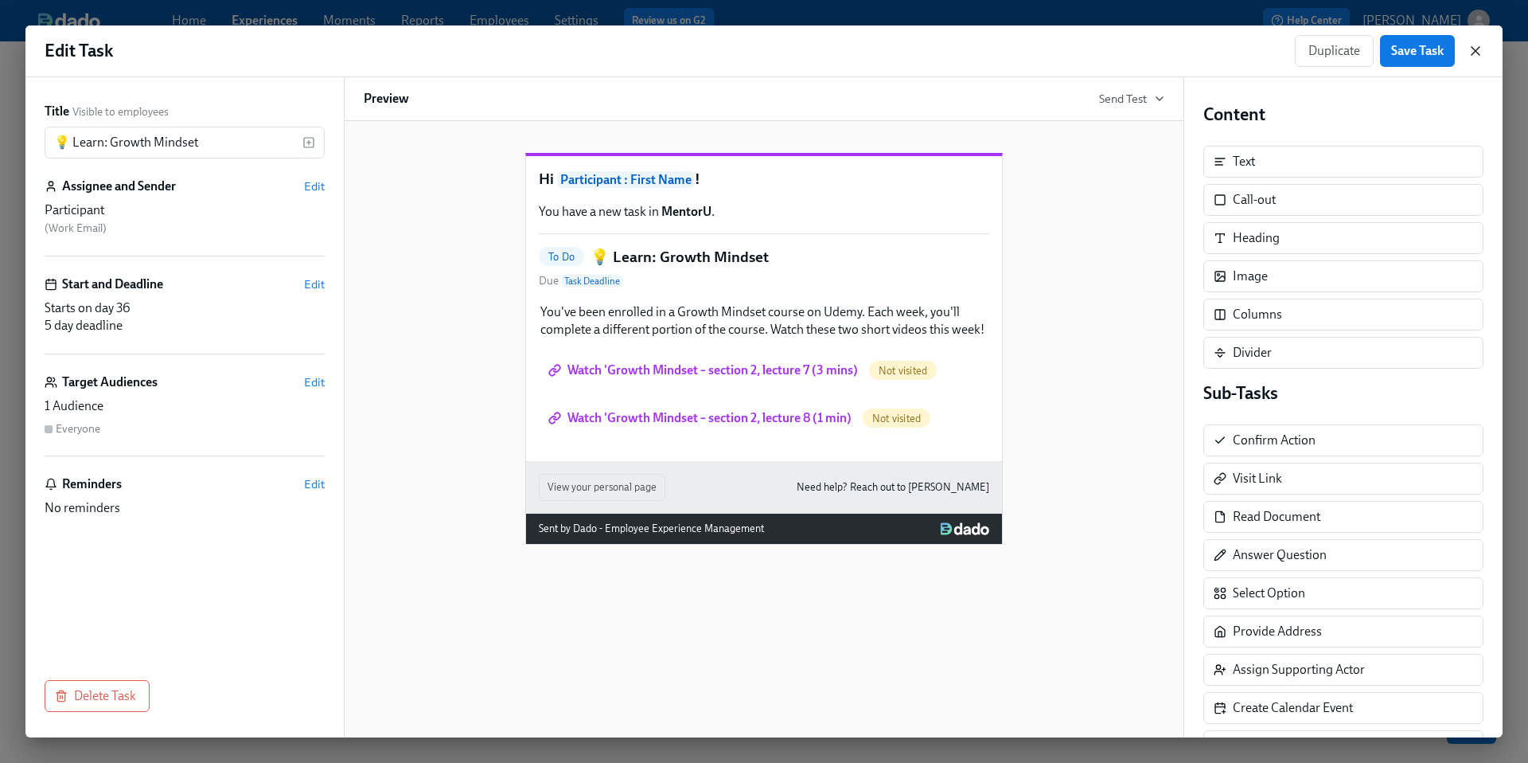
click at [1475, 50] on icon "button" at bounding box center [1476, 51] width 8 height 8
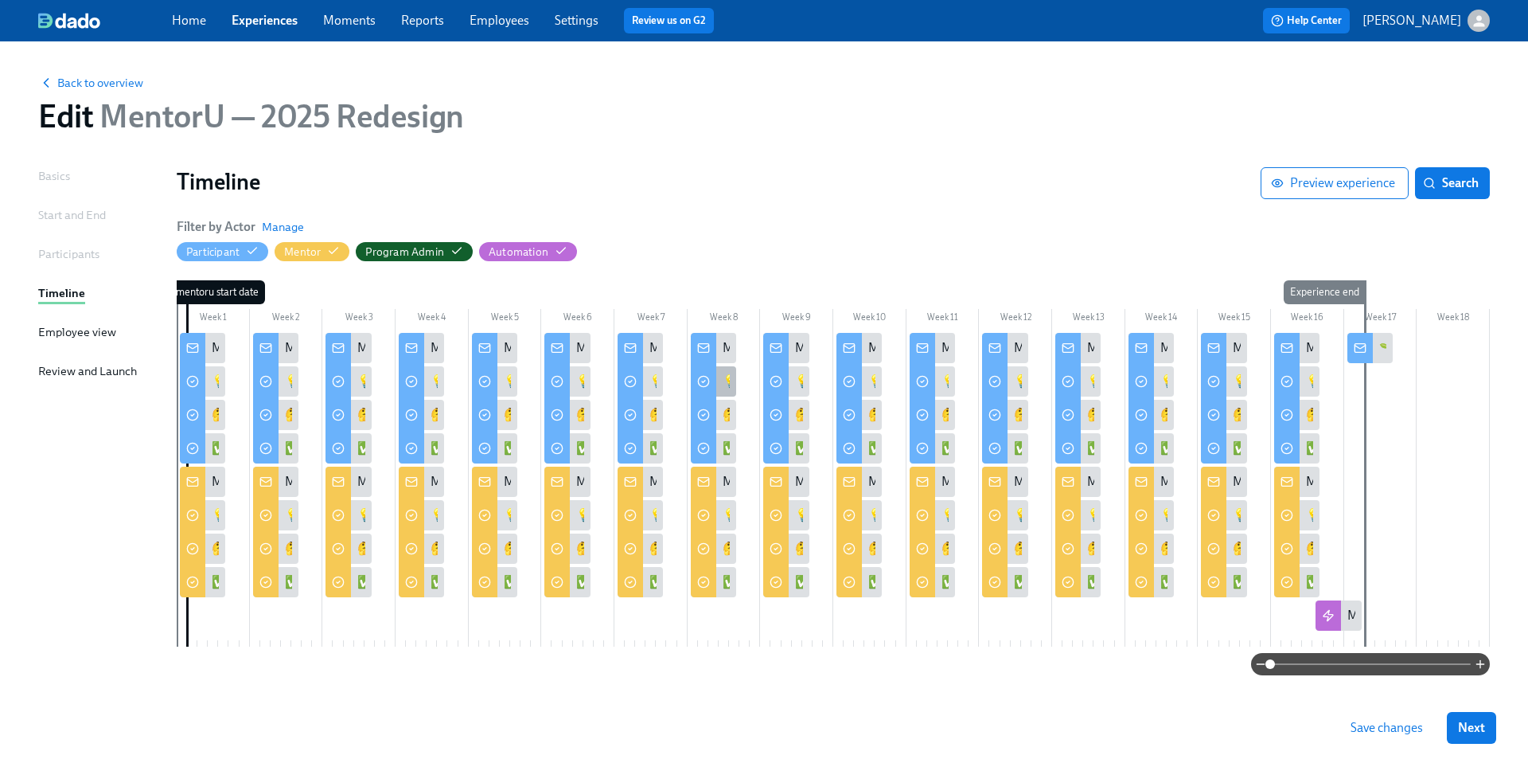
click at [724, 383] on div "💡 Learn:Growth Mindset" at bounding box center [794, 382] width 142 height 18
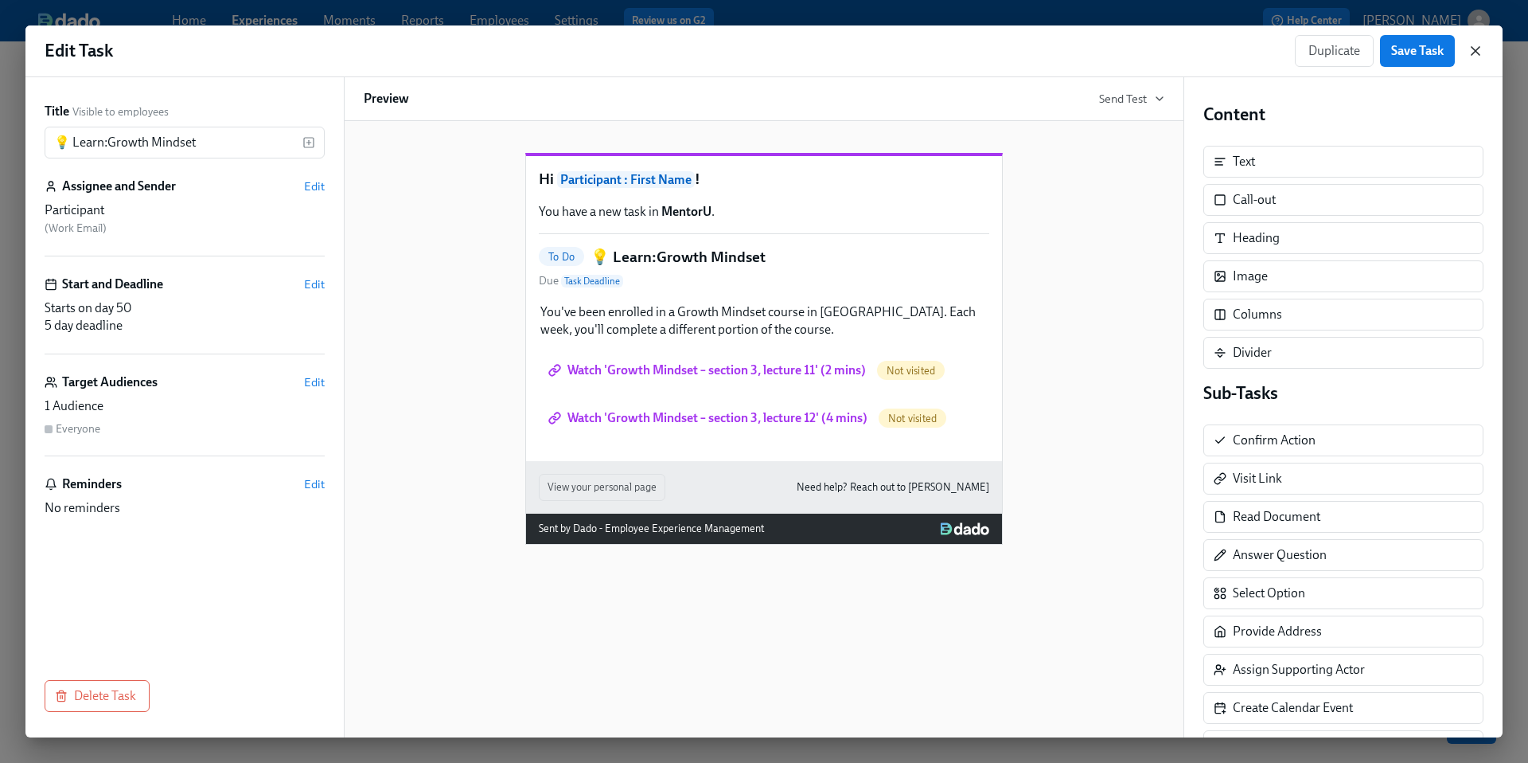
click at [1476, 49] on icon "button" at bounding box center [1476, 51] width 16 height 16
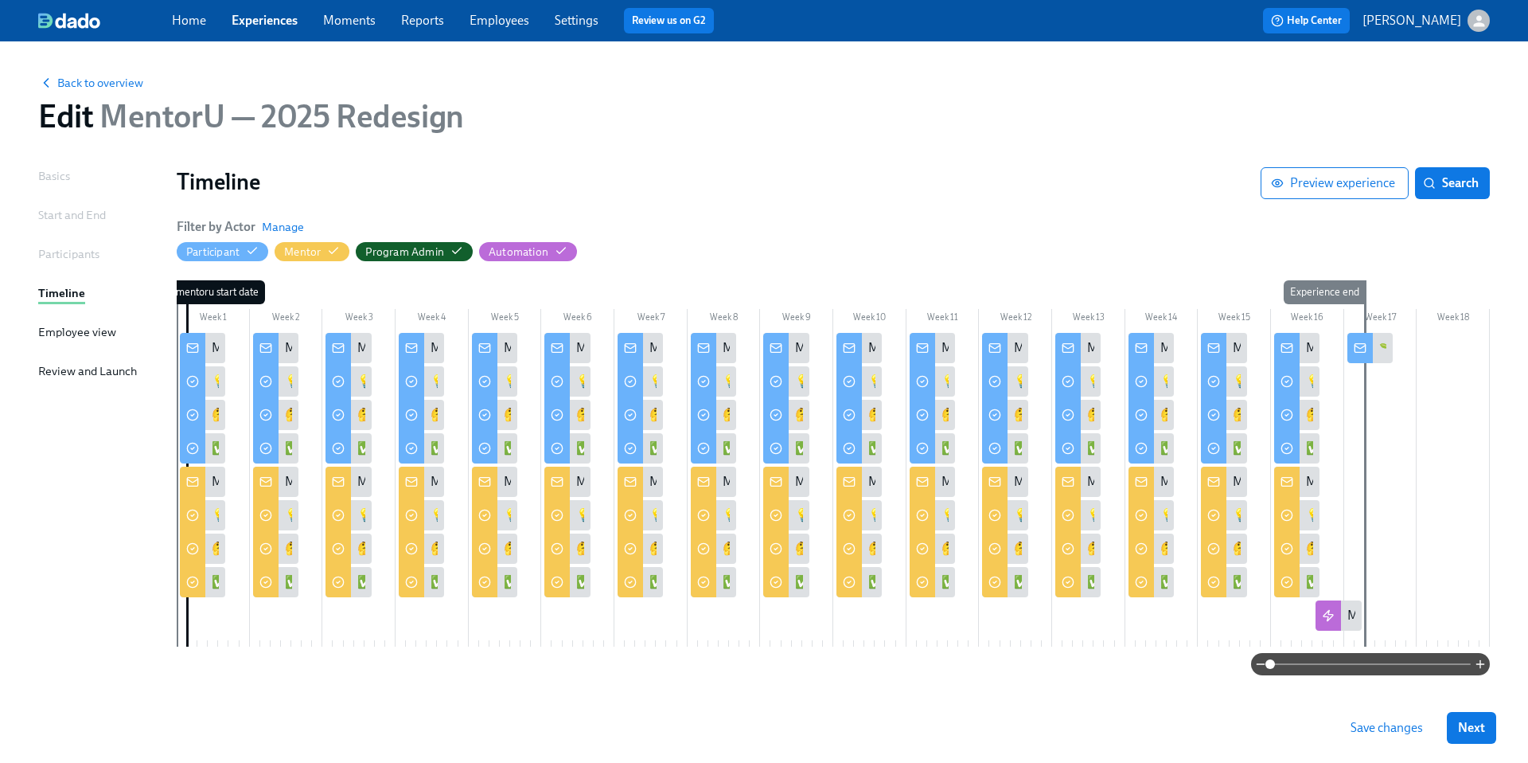
click at [878, 383] on div at bounding box center [878, 381] width 8 height 30
click at [872, 380] on div "💡 Learn: Growth Mindset" at bounding box center [940, 382] width 144 height 18
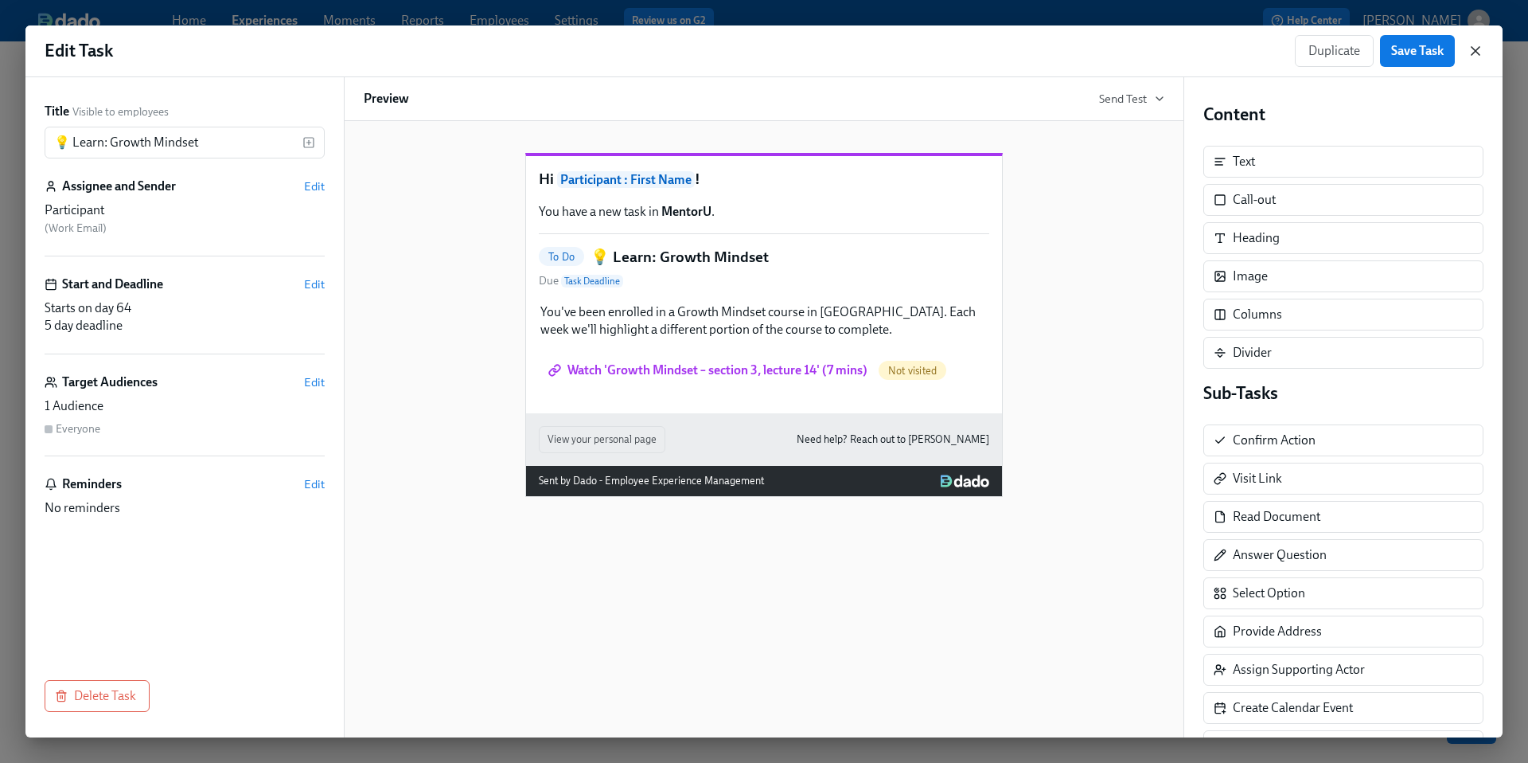
click at [1471, 53] on icon "button" at bounding box center [1476, 51] width 16 height 16
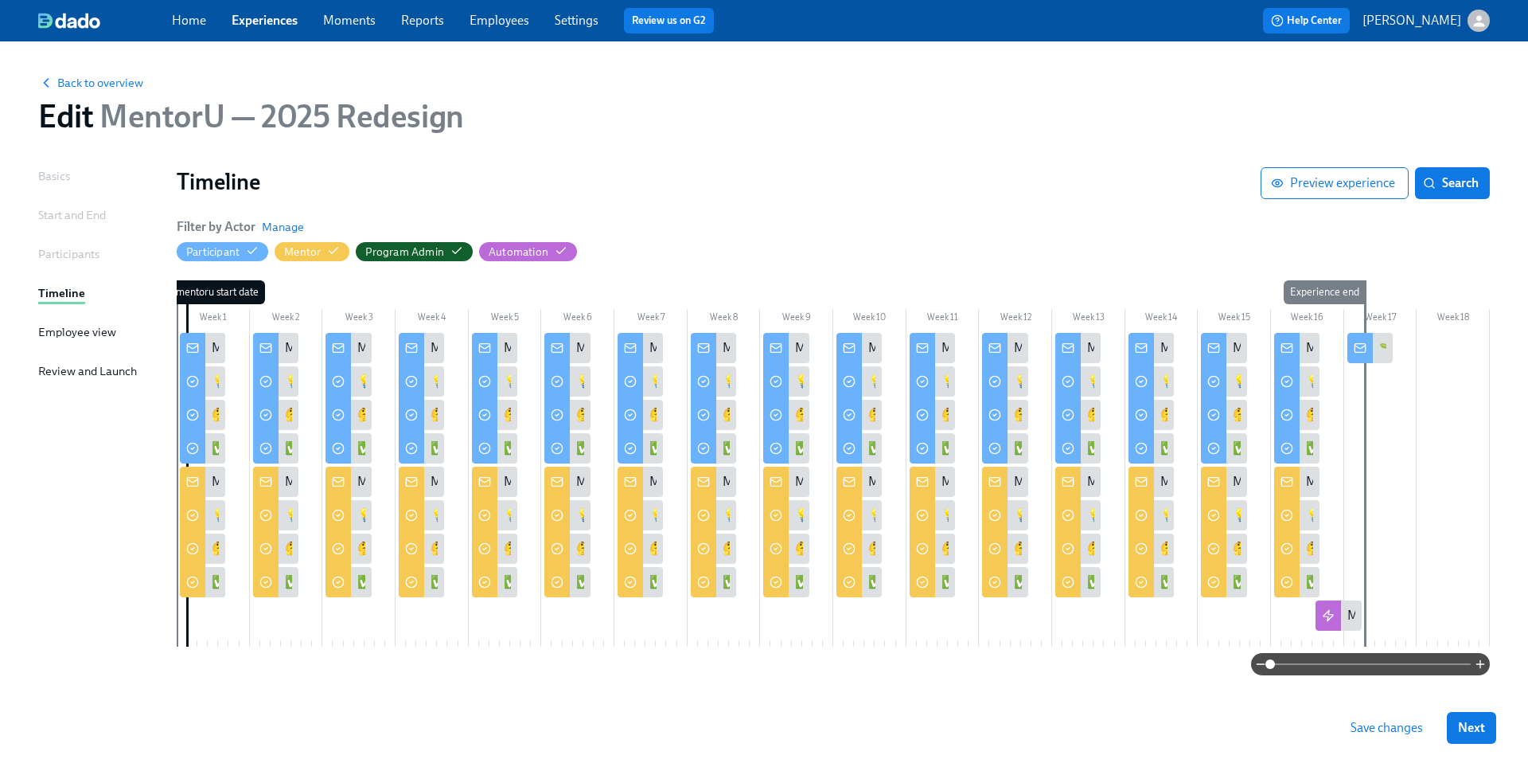
click at [728, 449] on div at bounding box center [732, 448] width 8 height 30
click at [716, 450] on div "✅ Do: Check in on your progress" at bounding box center [713, 448] width 45 height 30
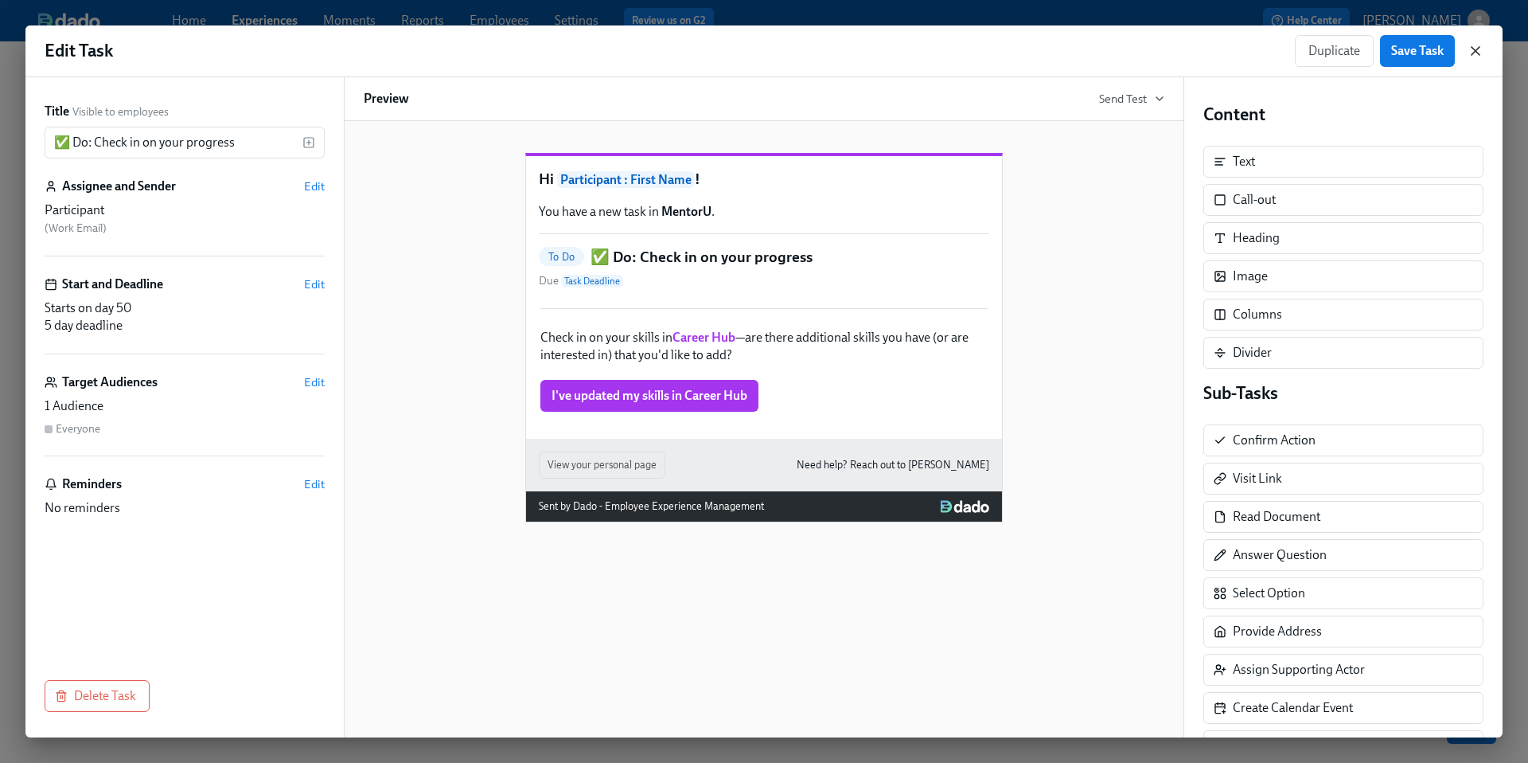
click at [1474, 58] on icon "button" at bounding box center [1476, 51] width 16 height 16
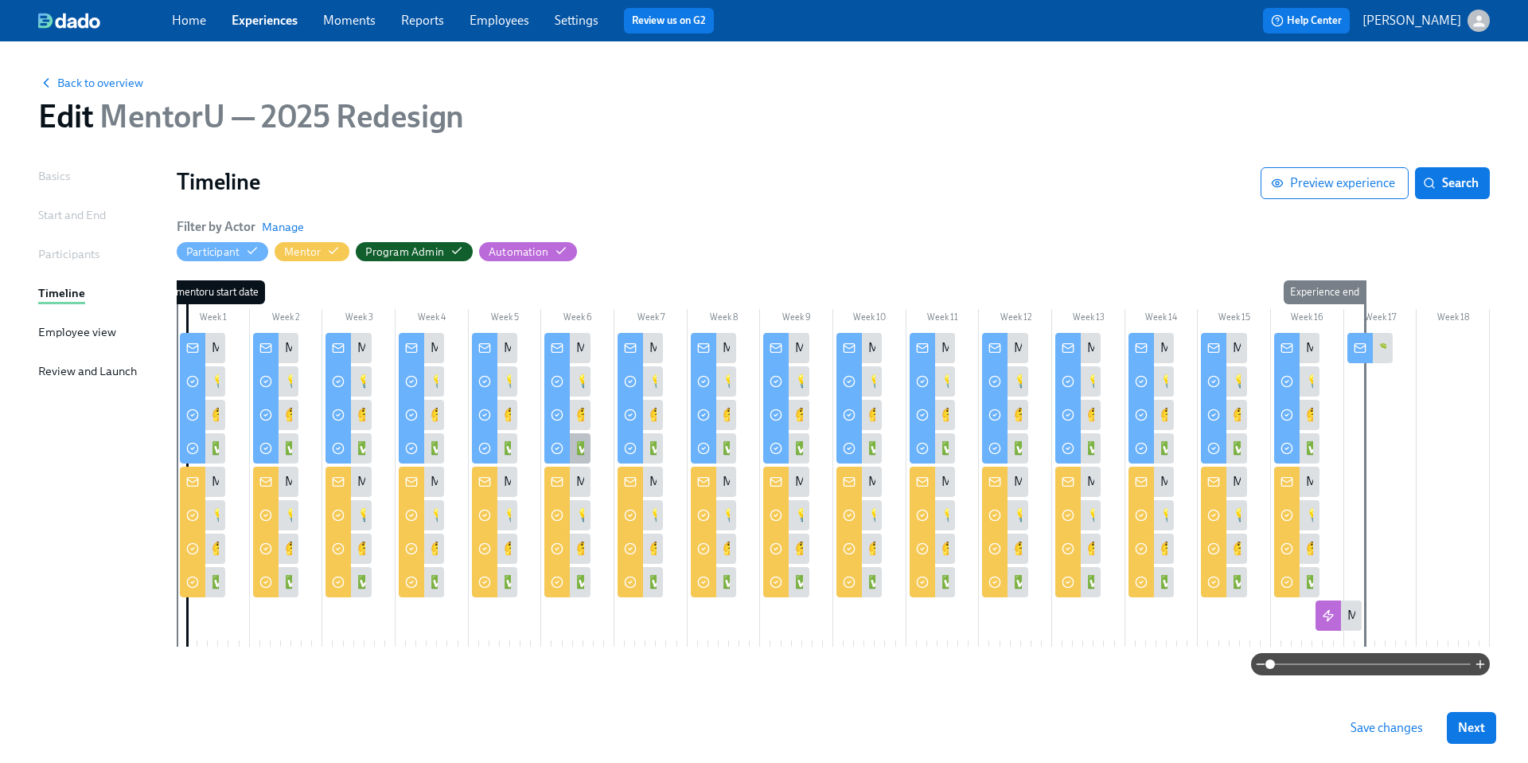
click at [579, 445] on div "✅ Do: Schedule your next session" at bounding box center [668, 448] width 185 height 18
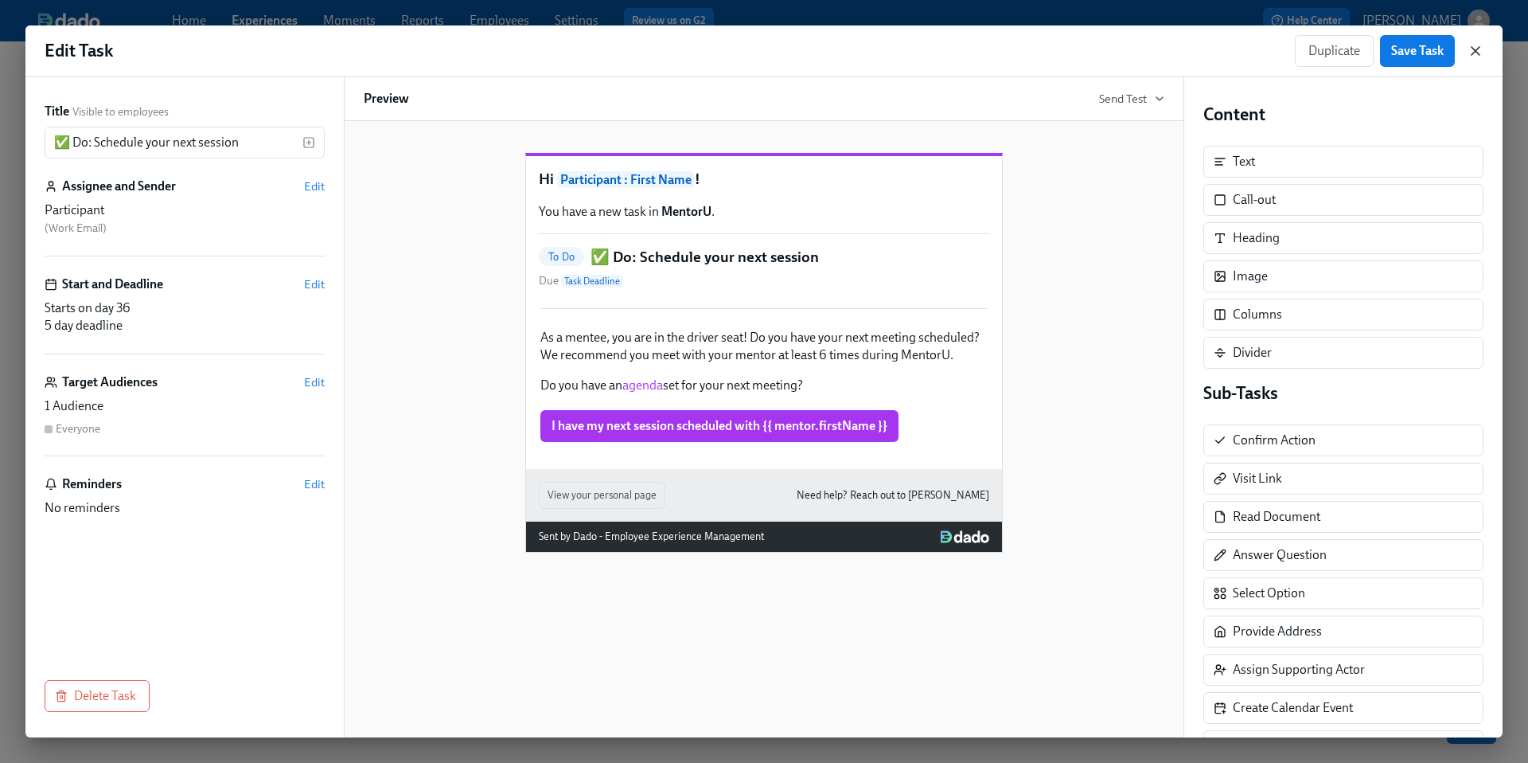
click at [1481, 51] on icon "button" at bounding box center [1476, 51] width 16 height 16
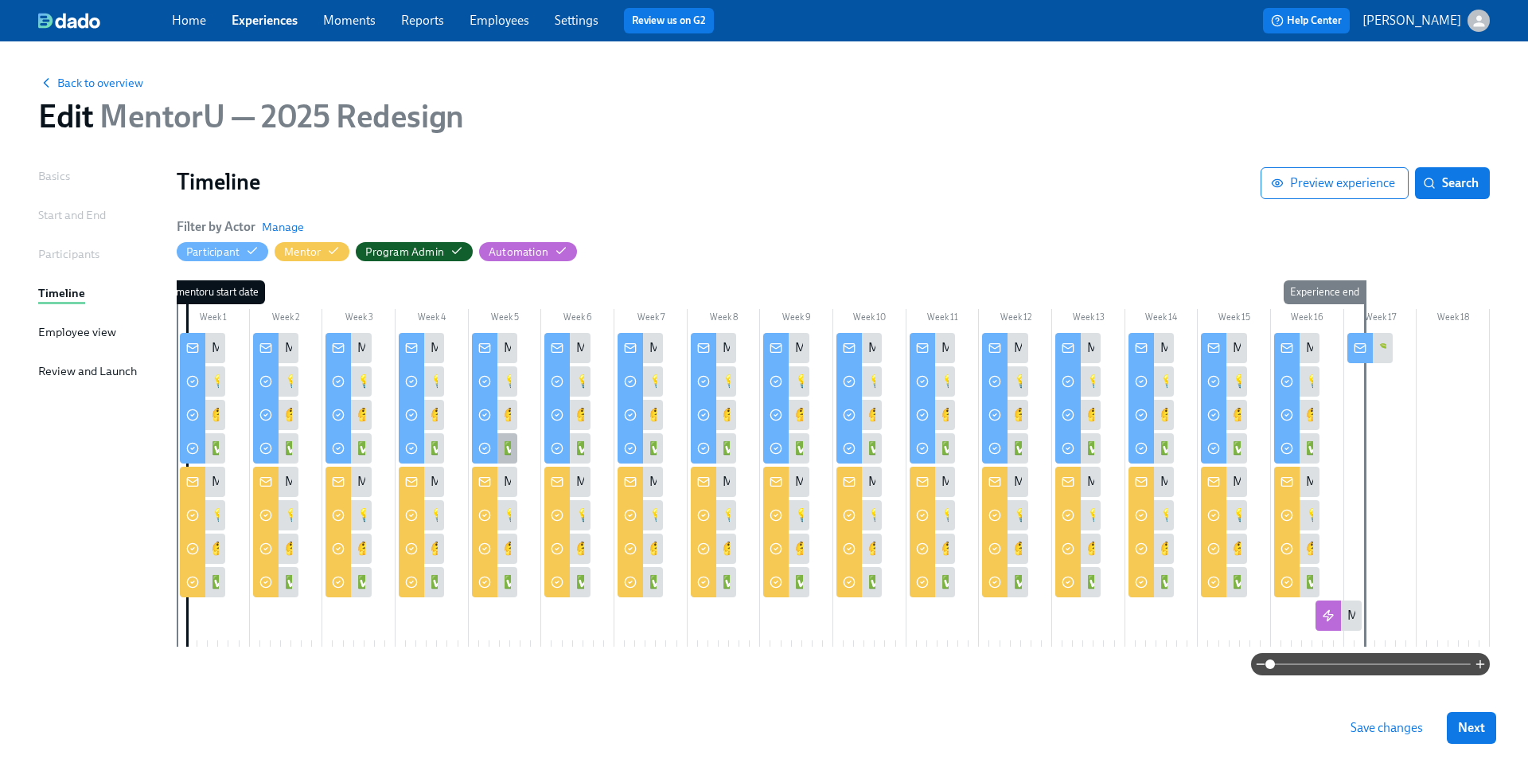
click at [505, 447] on div "✅ Do: Mini Growth Mindset Challenge #2" at bounding box center [618, 448] width 229 height 18
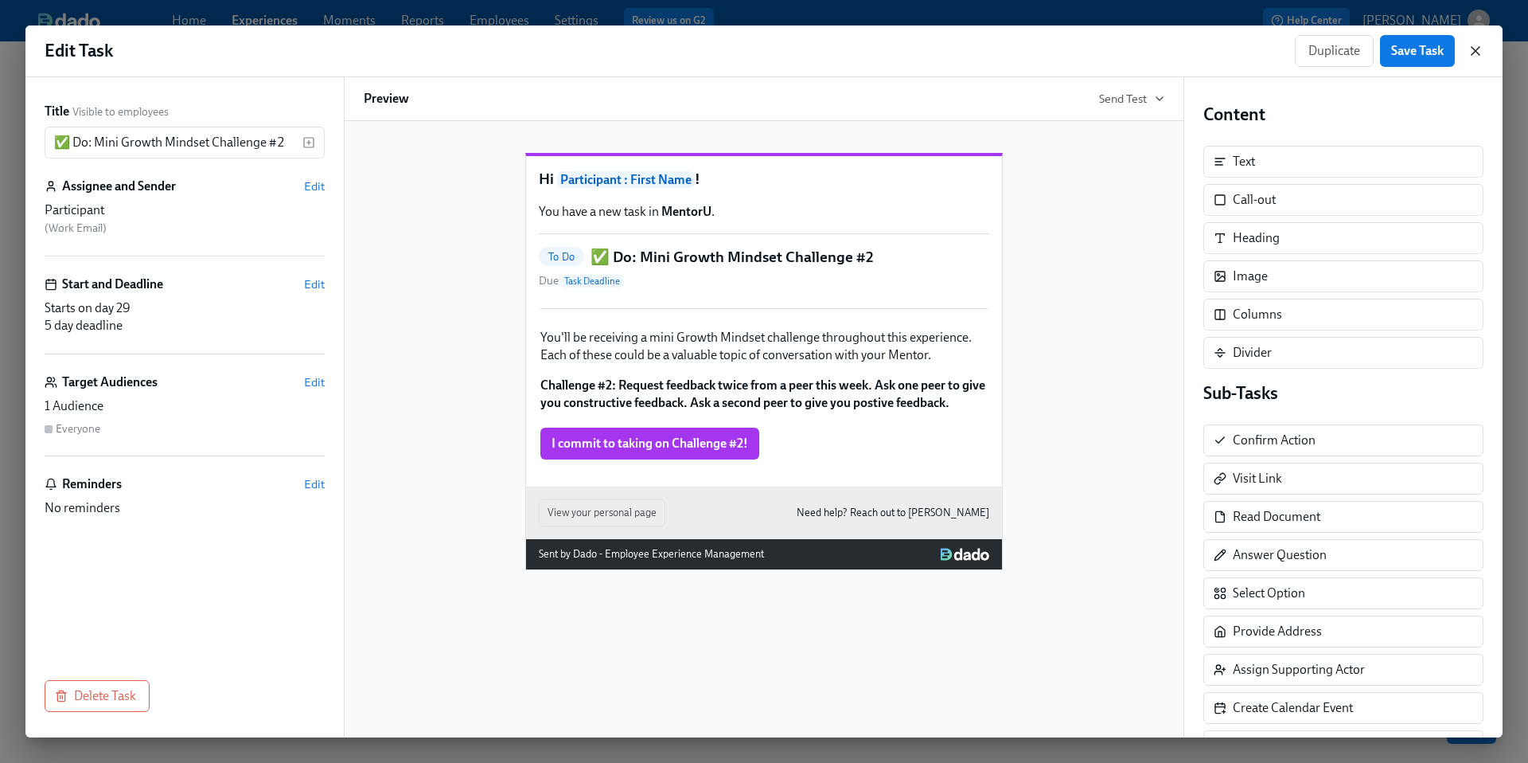
click at [1480, 53] on icon "button" at bounding box center [1476, 51] width 16 height 16
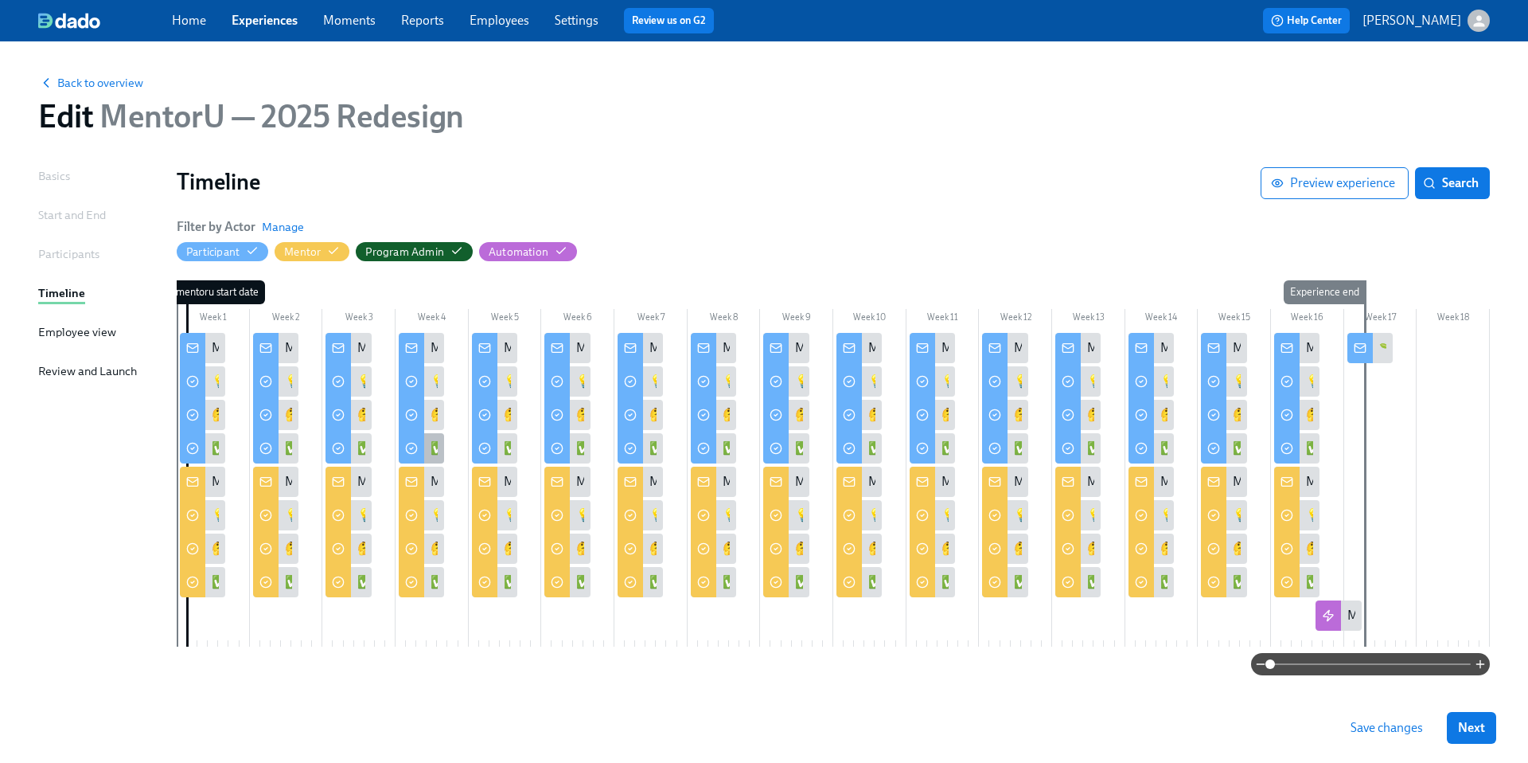
click at [434, 448] on div "✅ Do: Schedule your next session" at bounding box center [523, 448] width 185 height 18
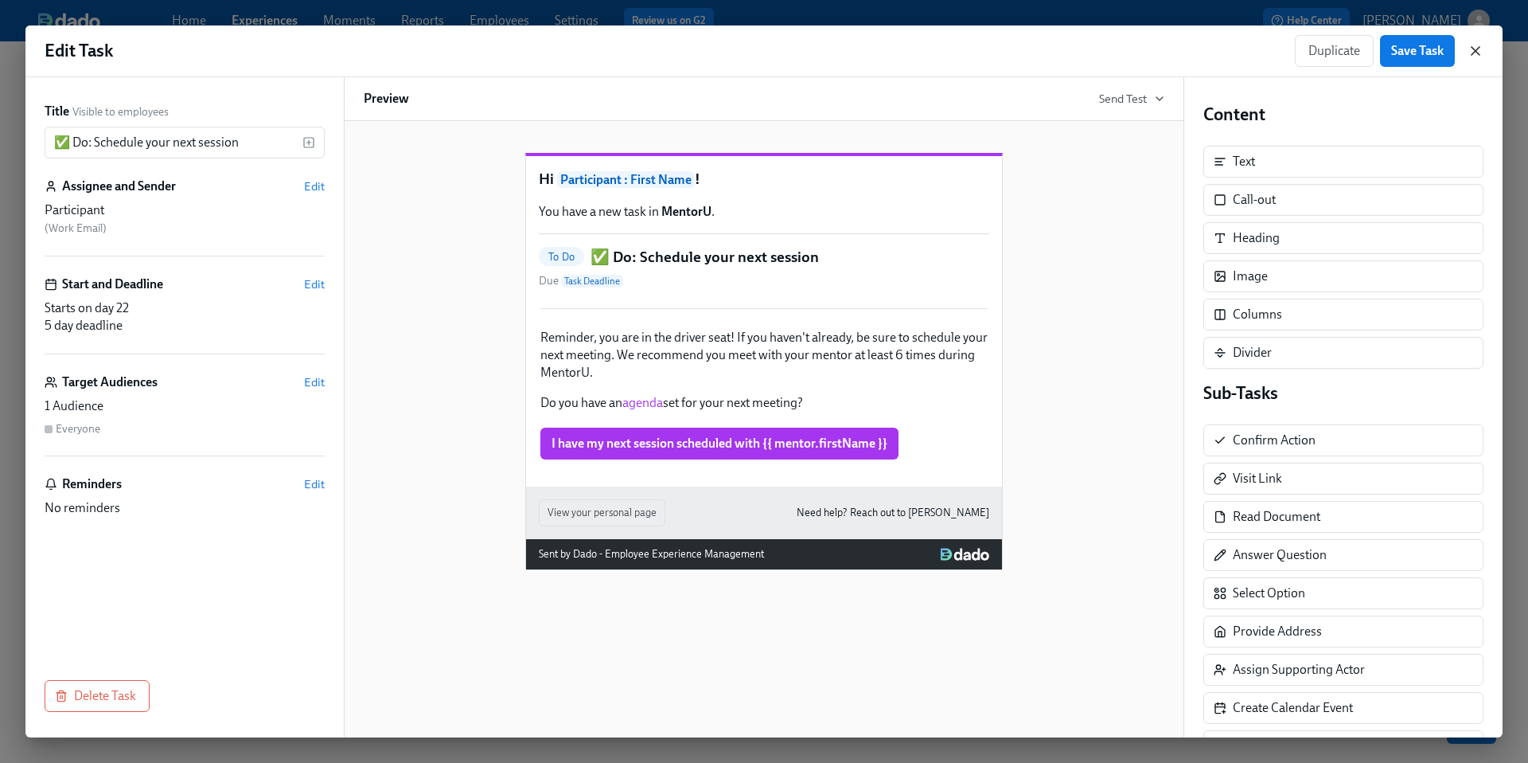
click at [1477, 52] on icon "button" at bounding box center [1476, 51] width 8 height 8
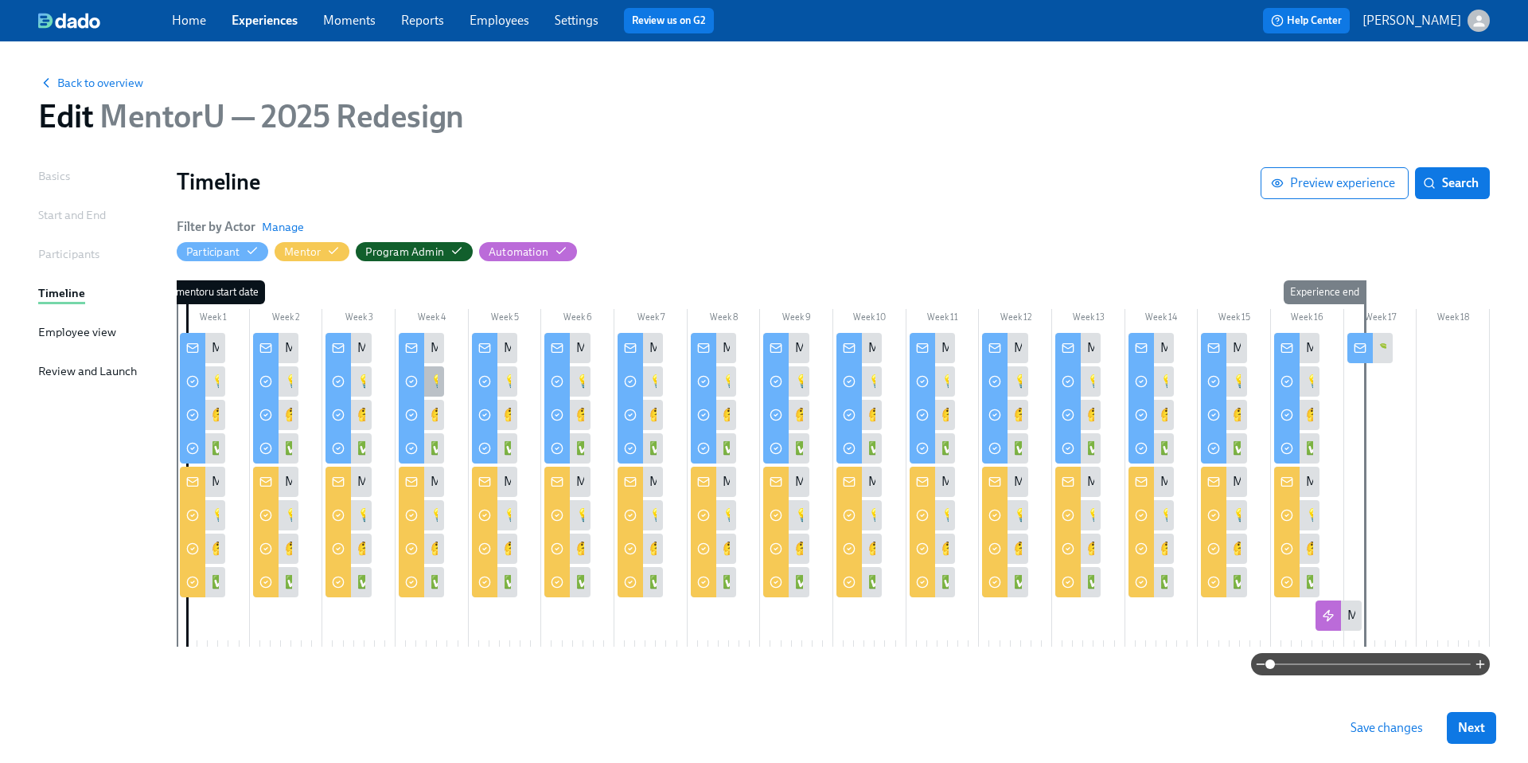
click at [427, 383] on div "💡 Learn: Growth Mindset" at bounding box center [421, 381] width 45 height 30
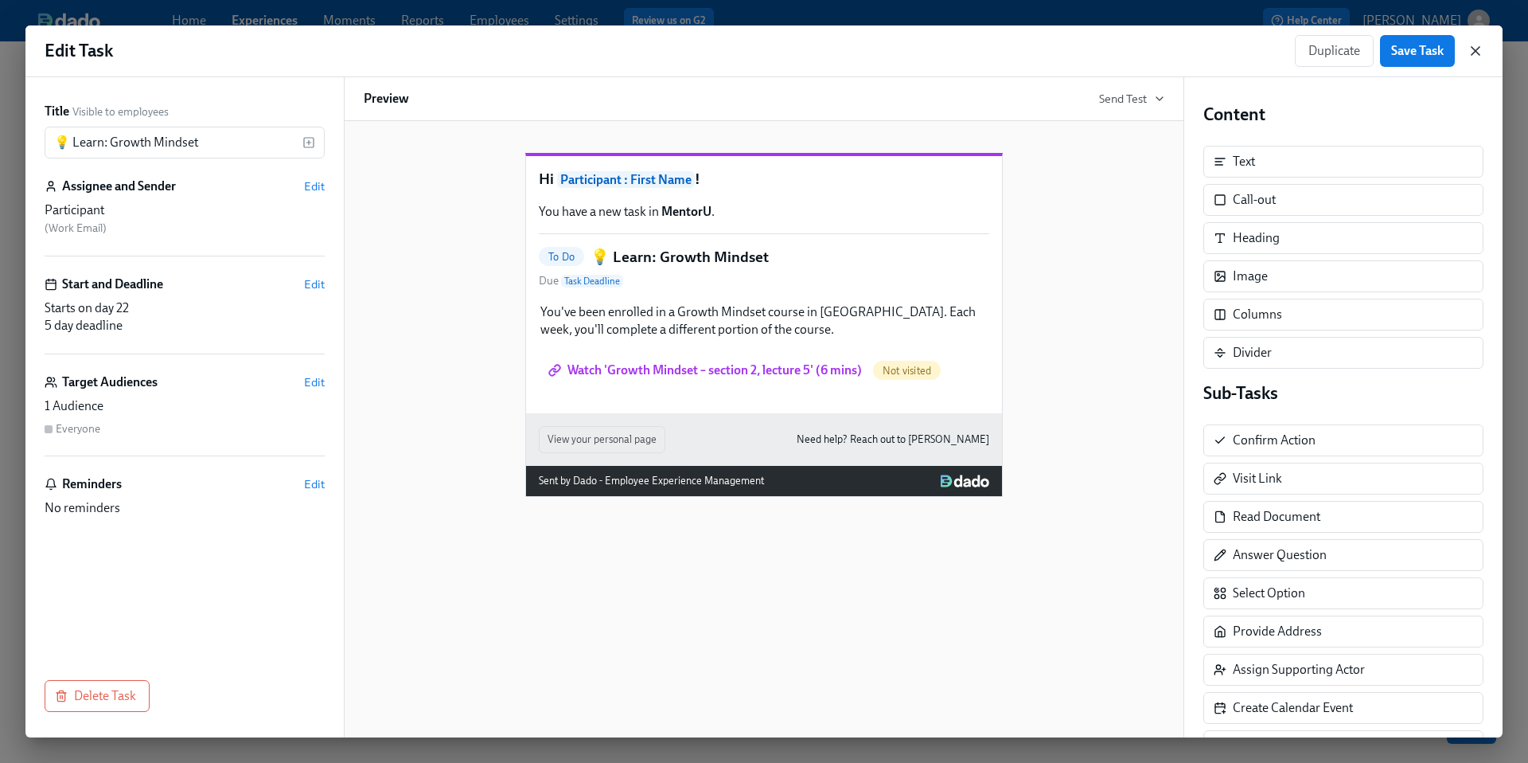
click at [1475, 51] on icon "button" at bounding box center [1476, 51] width 8 height 8
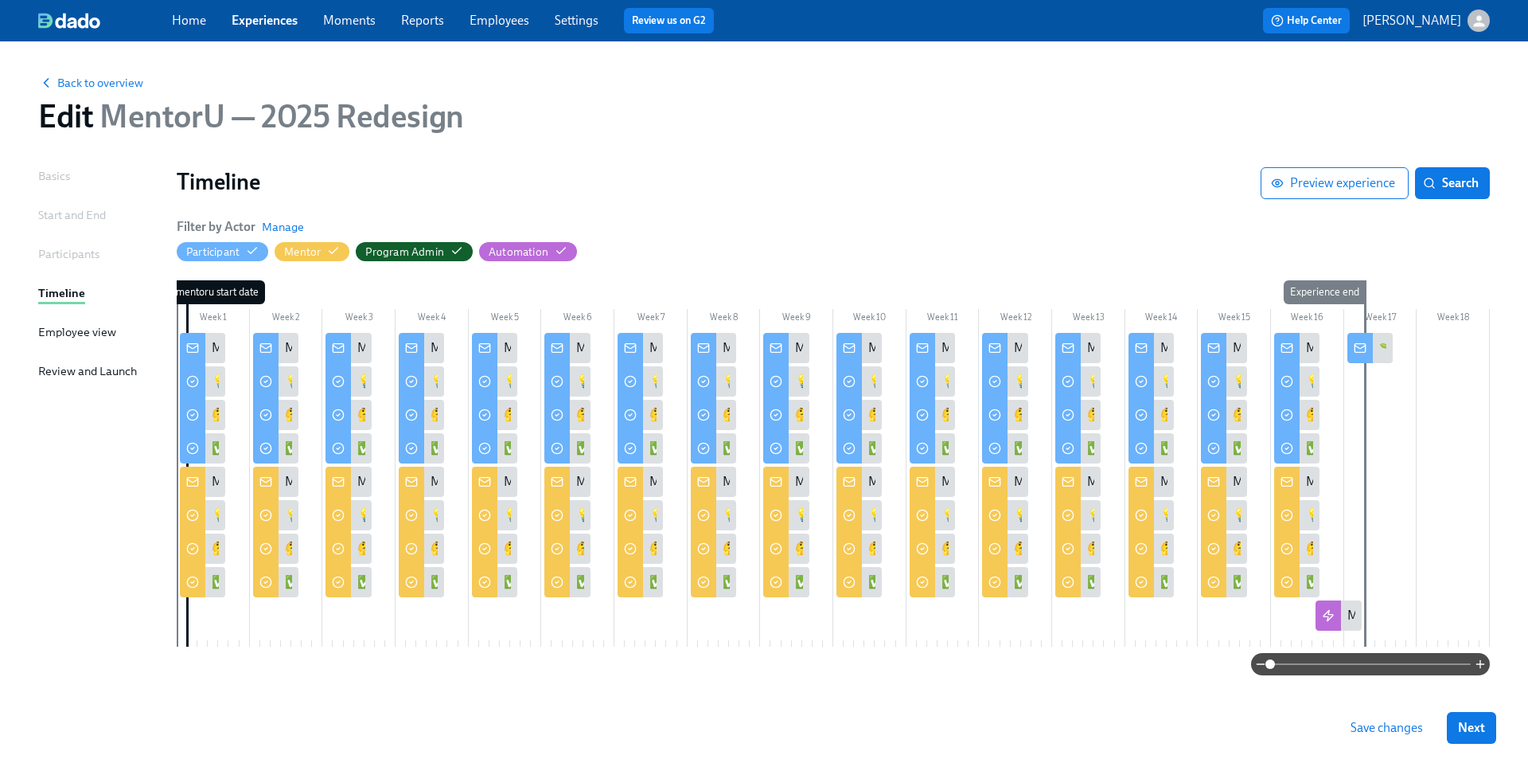
click at [804, 378] on div at bounding box center [806, 381] width 8 height 30
click at [793, 380] on div "💡 Learn: Growth Mindset" at bounding box center [785, 381] width 45 height 30
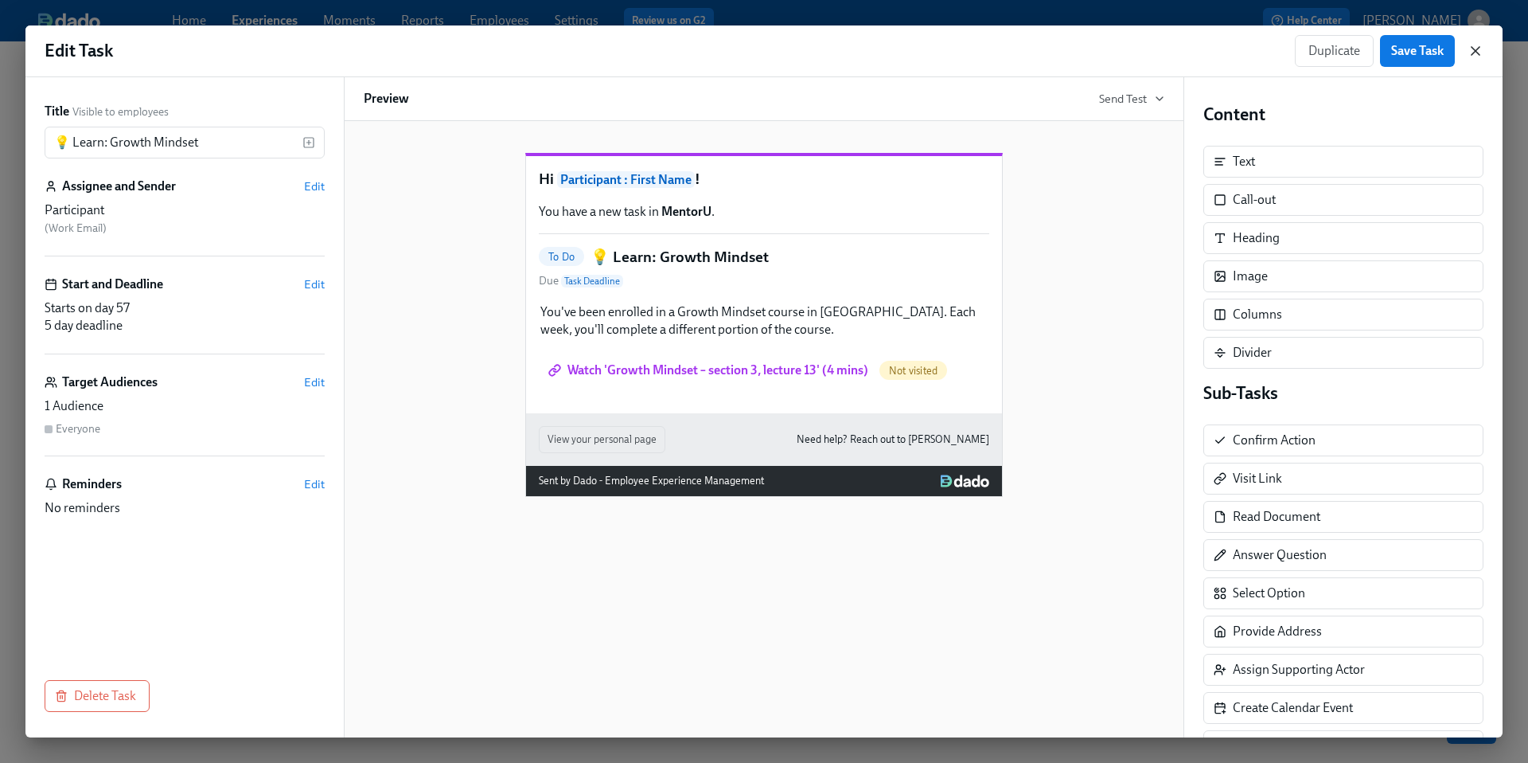
click at [1472, 52] on icon "button" at bounding box center [1476, 51] width 16 height 16
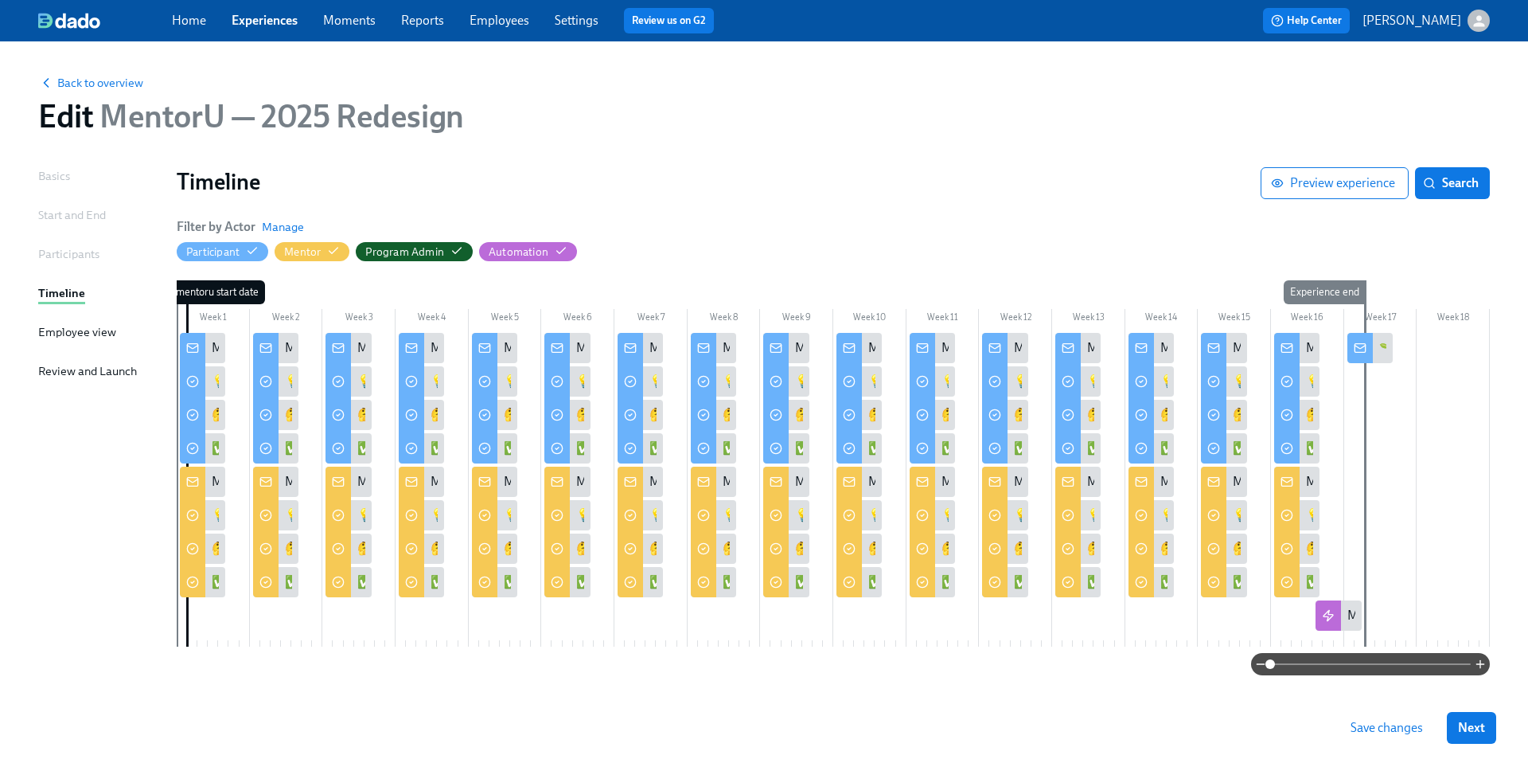
click at [952, 381] on div at bounding box center [951, 381] width 8 height 30
click at [948, 379] on div at bounding box center [951, 381] width 8 height 30
click at [942, 380] on div "💡 Learn: Growth Mindset" at bounding box center [1014, 382] width 144 height 18
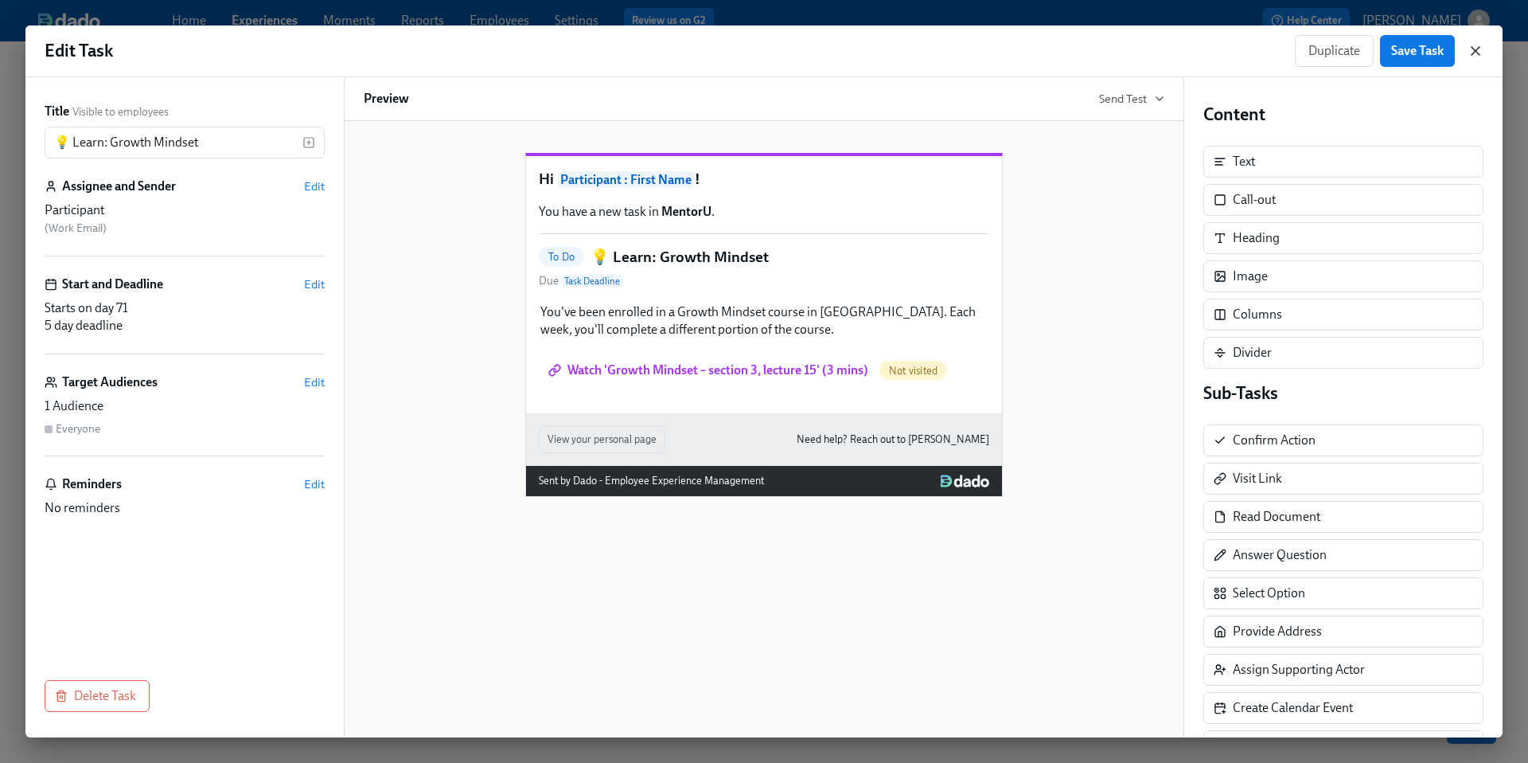
click at [1473, 49] on icon "button" at bounding box center [1476, 51] width 16 height 16
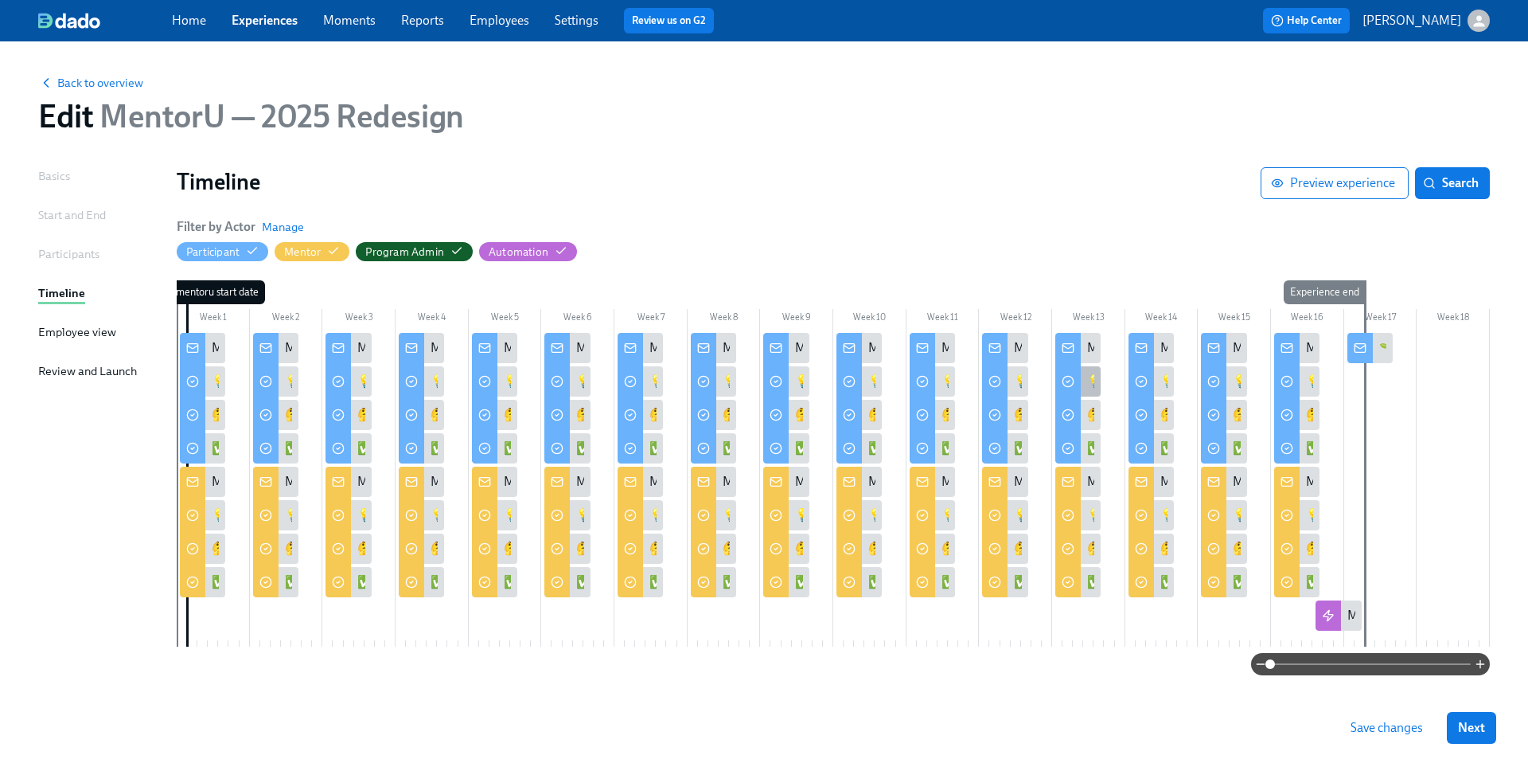
click at [1076, 387] on div at bounding box center [1067, 381] width 25 height 37
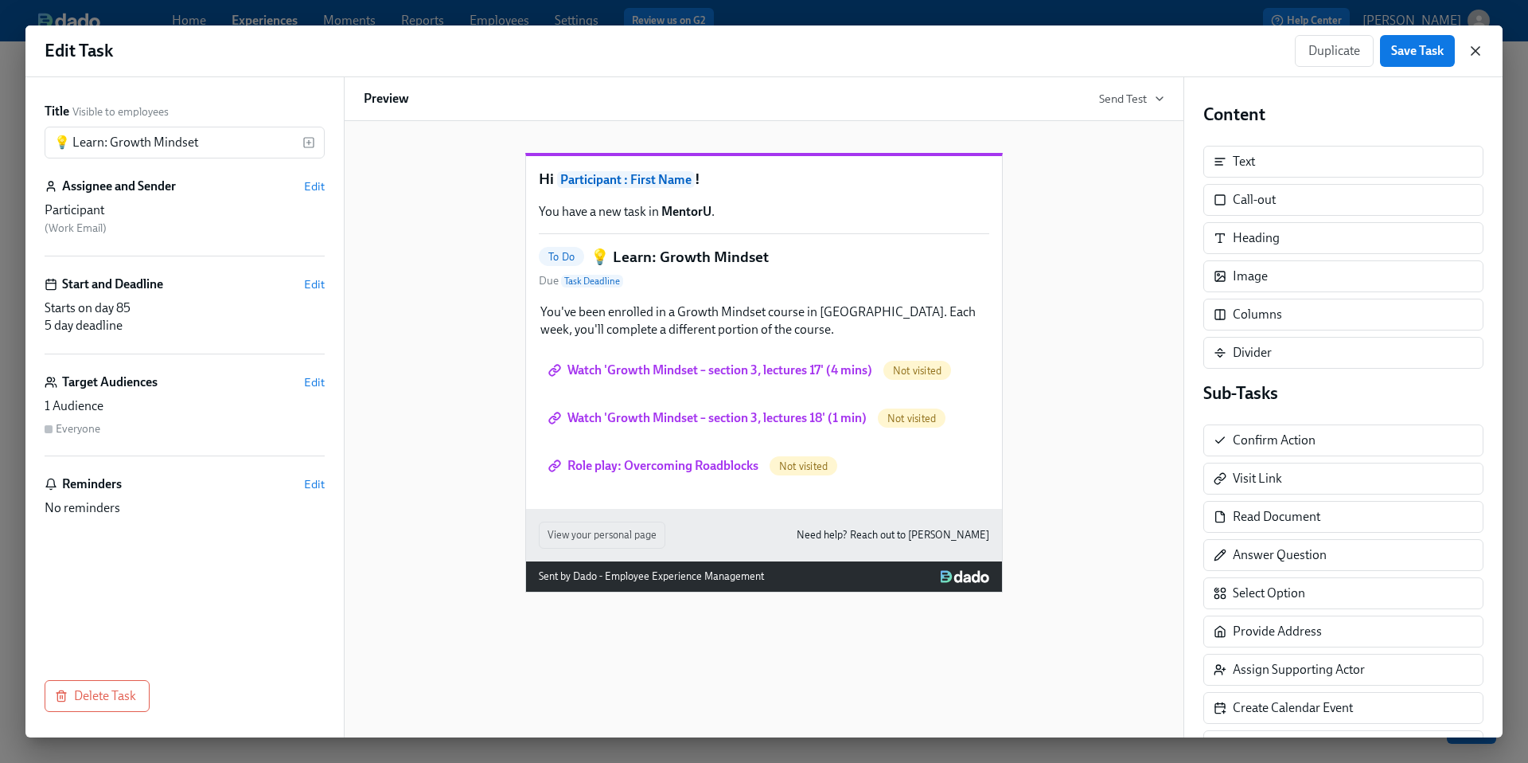
click at [1473, 49] on icon "button" at bounding box center [1476, 51] width 16 height 16
